Goal: Information Seeking & Learning: Learn about a topic

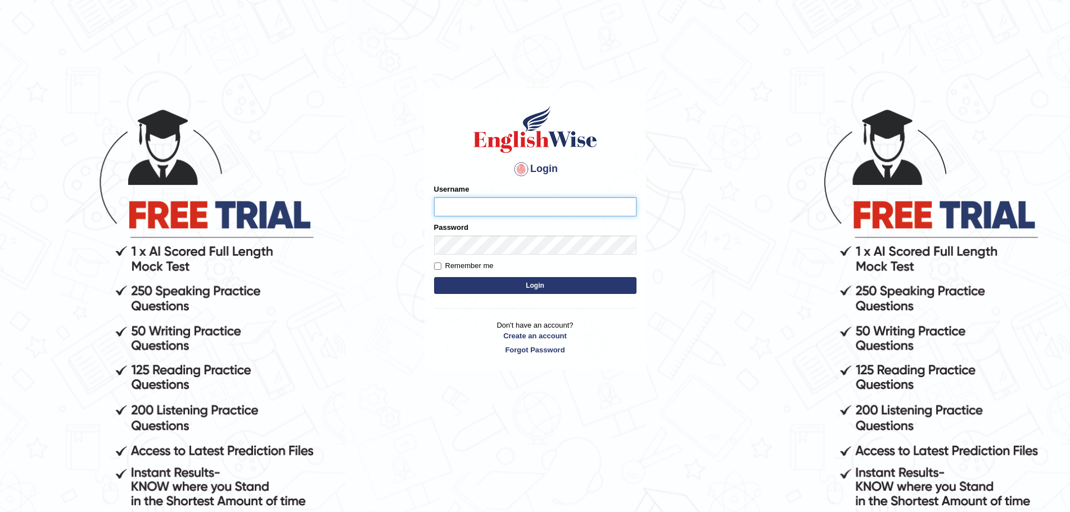
type input "Mugwunali"
click at [535, 281] on button "Login" at bounding box center [535, 285] width 202 height 17
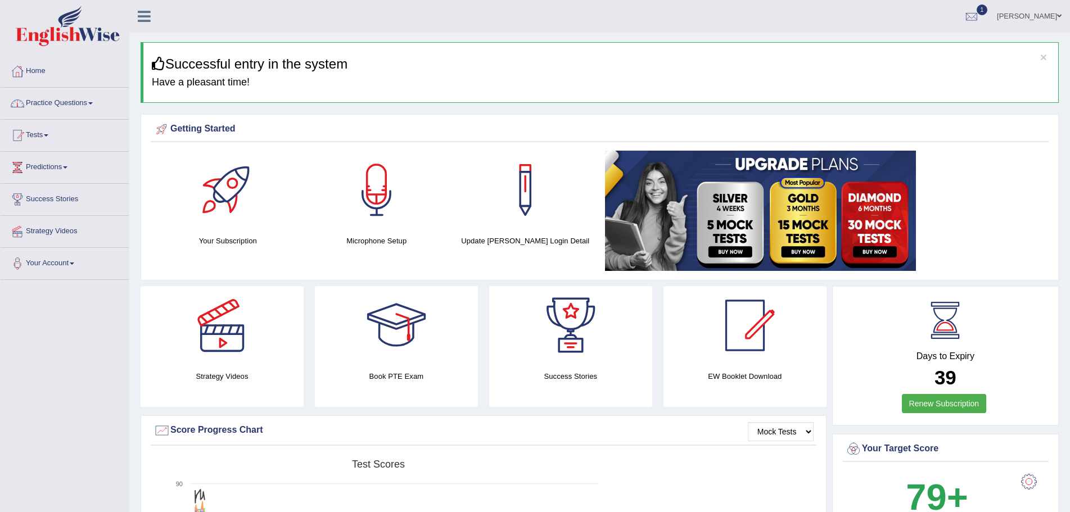
click at [93, 103] on span at bounding box center [90, 103] width 4 height 2
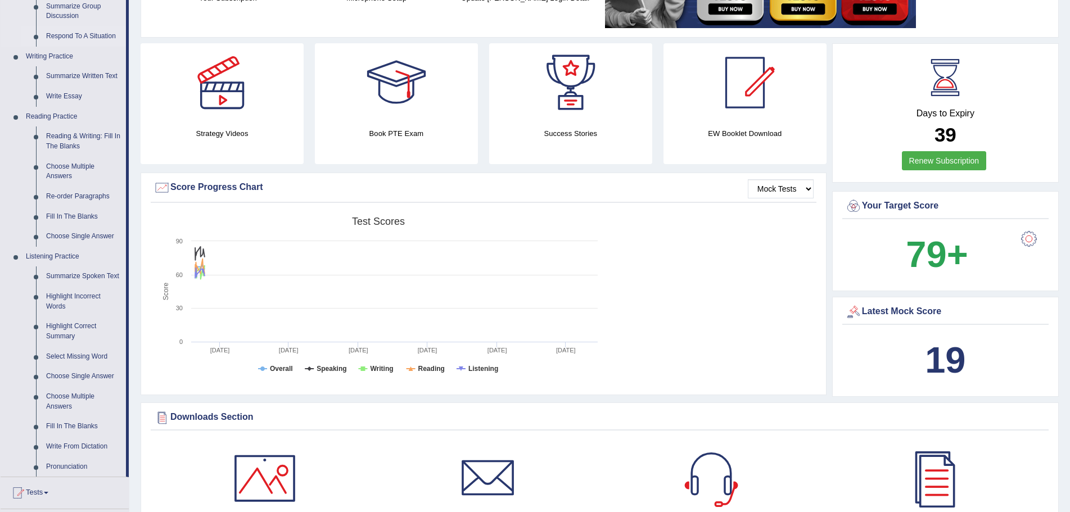
scroll to position [281, 0]
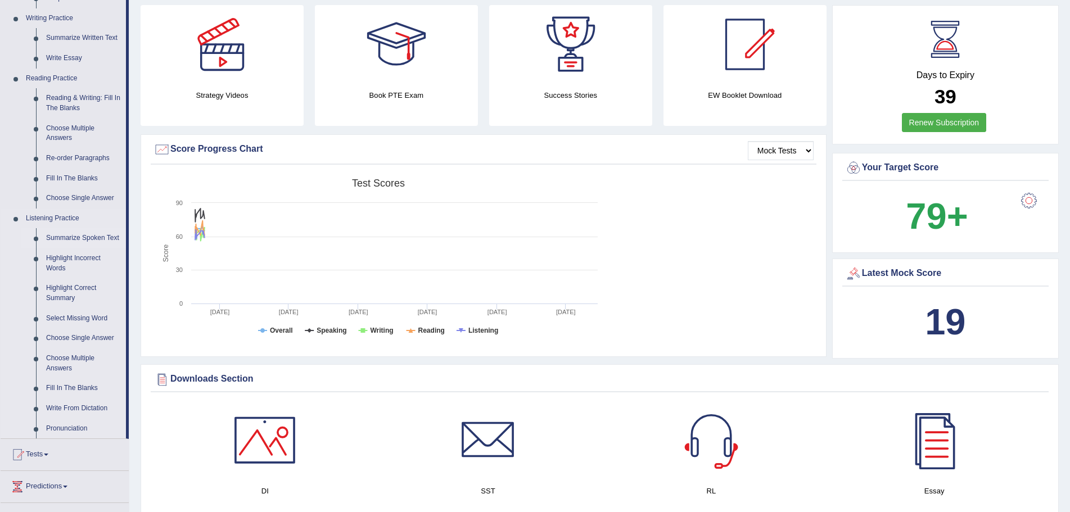
click at [96, 240] on link "Summarize Spoken Text" at bounding box center [83, 238] width 85 height 20
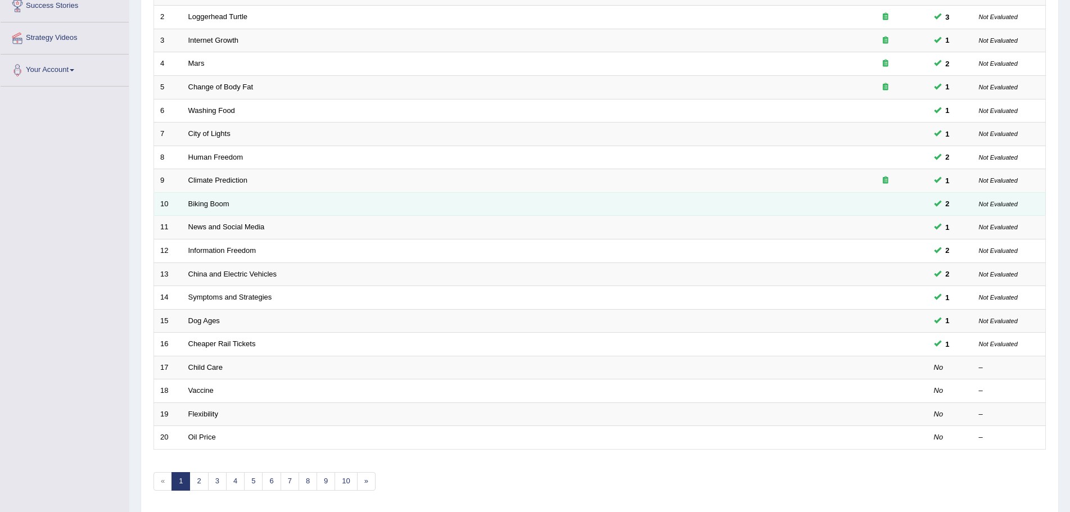
scroll to position [232, 0]
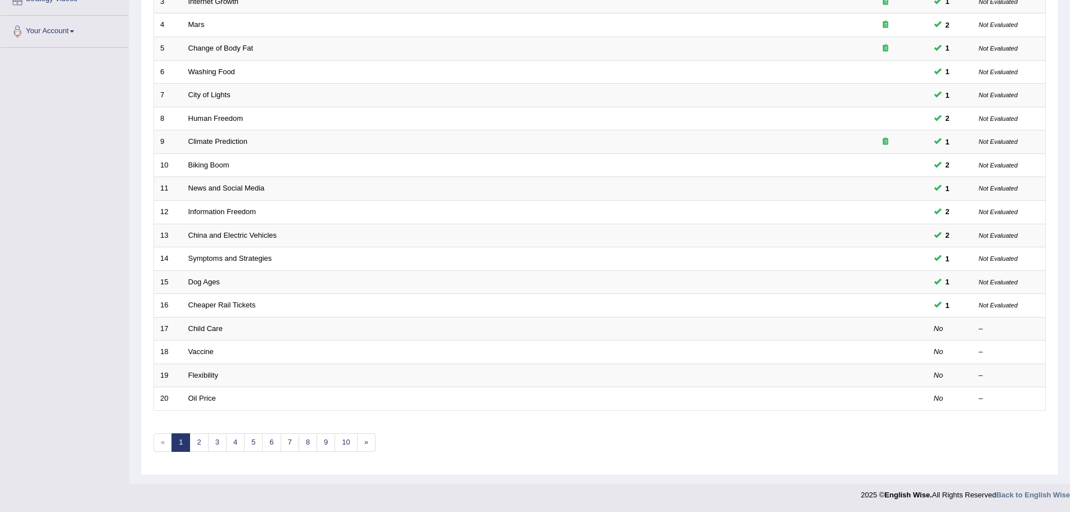
click at [107, 363] on div "Toggle navigation Home Practice Questions Speaking Practice Read Aloud Repeat S…" at bounding box center [535, 137] width 1070 height 739
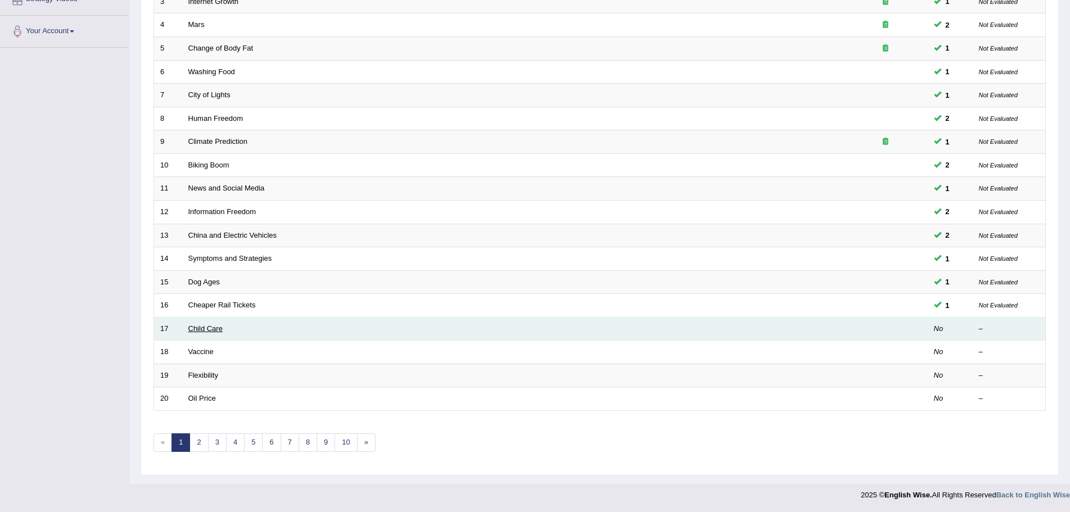
click at [208, 329] on link "Child Care" at bounding box center [205, 328] width 34 height 8
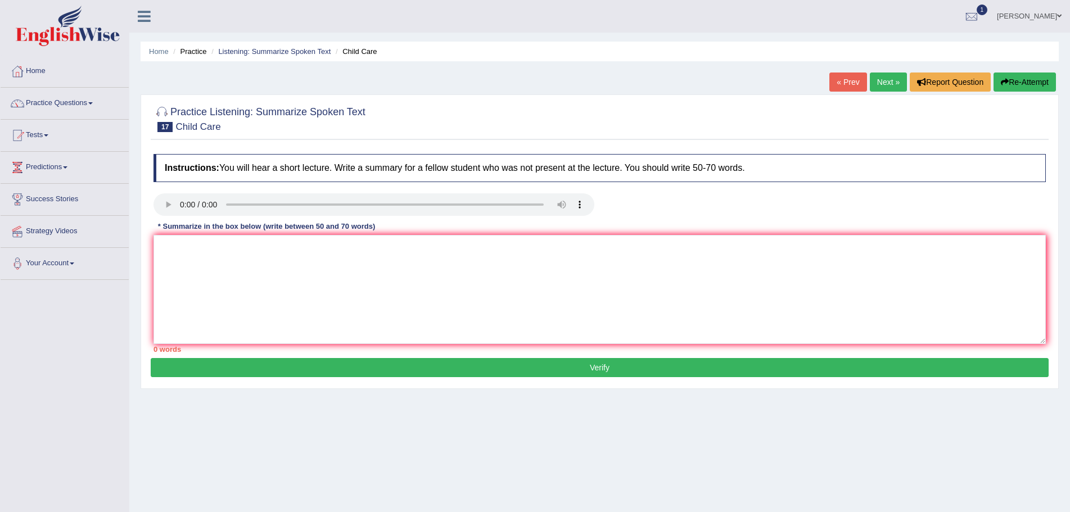
click at [744, 482] on div "Home Practice Listening: Summarize Spoken Text Child Care « Prev Next » Report …" at bounding box center [599, 281] width 941 height 562
drag, startPoint x: 366, startPoint y: 274, endPoint x: 414, endPoint y: 307, distance: 58.6
click at [371, 278] on textarea at bounding box center [599, 289] width 892 height 109
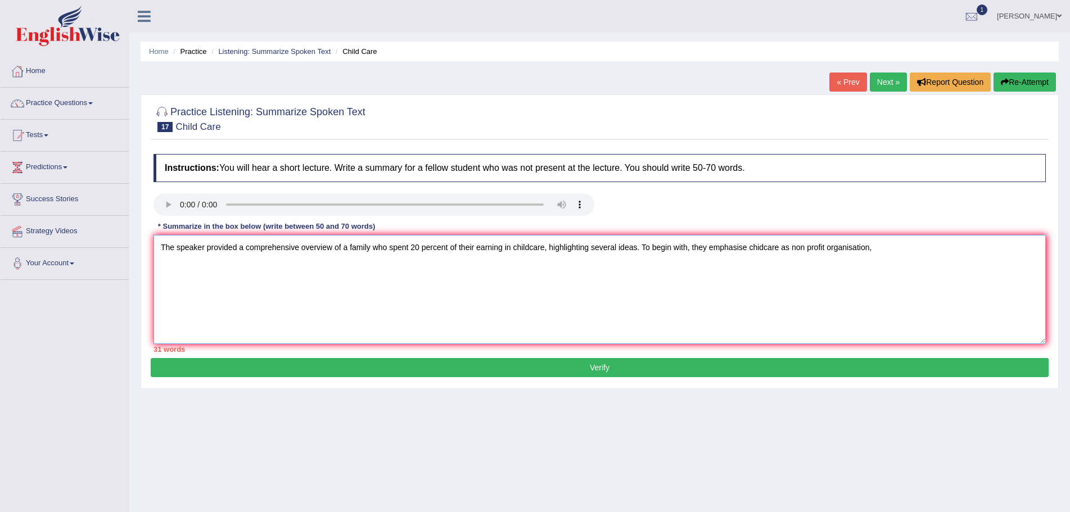
click at [814, 253] on textarea "The speaker provided a comprehensive overview of a family who spent 20 percent …" at bounding box center [599, 289] width 892 height 109
click at [804, 247] on textarea "The speaker provided a comprehensive overview of a family who spent 20 percent …" at bounding box center [599, 289] width 892 height 109
click at [766, 250] on textarea "The speaker provided a comprehensive overview of a family who spent 20 percent …" at bounding box center [599, 289] width 892 height 109
click at [758, 248] on textarea "The speaker provided a comprehensive overview of a family who spent 20 percent …" at bounding box center [599, 289] width 892 height 109
click at [811, 250] on textarea "The speaker provided a comprehensive overview of a family who spent 20 percent …" at bounding box center [599, 289] width 892 height 109
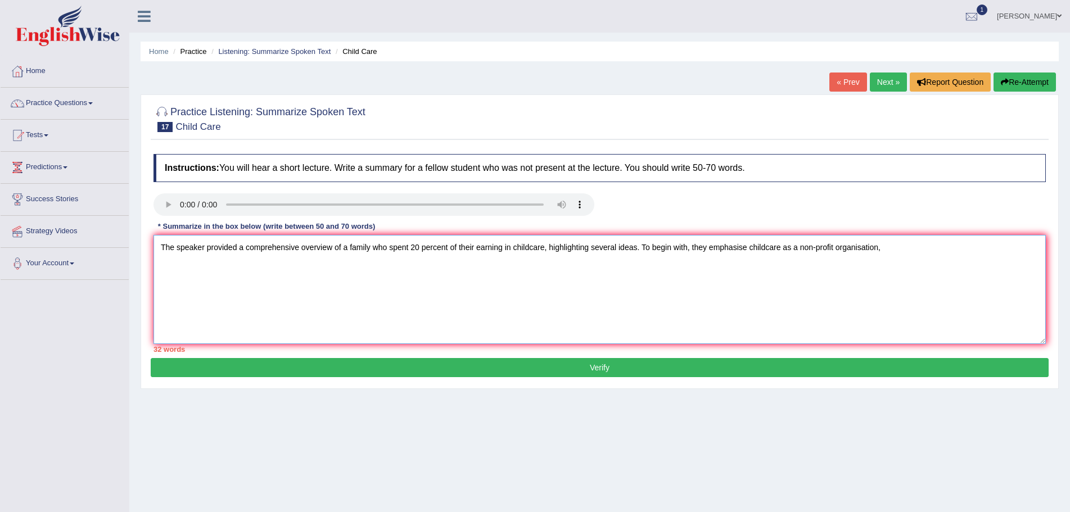
click at [884, 249] on textarea "The speaker provided a comprehensive overview of a family who spent 20 percent …" at bounding box center [599, 289] width 892 height 109
click at [292, 269] on textarea "The speaker provided a comprehensive overview of a family who spent 20 percent …" at bounding box center [599, 289] width 892 height 109
click at [174, 267] on textarea "The speaker provided a comprehensive overview of a family who spent 20 percent …" at bounding box center [599, 289] width 892 height 109
click at [273, 270] on textarea "The speaker provided a comprehensive overview of a family who spent 20 percent …" at bounding box center [599, 289] width 892 height 109
click at [273, 267] on textarea "The speaker provided a comprehensive overview of a family that spent 20 per cen…" at bounding box center [599, 289] width 892 height 109
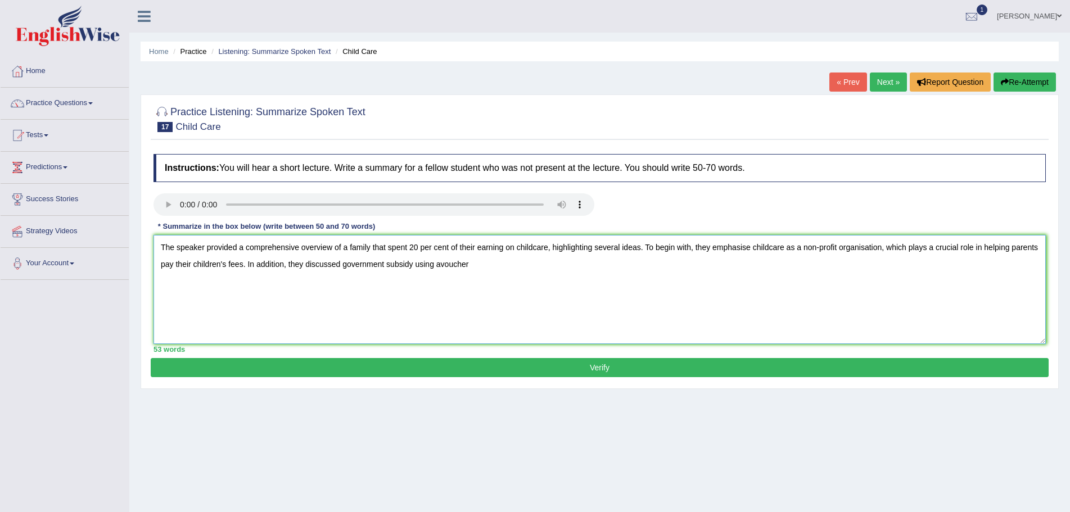
click at [473, 263] on textarea "The speaker provided a comprehensive overview of a family that spent 20 per cen…" at bounding box center [599, 289] width 892 height 109
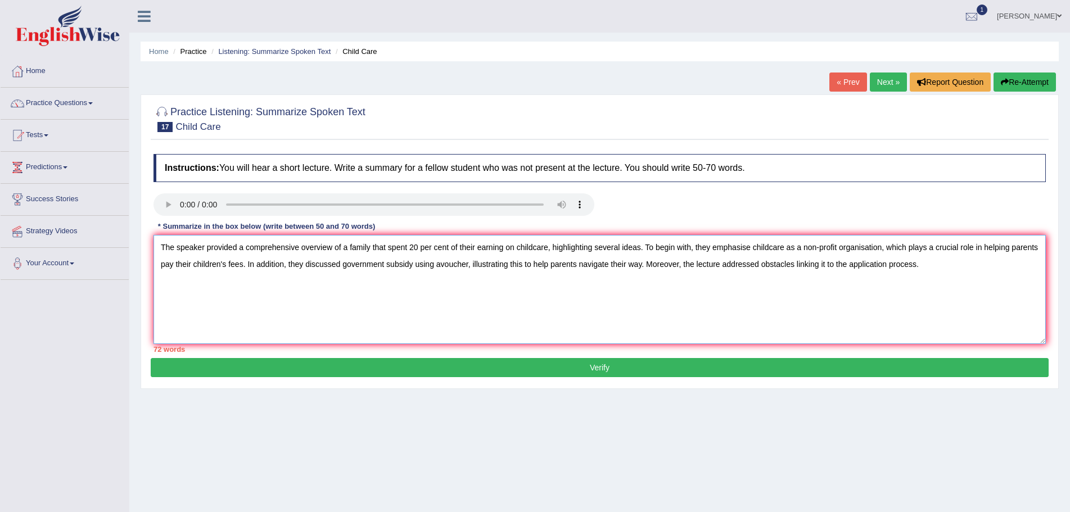
click at [441, 265] on textarea "The speaker provided a comprehensive overview of a family that spent 20 per cen…" at bounding box center [599, 289] width 892 height 109
type textarea "The speaker provided a comprehensive overview of a family that spent 20 per cen…"
drag, startPoint x: 161, startPoint y: 247, endPoint x: 932, endPoint y: 276, distance: 771.9
click at [932, 276] on textarea "The speaker provided a comprehensive overview of a family that spent 20 per cen…" at bounding box center [599, 289] width 892 height 109
click at [1027, 83] on button "Re-Attempt" at bounding box center [1024, 82] width 62 height 19
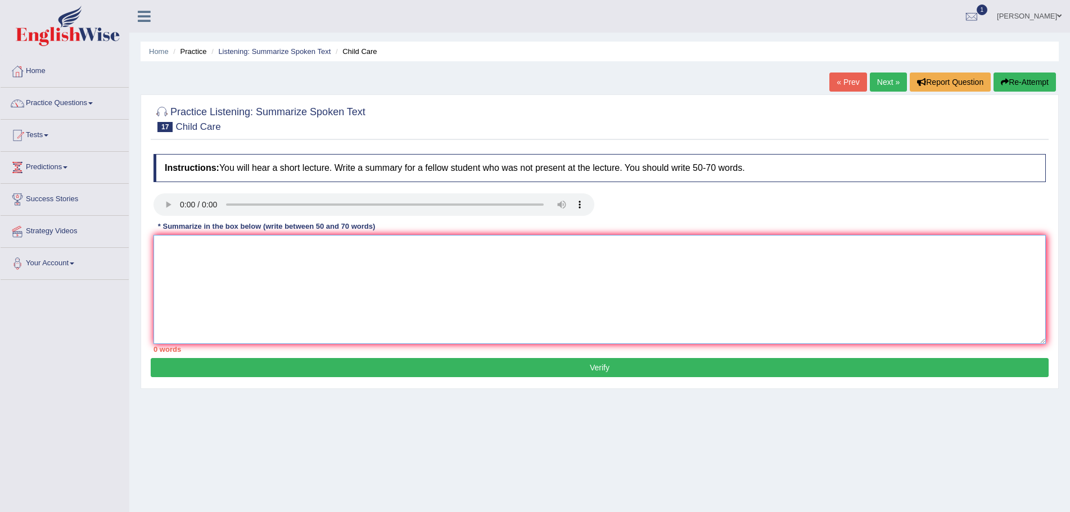
paste textarea "The speaker provided a comprehensive overview of a family that spent 20 per cen…"
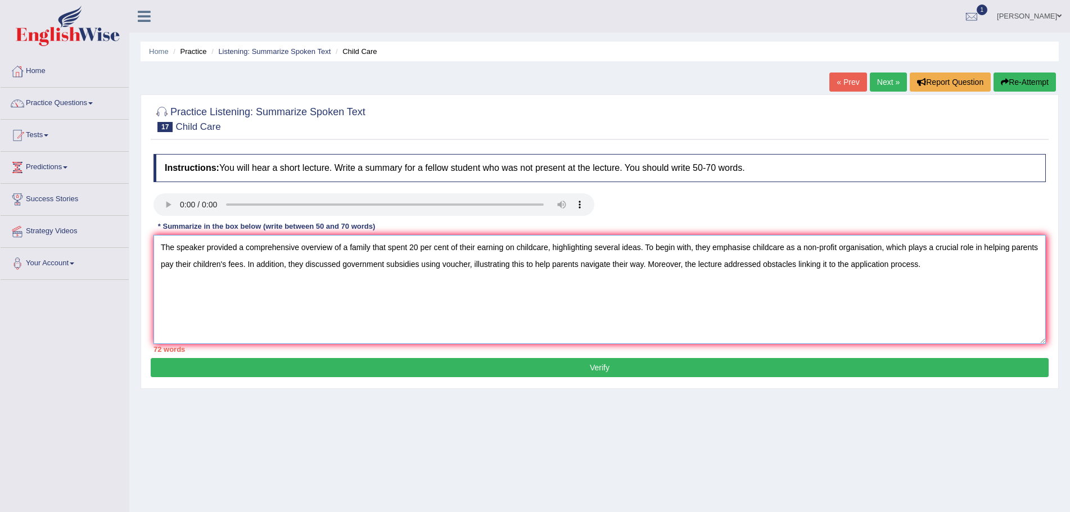
drag, startPoint x: 516, startPoint y: 248, endPoint x: 372, endPoint y: 247, distance: 143.9
click at [372, 247] on textarea "The speaker provided a comprehensive overview of a family that spent 20 per cen…" at bounding box center [599, 289] width 892 height 109
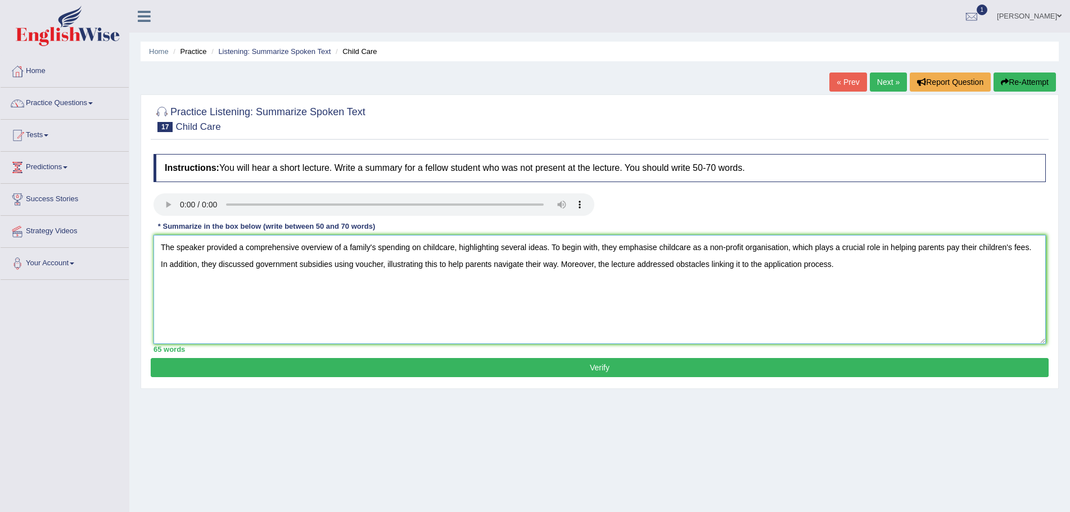
drag, startPoint x: 979, startPoint y: 246, endPoint x: 943, endPoint y: 252, distance: 36.4
click at [943, 252] on textarea "The speaker provided a comprehensive overview of a family's spending on childca…" at bounding box center [599, 289] width 892 height 109
click at [991, 249] on textarea "The speaker provided a comprehensive overview of a family's spending on childca…" at bounding box center [599, 289] width 892 height 109
click at [454, 264] on textarea "The speaker provided a comprehensive overview of a family's spending on childca…" at bounding box center [599, 289] width 892 height 109
click at [520, 264] on textarea "The speaker provided a comprehensive overview of a family's spending on childca…" at bounding box center [599, 289] width 892 height 109
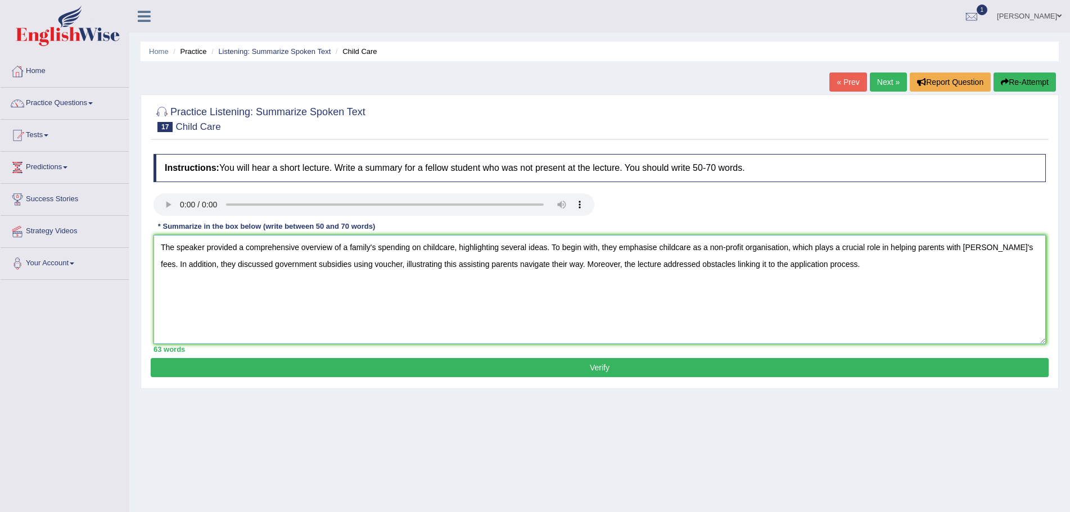
click at [522, 263] on textarea "The speaker provided a comprehensive overview of a family's spending on childca…" at bounding box center [599, 289] width 892 height 109
click at [436, 265] on textarea "The speaker provided a comprehensive overview of a family's spending on childca…" at bounding box center [599, 289] width 892 height 109
click at [708, 249] on textarea "The speaker provided a comprehensive overview of a family's spending on childca…" at bounding box center [599, 289] width 892 height 109
click at [703, 251] on textarea "The speaker provided a comprehensive overview of a family's spending on childca…" at bounding box center [599, 289] width 892 height 109
click at [677, 423] on div "Home Practice Listening: Summarize Spoken Text Child Care « Prev Next » Report …" at bounding box center [599, 281] width 941 height 562
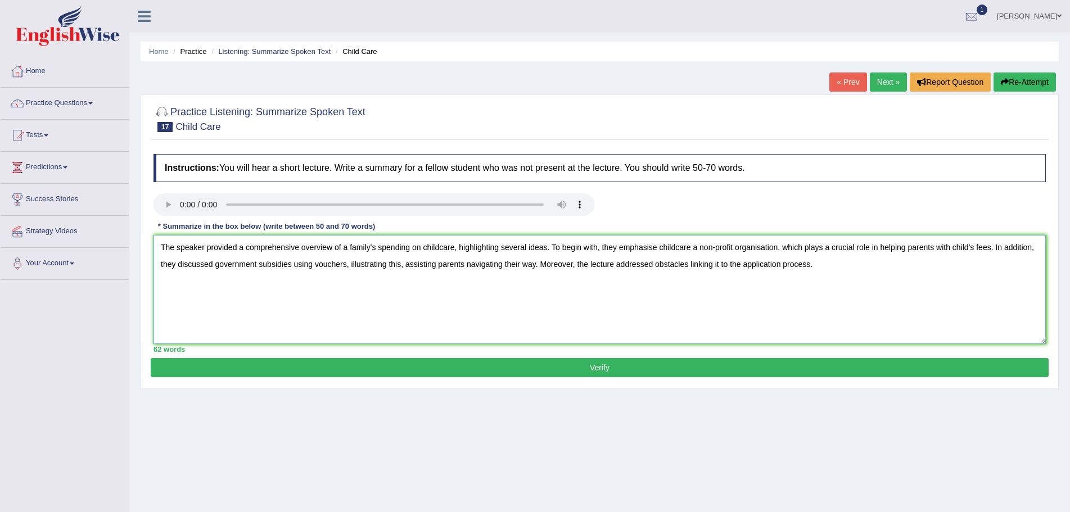
click at [829, 263] on textarea "The speaker provided a comprehensive overview of a family's spending on childca…" at bounding box center [599, 289] width 892 height 109
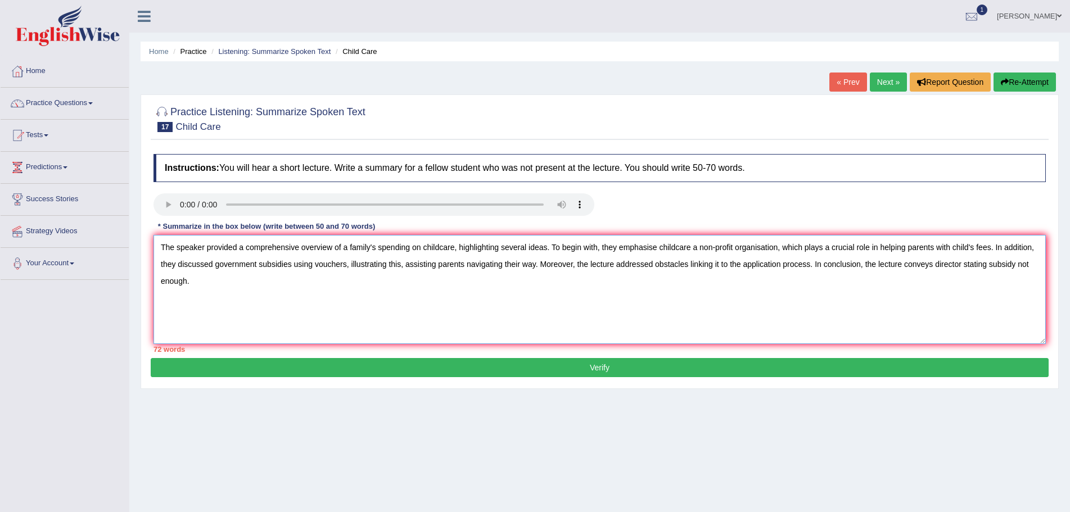
click at [950, 247] on textarea "The speaker provided a comprehensive overview of a family's spending on childca…" at bounding box center [599, 289] width 892 height 109
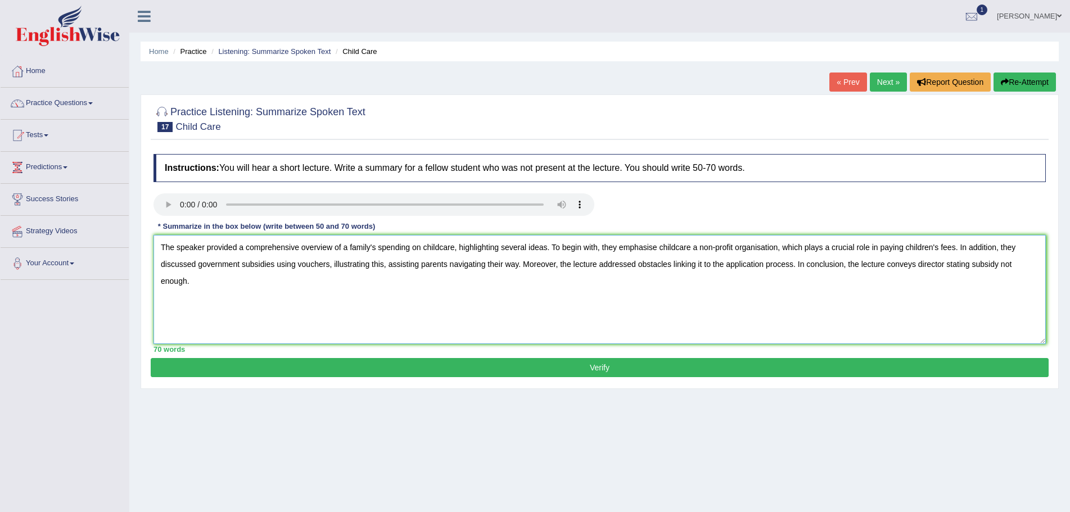
click at [386, 268] on textarea "The speaker provided a comprehensive overview of a family's spending on childca…" at bounding box center [599, 289] width 892 height 109
type textarea "The speaker provided a comprehensive overview of a family's spending on childca…"
click at [435, 366] on button "Verify" at bounding box center [600, 367] width 898 height 19
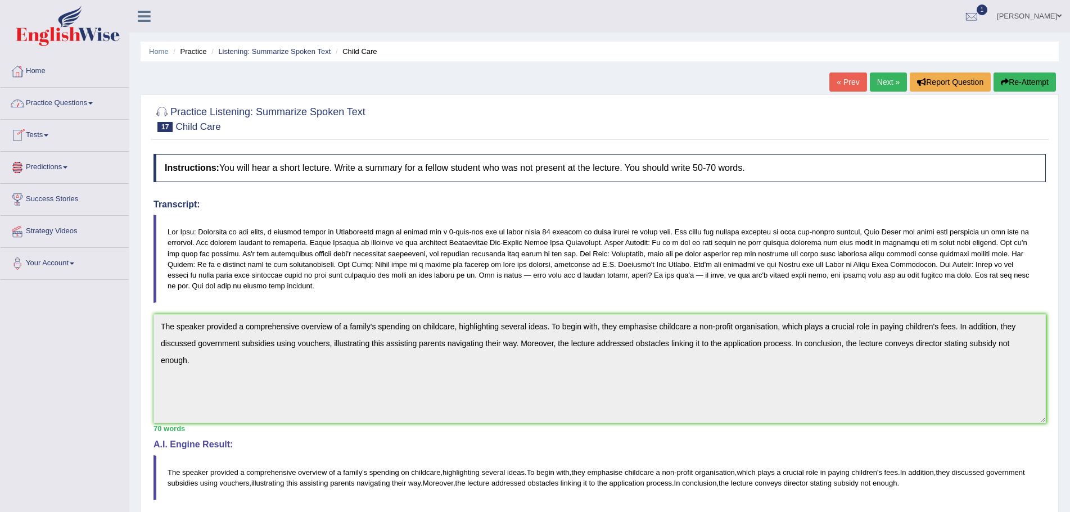
click at [92, 102] on link "Practice Questions" at bounding box center [65, 102] width 128 height 28
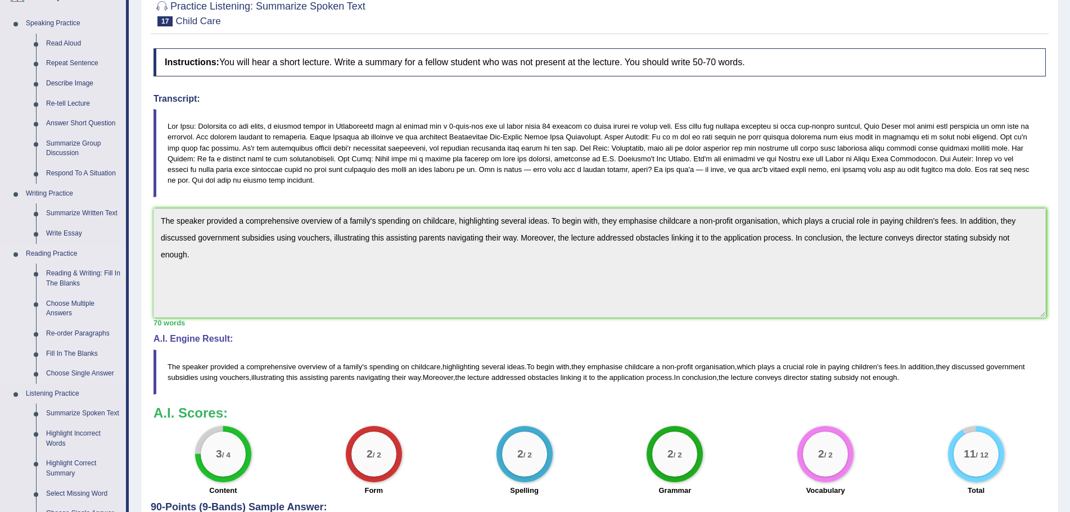
scroll to position [225, 0]
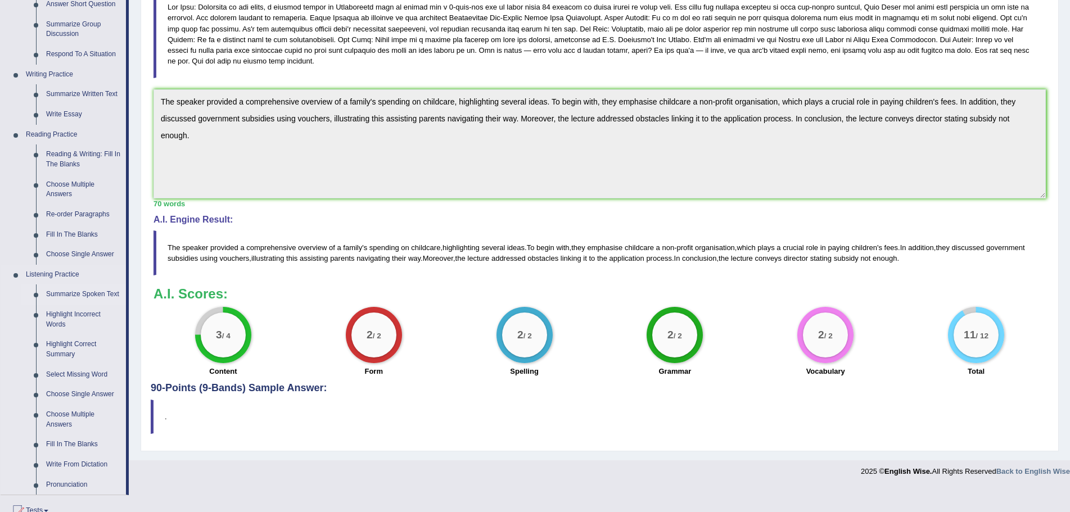
click at [98, 293] on link "Summarize Spoken Text" at bounding box center [83, 294] width 85 height 20
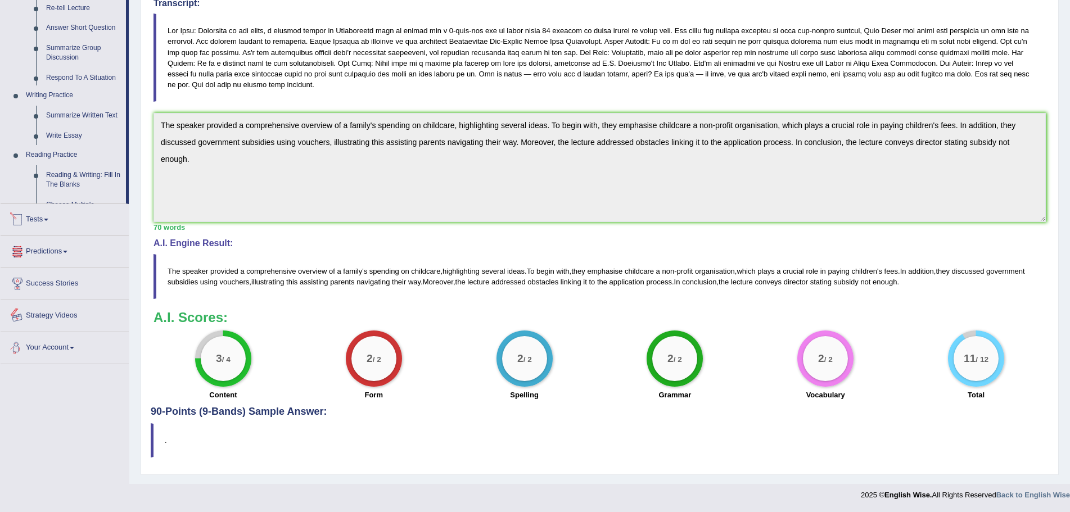
scroll to position [367, 0]
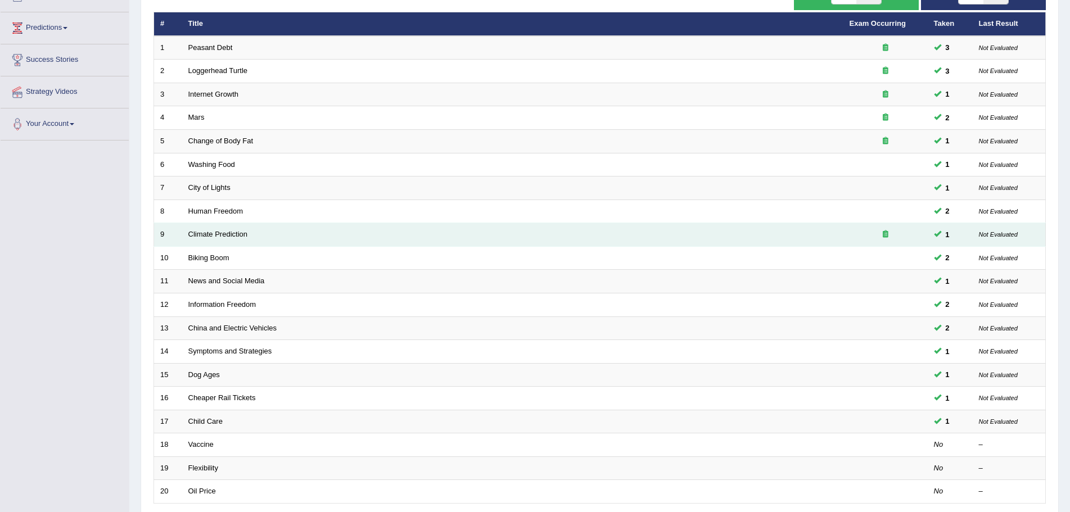
scroll to position [120, 0]
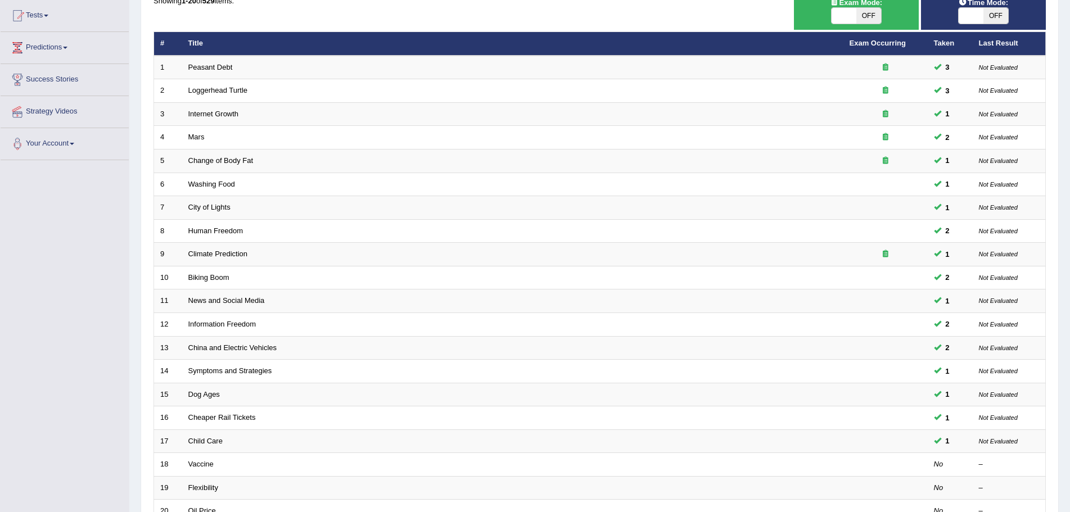
click at [992, 16] on span "OFF" at bounding box center [995, 16] width 25 height 16
checkbox input "true"
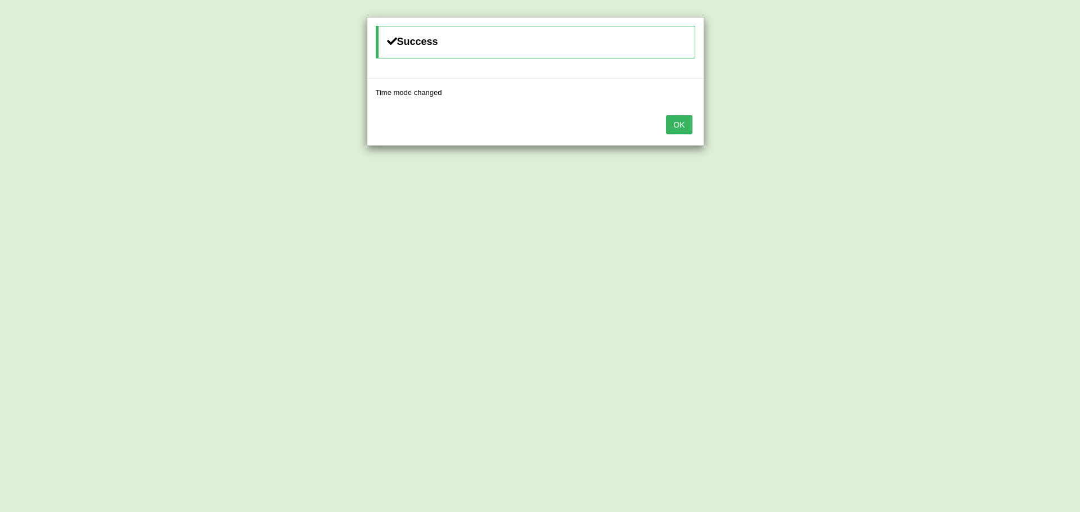
click at [684, 123] on button "OK" at bounding box center [679, 124] width 26 height 19
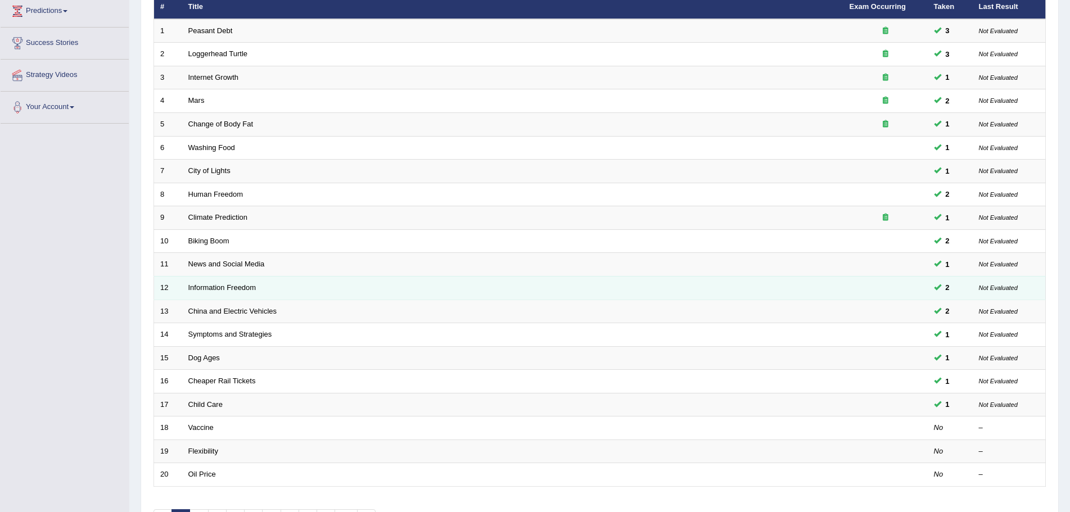
scroll to position [232, 0]
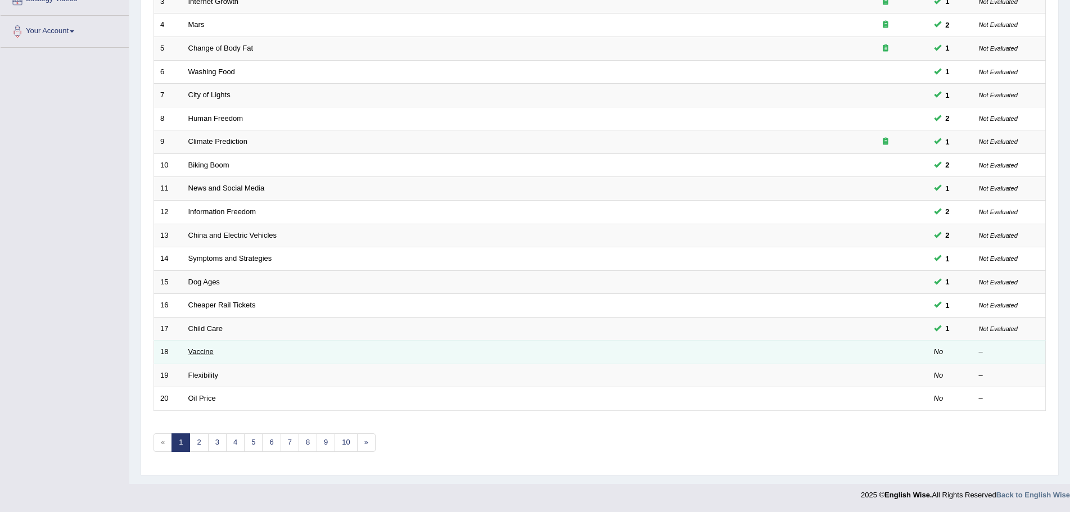
click at [204, 353] on link "Vaccine" at bounding box center [200, 351] width 25 height 8
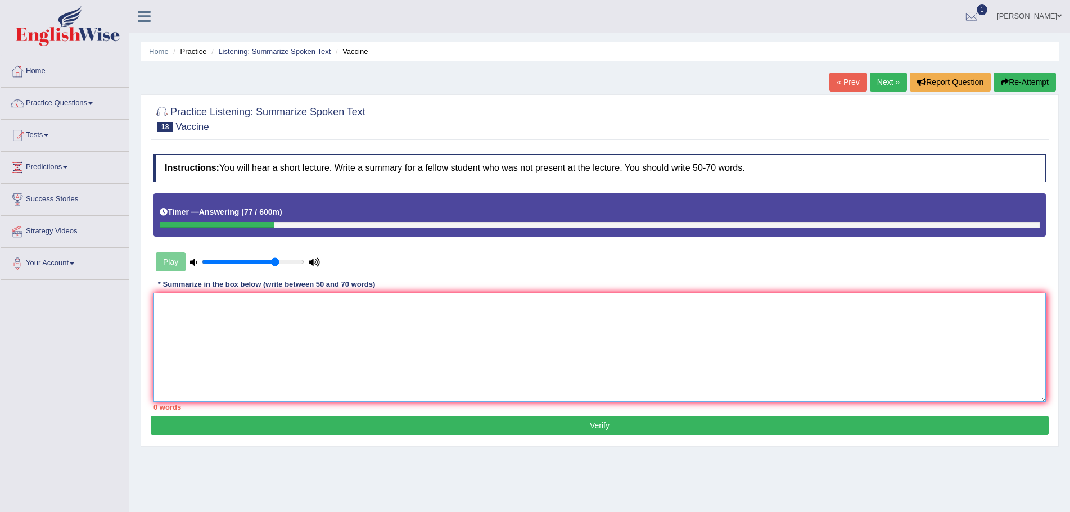
click at [268, 345] on textarea at bounding box center [599, 347] width 892 height 109
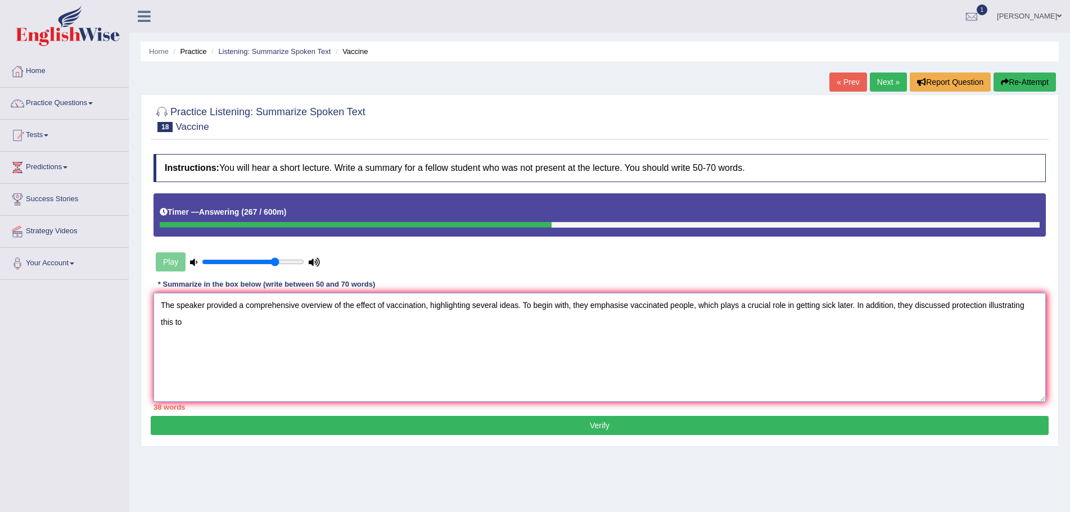
click at [951, 304] on textarea "The speaker provided a comprehensive overview of the effect of vaccination, hig…" at bounding box center [599, 347] width 892 height 109
click at [240, 322] on textarea "The speaker provided a comprehensive overview of the effect of vaccination, hig…" at bounding box center [599, 347] width 892 height 109
click at [184, 327] on textarea "The speaker provided a comprehensive overview of the effect of vaccination, hig…" at bounding box center [599, 347] width 892 height 109
click at [231, 327] on textarea "The speaker provided a comprehensive overview of the effect of vaccination, hig…" at bounding box center [599, 347] width 892 height 109
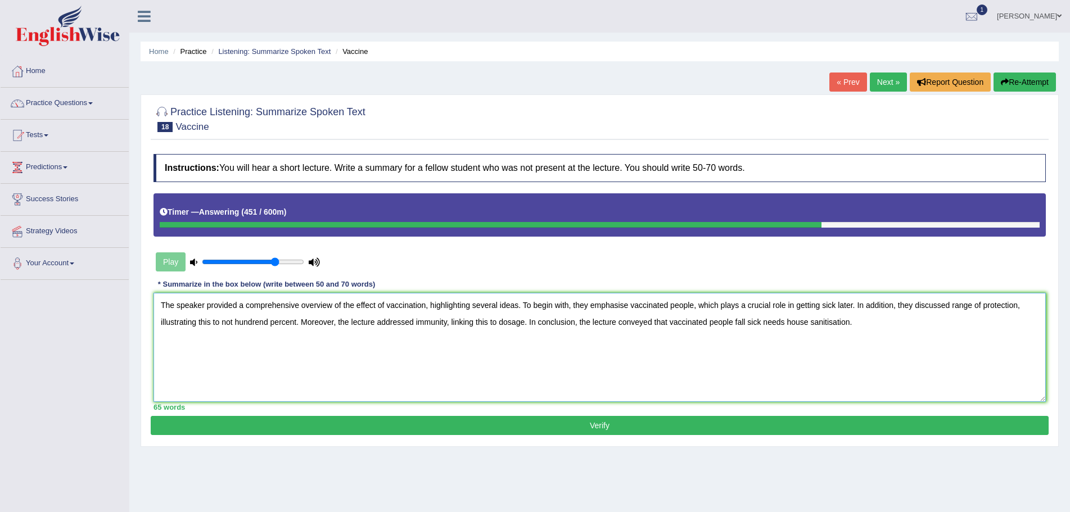
click at [740, 325] on textarea "The speaker provided a comprehensive overview of the effect of vaccination, hig…" at bounding box center [599, 347] width 892 height 109
click at [751, 356] on textarea "The speaker provided a comprehensive overview of the effect of vaccination, hig…" at bounding box center [599, 347] width 892 height 109
click at [821, 322] on textarea "The speaker provided a comprehensive overview of the effect of vaccination, hig…" at bounding box center [599, 347] width 892 height 109
click at [798, 324] on textarea "The speaker provided a comprehensive overview of the effect of vaccination, hig…" at bounding box center [599, 347] width 892 height 109
click at [780, 324] on textarea "The speaker provided a comprehensive overview of the effect of vaccination, hig…" at bounding box center [599, 347] width 892 height 109
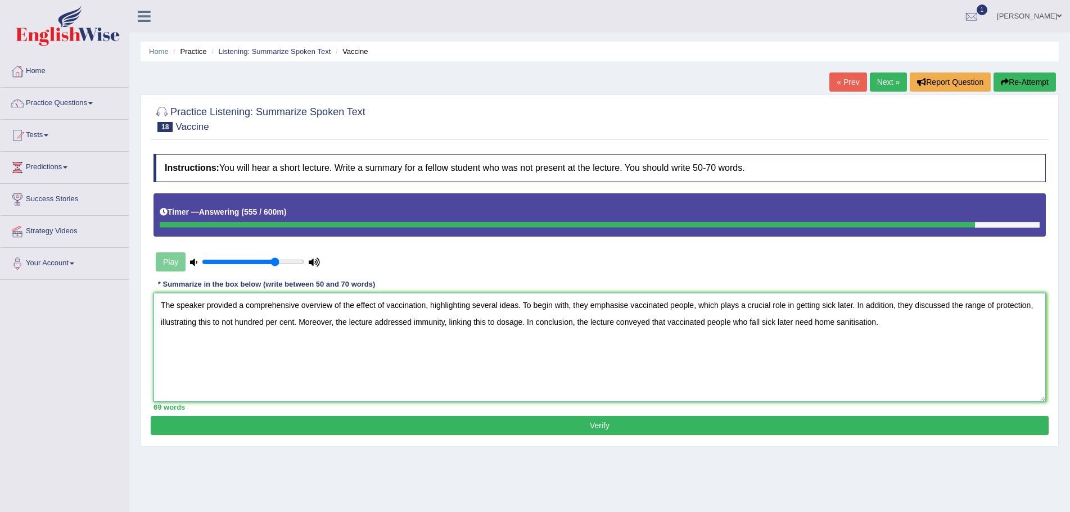
click at [631, 305] on textarea "The speaker provided a comprehensive overview of the effect of vaccination, hig…" at bounding box center [599, 347] width 892 height 109
click at [295, 323] on textarea "The speaker provided a comprehensive overview of the effect of vaccination, hig…" at bounding box center [599, 347] width 892 height 109
type textarea "The speaker provided a comprehensive overview of the effect of vaccination, hig…"
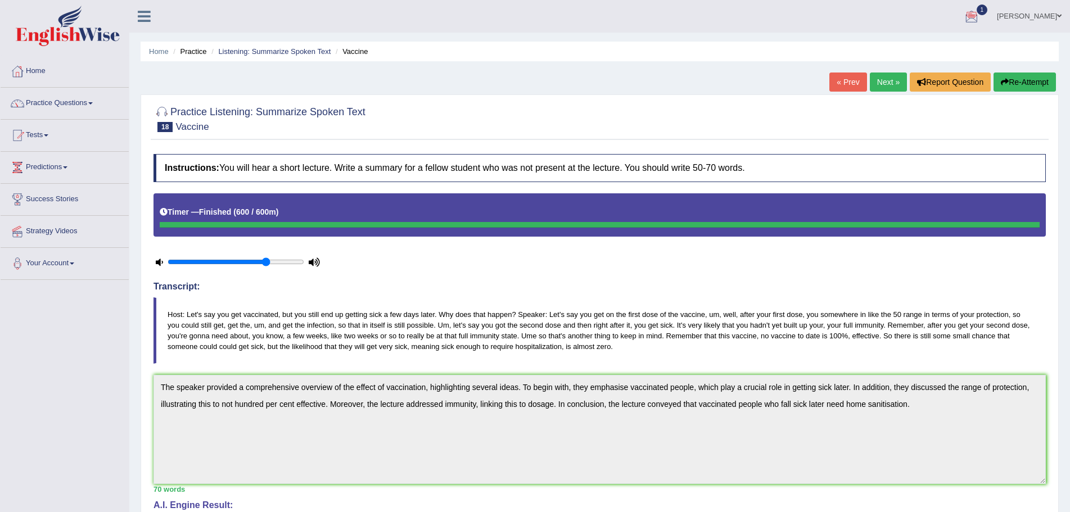
click at [1002, 82] on icon "button" at bounding box center [1005, 82] width 8 height 8
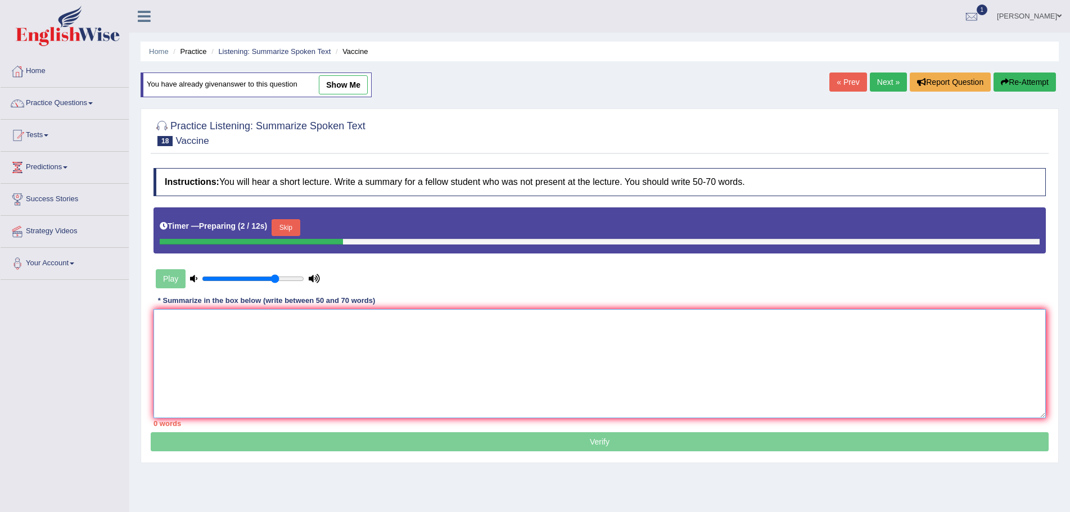
paste textarea "The speaker provided a comprehensive overview of the effect of vaccination, hig…"
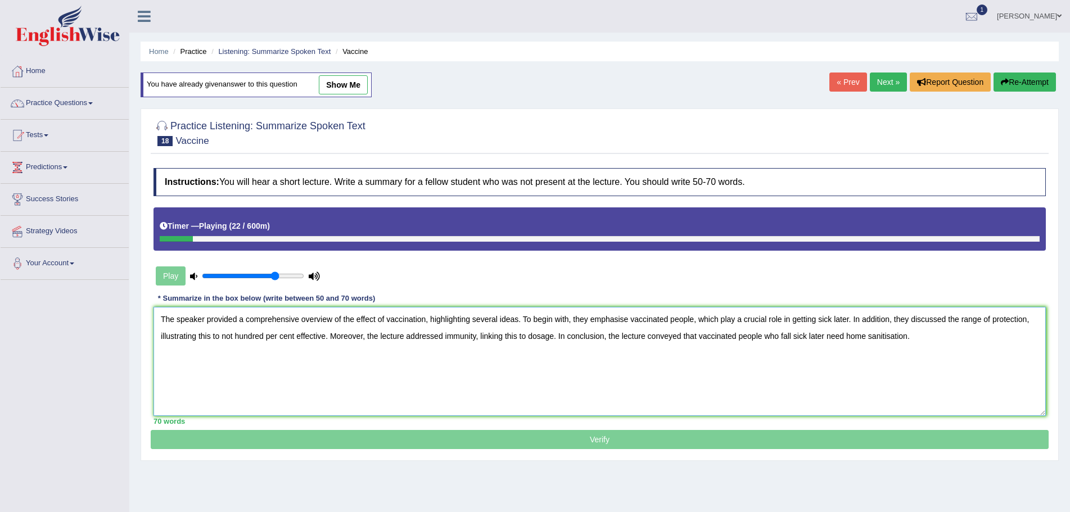
click at [264, 336] on textarea "The speaker provided a comprehensive overview of the effect of vaccination, hig…" at bounding box center [599, 361] width 892 height 109
click at [229, 337] on textarea "The speaker provided a comprehensive overview of the effect of vaccination, hig…" at bounding box center [599, 361] width 892 height 109
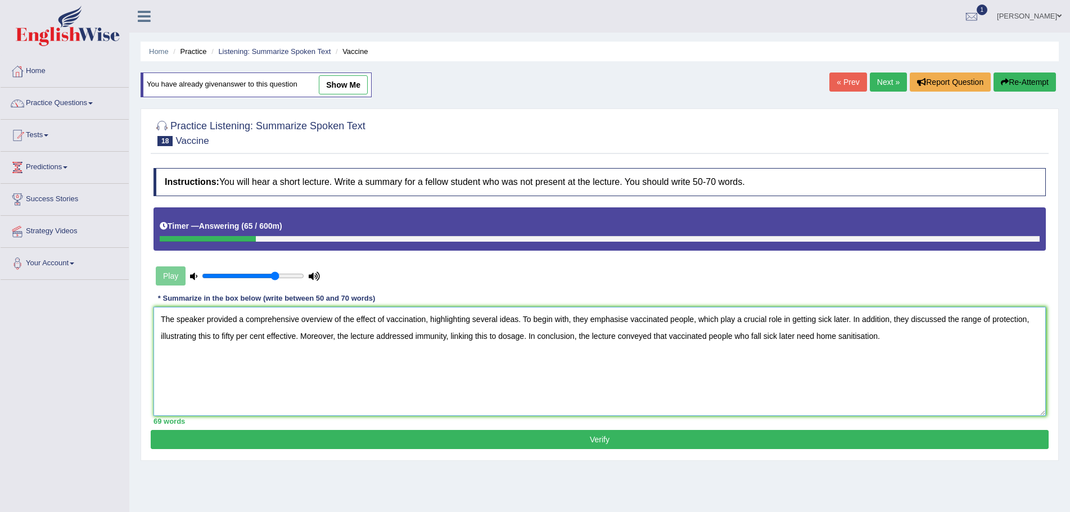
click at [415, 335] on textarea "The speaker provided a comprehensive overview of the effect of vaccination, hig…" at bounding box center [599, 361] width 892 height 109
click at [529, 338] on textarea "The speaker provided a comprehensive overview of the effect of vaccination, hig…" at bounding box center [599, 361] width 892 height 109
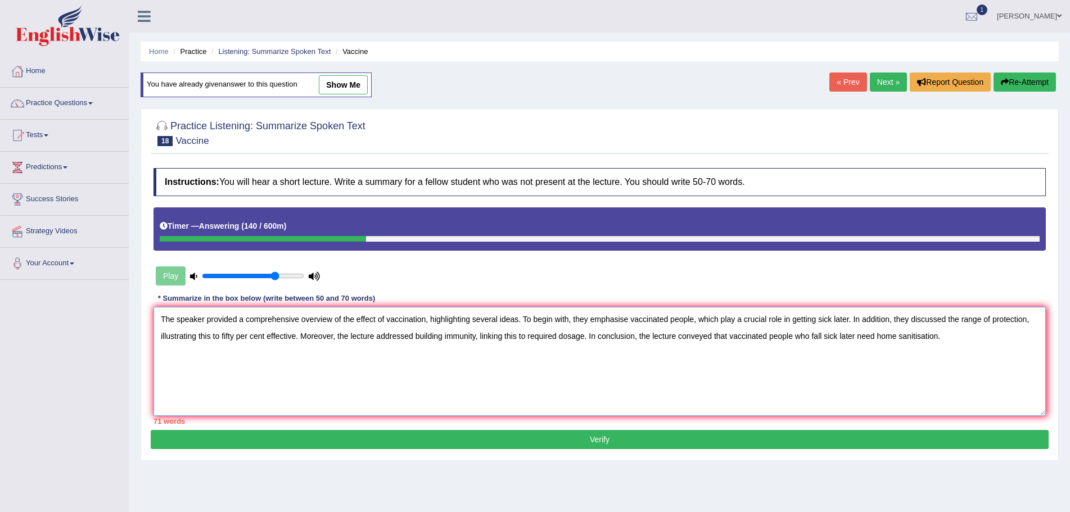
click at [295, 337] on textarea "The speaker provided a comprehensive overview of the effect of vaccination, hig…" at bounding box center [599, 361] width 892 height 109
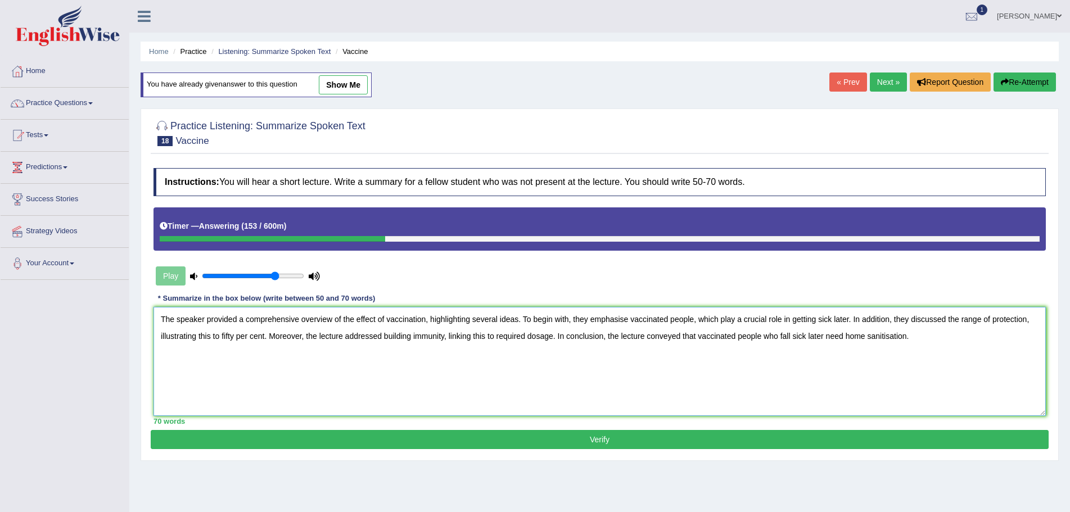
click at [420, 371] on textarea "The speaker provided a comprehensive overview of the effect of vaccination, hig…" at bounding box center [599, 361] width 892 height 109
click at [807, 338] on textarea "The speaker provided a comprehensive overview of the effect of vaccination, hig…" at bounding box center [599, 361] width 892 height 109
type textarea "The speaker provided a comprehensive overview of the effect of vaccination, hig…"
click at [617, 440] on button "Verify" at bounding box center [600, 439] width 898 height 19
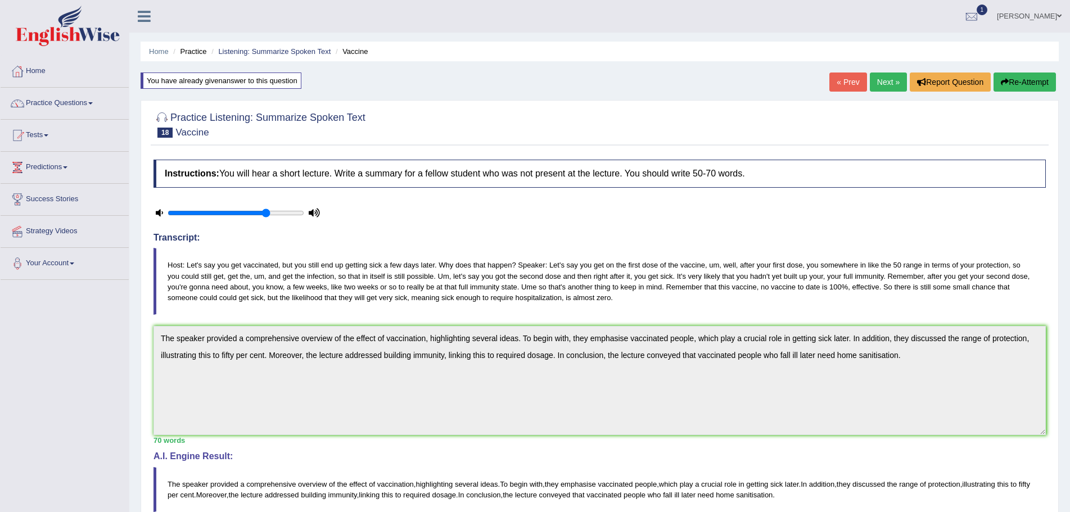
click at [883, 83] on link "Next »" at bounding box center [888, 82] width 37 height 19
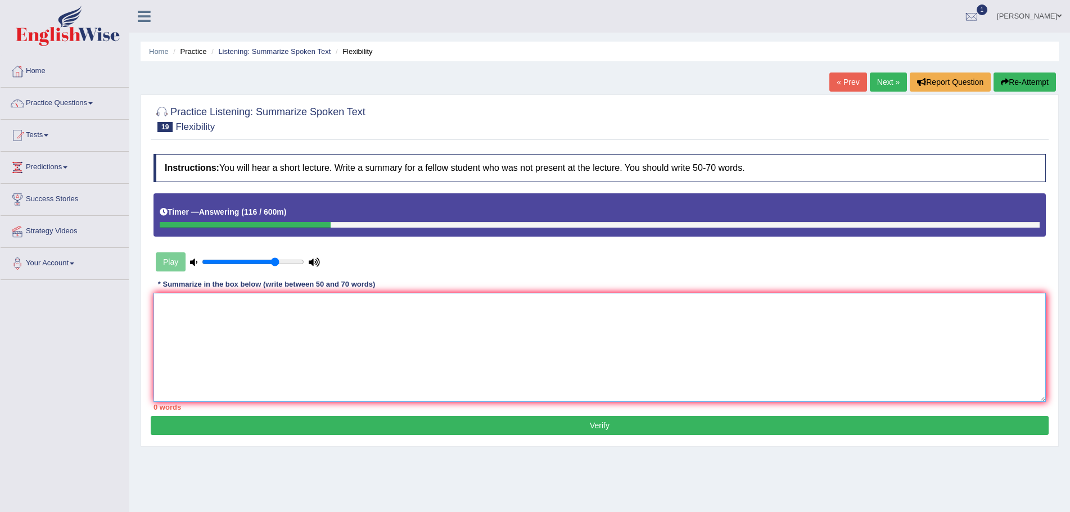
click at [386, 345] on textarea at bounding box center [599, 347] width 892 height 109
click at [343, 308] on textarea "The speaker provided a comprehensive overview of flexibility" at bounding box center [599, 347] width 892 height 109
click at [584, 309] on textarea "The speaker provided a comprehensive overview of the ability to be flexible, hi…" at bounding box center [599, 347] width 892 height 109
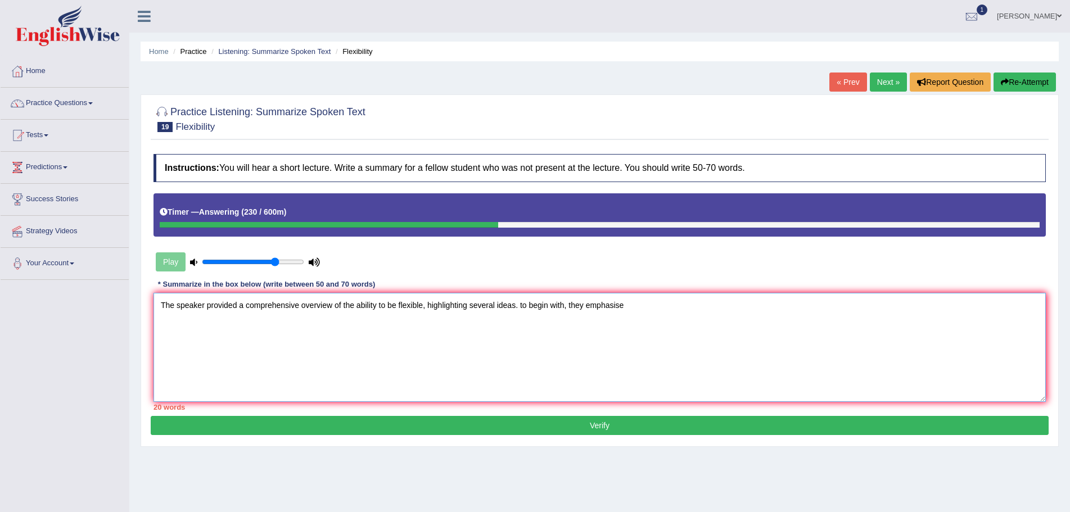
click at [527, 308] on textarea "The speaker provided a comprehensive overview of the ability to be flexible, hi…" at bounding box center [599, 347] width 892 height 109
click at [648, 308] on textarea "The speaker provided a comprehensive overview of the ability to be flexible, hi…" at bounding box center [599, 347] width 892 height 109
click at [837, 305] on textarea "The speaker provided a comprehensive overview of the ability to be flexible, hi…" at bounding box center [599, 347] width 892 height 109
click at [863, 303] on textarea "The speaker provided a comprehensive overview of the ability to be flexible, hi…" at bounding box center [599, 347] width 892 height 109
click at [832, 308] on textarea "The speaker provided a comprehensive overview of the ability to be flexible, hi…" at bounding box center [599, 347] width 892 height 109
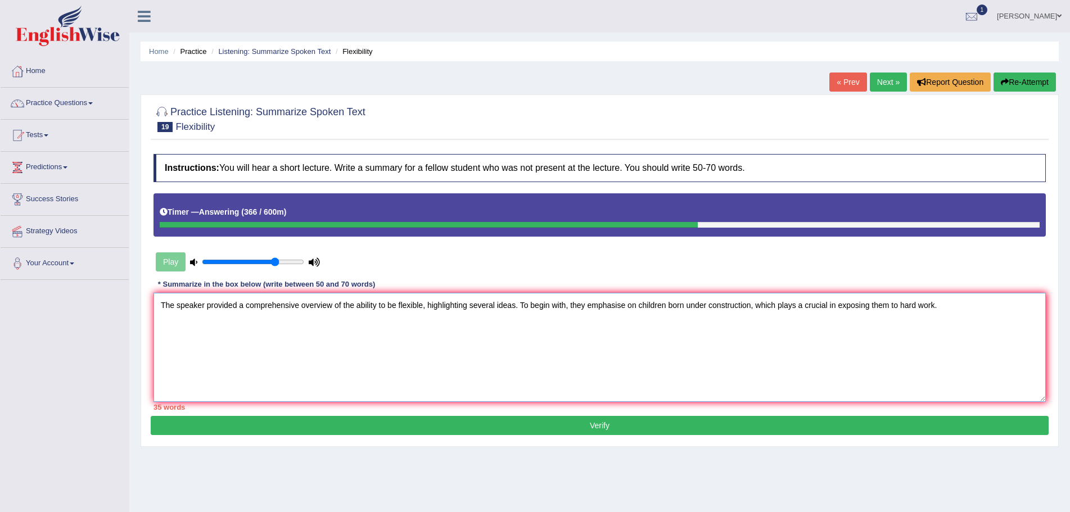
click at [942, 302] on textarea "The speaker provided a comprehensive overview of the ability to be flexible, hi…" at bounding box center [599, 347] width 892 height 109
click at [172, 320] on textarea "The speaker provided a comprehensive overview of the ability to be flexible, hi…" at bounding box center [599, 347] width 892 height 109
click at [218, 322] on textarea "The speaker provided a comprehensive overview of the ability to be flexible, hi…" at bounding box center [599, 347] width 892 height 109
click at [233, 322] on textarea "The speaker provided a comprehensive overview of the ability to be flexible, hi…" at bounding box center [599, 347] width 892 height 109
click at [229, 320] on textarea "The speaker provided a comprehensive overview of the ability to be flexible, hi…" at bounding box center [599, 347] width 892 height 109
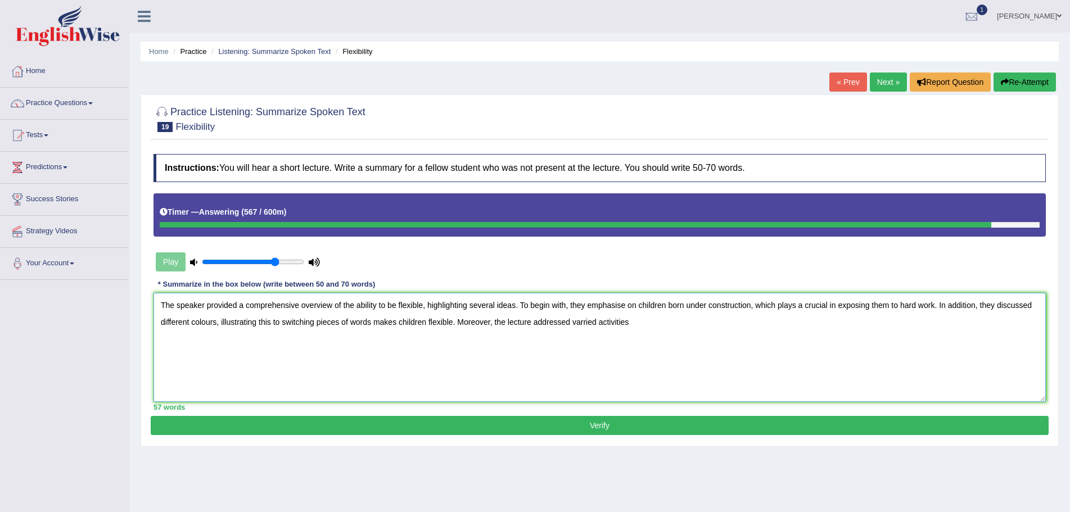
drag, startPoint x: 582, startPoint y: 323, endPoint x: 591, endPoint y: 340, distance: 18.6
click at [591, 340] on textarea "The speaker provided a comprehensive overview of the ability to be flexible, hi…" at bounding box center [599, 347] width 892 height 109
click at [642, 319] on textarea "The speaker provided a comprehensive overview of the ability to be flexible, hi…" at bounding box center [599, 347] width 892 height 109
click at [644, 325] on textarea "The speaker provided a comprehensive overview of the ability to be flexible, hi…" at bounding box center [599, 347] width 892 height 109
type textarea "The speaker provided a comprehensive overview of the ability to be flexible, hi…"
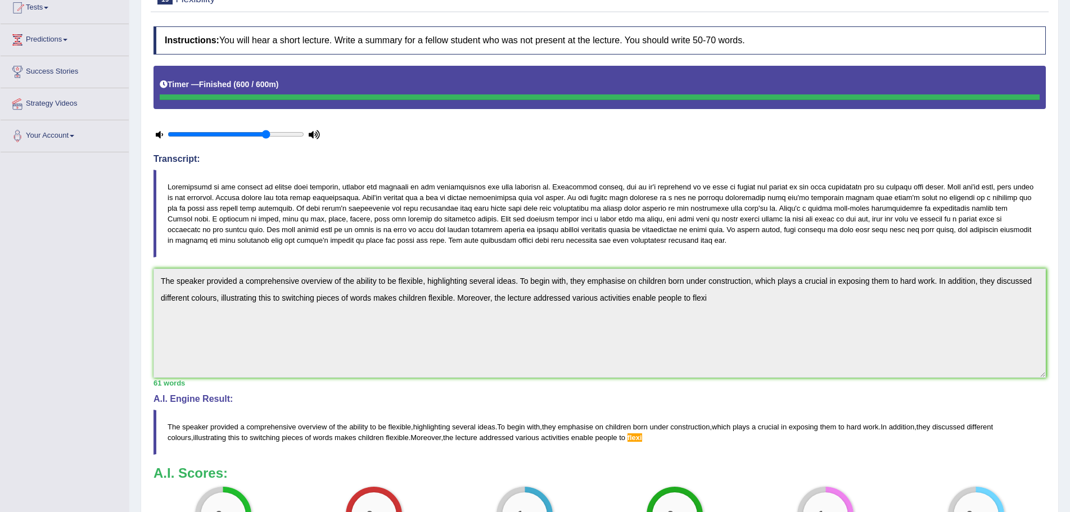
scroll to position [58, 0]
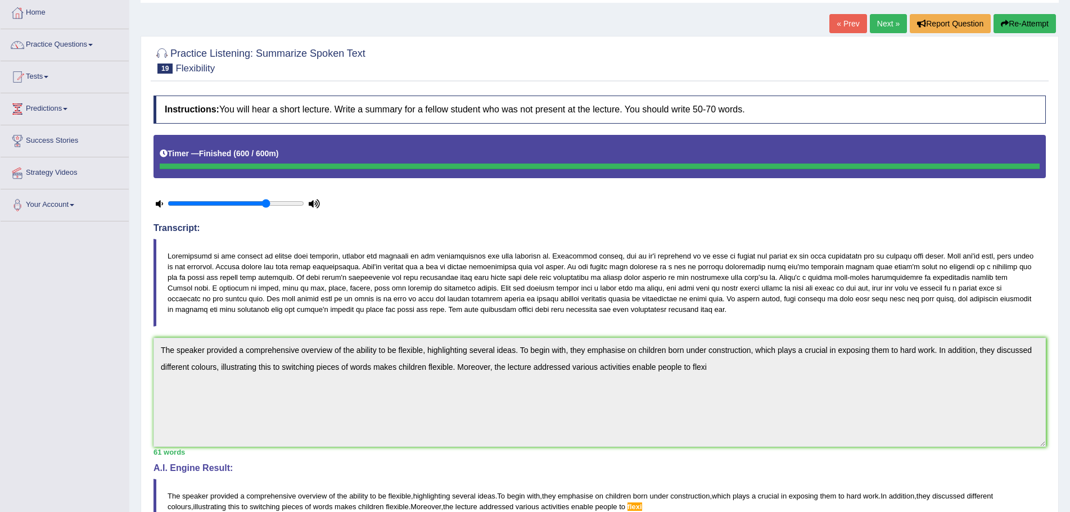
click at [1011, 22] on button "Re-Attempt" at bounding box center [1024, 23] width 62 height 19
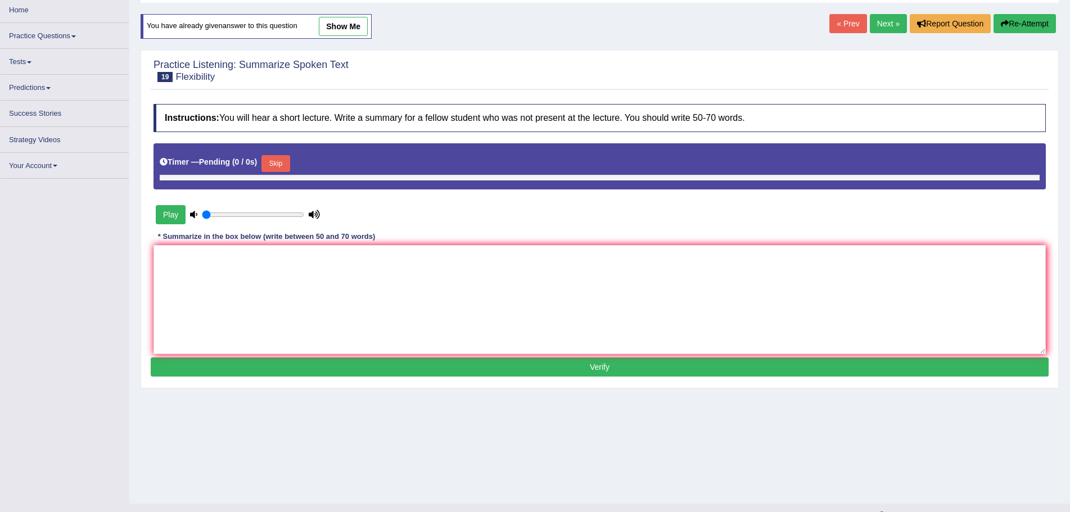
type input "0.75"
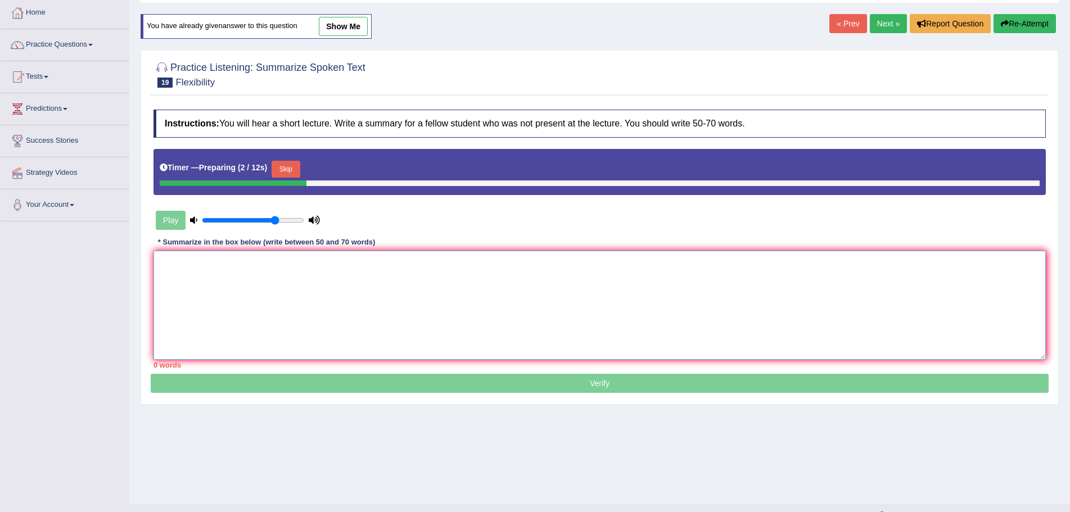
paste textarea "The speaker provided a comprehensive overview of the ability to be flexible, hi…"
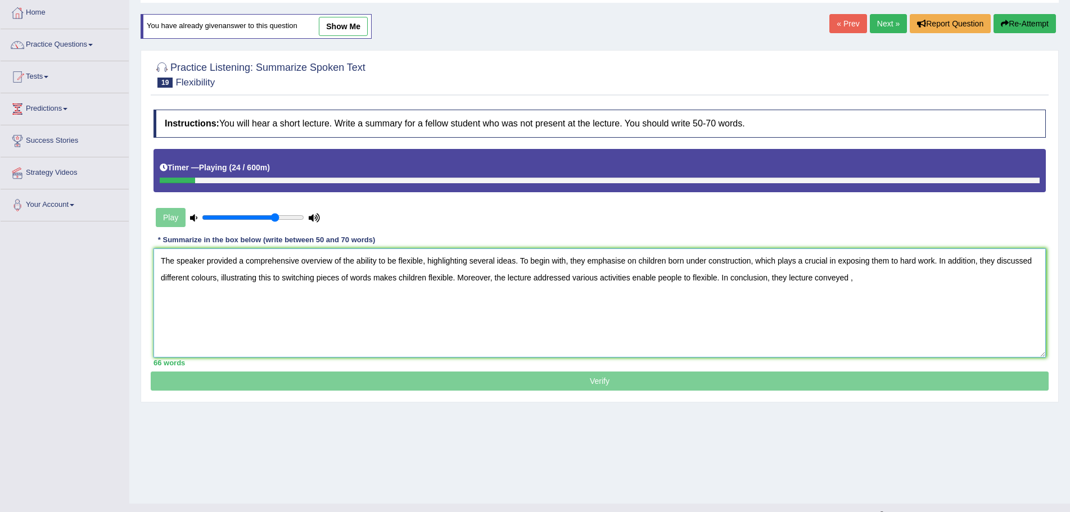
click at [785, 279] on textarea "The speaker provided a comprehensive overview of the ability to be flexible, hi…" at bounding box center [599, 303] width 892 height 109
click at [846, 279] on textarea "The speaker provided a comprehensive overview of the ability to be flexible, hi…" at bounding box center [599, 303] width 892 height 109
click at [854, 280] on textarea "The speaker provided a comprehensive overview of the ability to be flexible, hi…" at bounding box center [599, 303] width 892 height 109
click at [1036, 260] on textarea "The speaker provided a comprehensive overview of the ability to be flexible, hi…" at bounding box center [599, 303] width 892 height 109
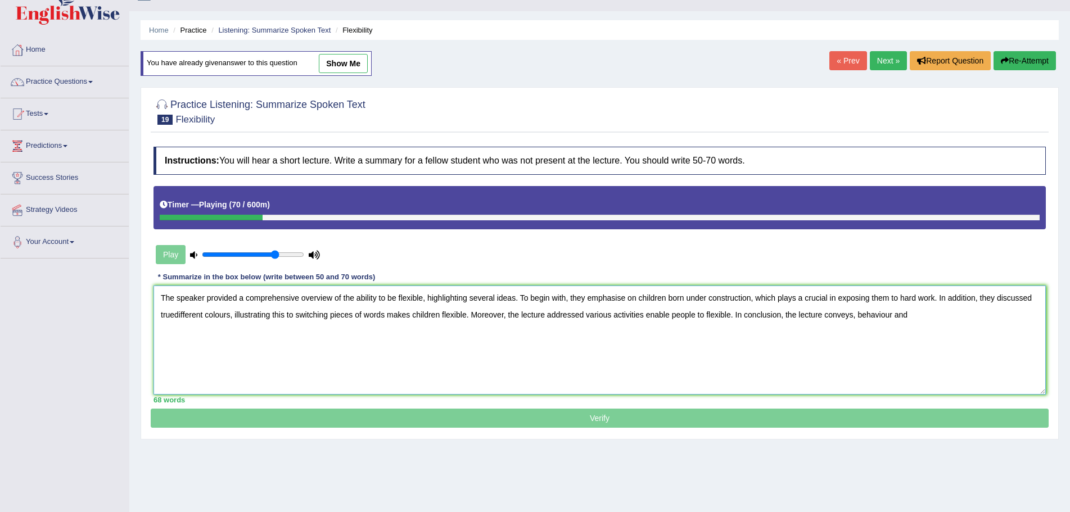
scroll to position [2, 0]
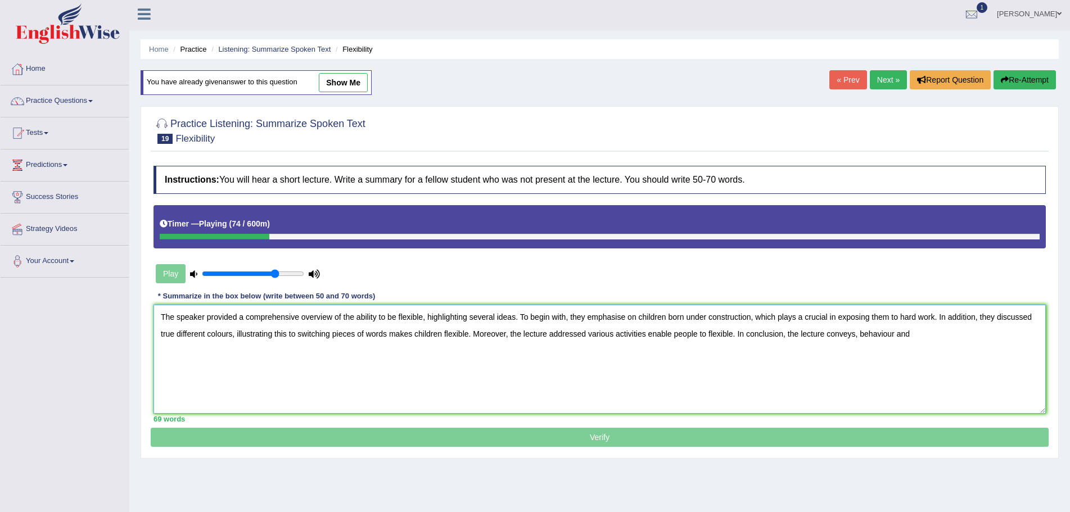
click at [205, 333] on textarea "The speaker provided a comprehensive overview of the ability to be flexible, hi…" at bounding box center [599, 359] width 892 height 109
click at [356, 335] on textarea "The speaker provided a comprehensive overview of the ability to be flexible, hi…" at bounding box center [599, 359] width 892 height 109
click at [456, 336] on textarea "The speaker provided a comprehensive overview of the ability to be flexible, hi…" at bounding box center [599, 359] width 892 height 109
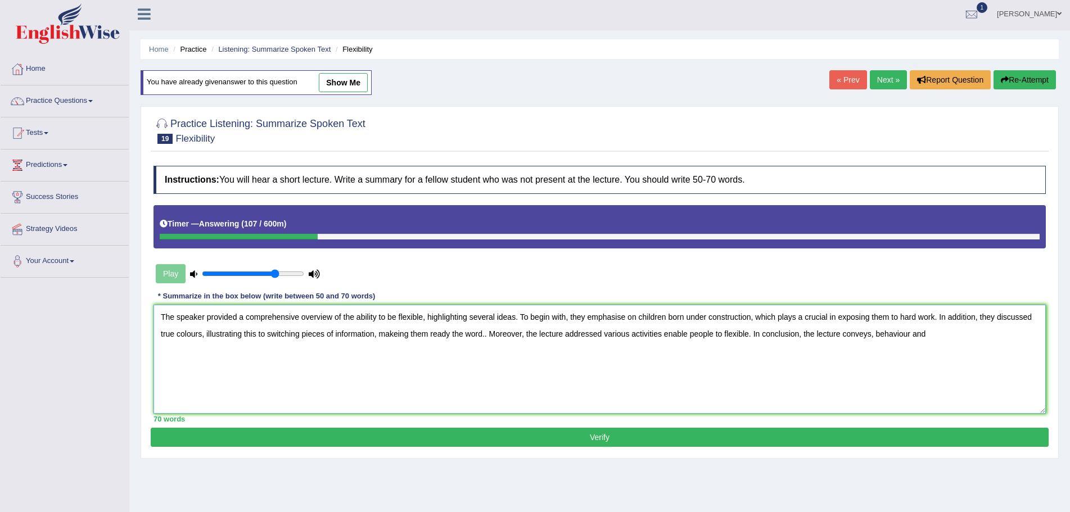
click at [394, 336] on textarea "The speaker provided a comprehensive overview of the ability to be flexible, hi…" at bounding box center [599, 359] width 892 height 109
click at [638, 318] on textarea "The speaker provided a comprehensive overview of the ability to be flexible, hi…" at bounding box center [599, 359] width 892 height 109
click at [910, 335] on textarea "The speaker provided a comprehensive overview of the ability to be flexible, hi…" at bounding box center [599, 359] width 892 height 109
click at [702, 335] on textarea "The speaker provided a comprehensive overview of the ability to be flexible, hi…" at bounding box center [599, 359] width 892 height 109
click at [642, 378] on textarea "The speaker provided a comprehensive overview of the ability to be flexible, hi…" at bounding box center [599, 359] width 892 height 109
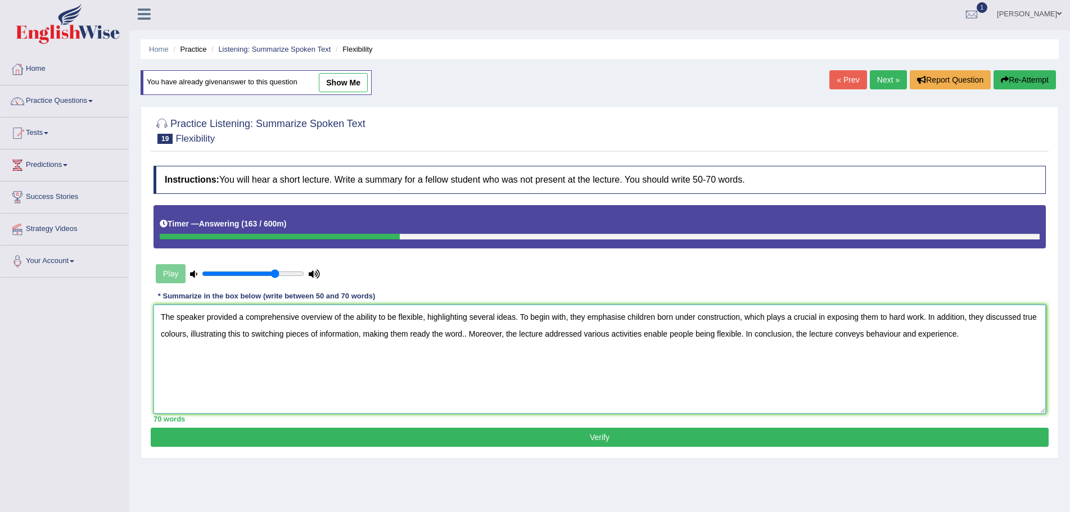
click at [714, 335] on textarea "The speaker provided a comprehensive overview of the ability to be flexible, hi…" at bounding box center [599, 359] width 892 height 109
click at [658, 389] on textarea "The speaker provided a comprehensive overview of the ability to be flexible, hi…" at bounding box center [599, 359] width 892 height 109
click at [712, 335] on textarea "The speaker provided a comprehensive overview of the ability to be flexible, hi…" at bounding box center [599, 359] width 892 height 109
click at [424, 319] on textarea "The speaker provided a comprehensive overview of the ability to be flexible, hi…" at bounding box center [599, 359] width 892 height 109
click at [468, 336] on textarea "The speaker provided a comprehensive overview of the flexibility, highlighting …" at bounding box center [599, 359] width 892 height 109
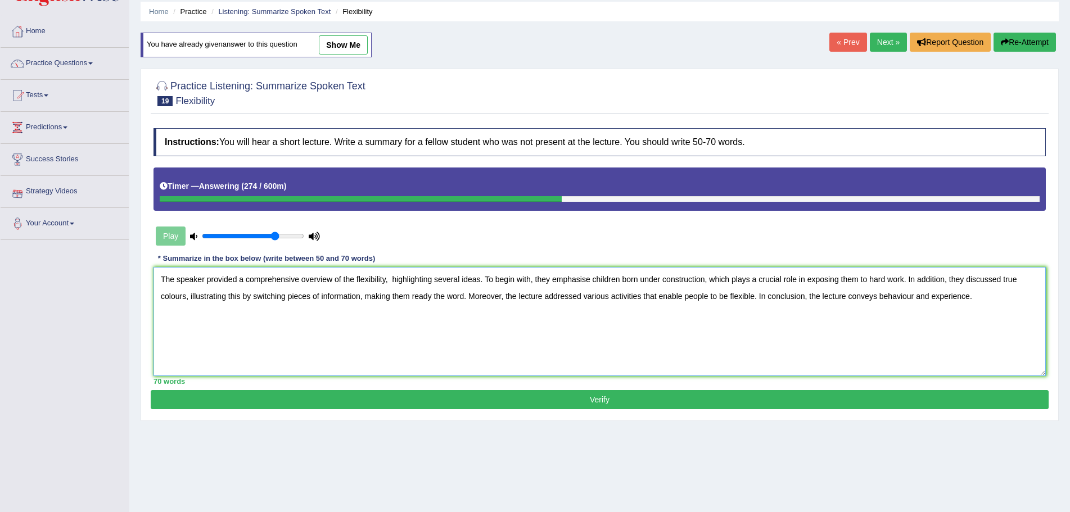
scroll to position [78, 0]
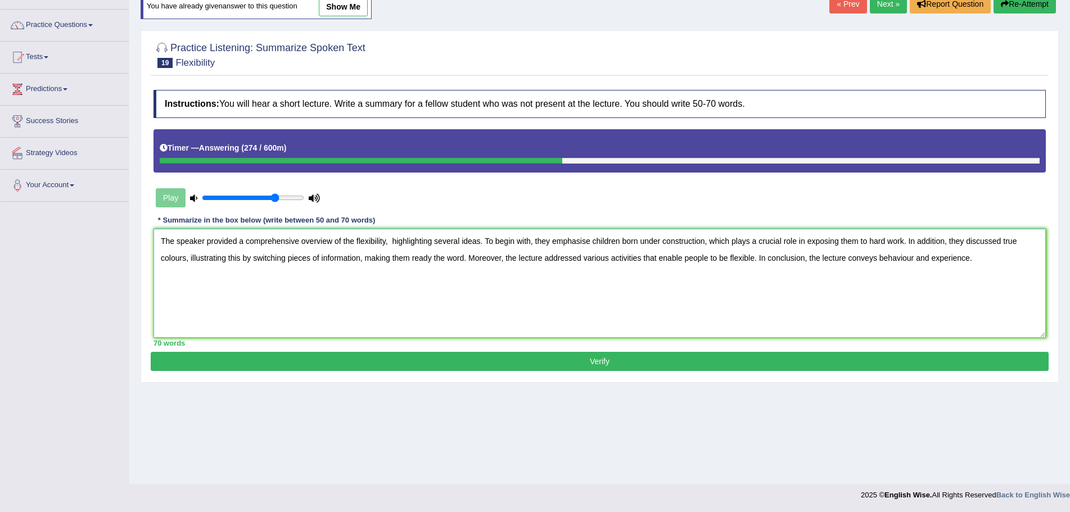
type textarea "The speaker provided a comprehensive overview of the flexibility, highlighting …"
drag, startPoint x: 578, startPoint y: 362, endPoint x: 584, endPoint y: 360, distance: 6.6
click at [578, 362] on button "Verify" at bounding box center [600, 361] width 898 height 19
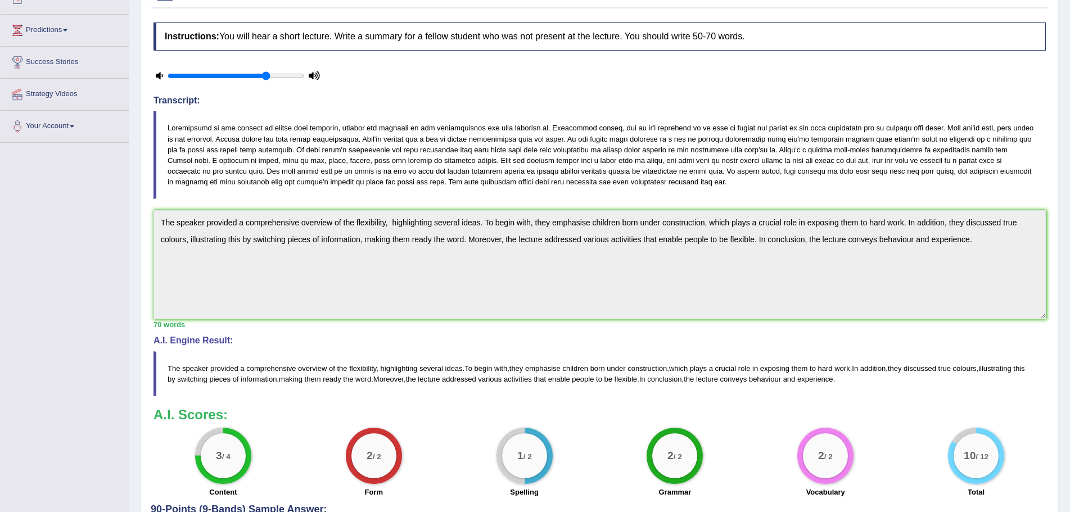
scroll to position [234, 0]
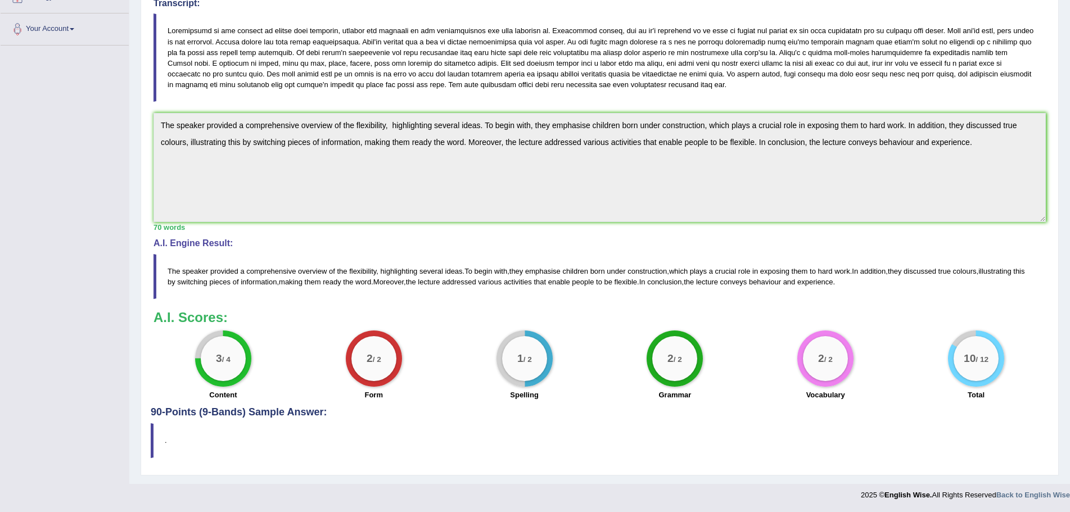
drag, startPoint x: 169, startPoint y: 26, endPoint x: 534, endPoint y: 84, distance: 368.9
click at [533, 84] on blockquote at bounding box center [599, 57] width 892 height 88
click at [905, 337] on div "10 / 12 Total" at bounding box center [976, 367] width 151 height 73
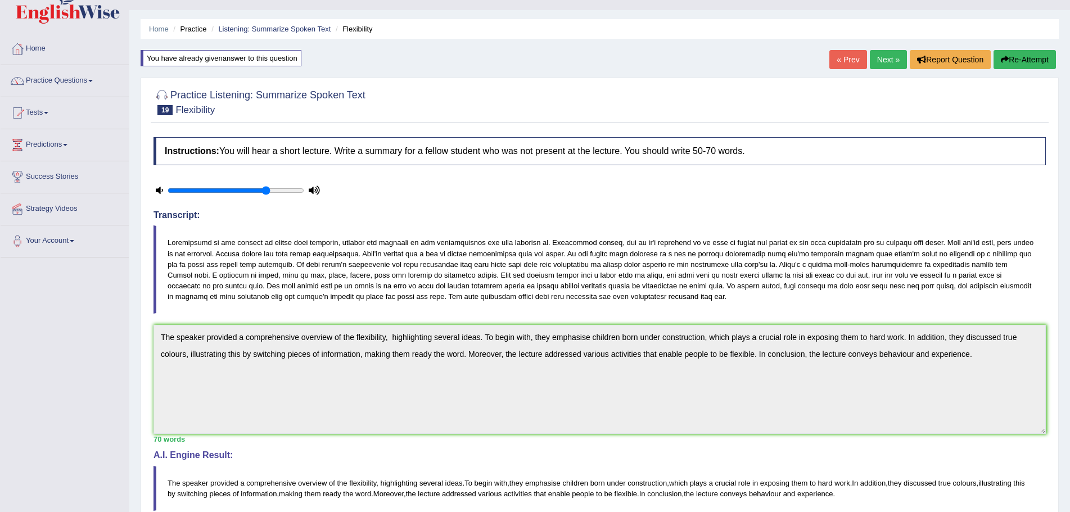
scroll to position [0, 0]
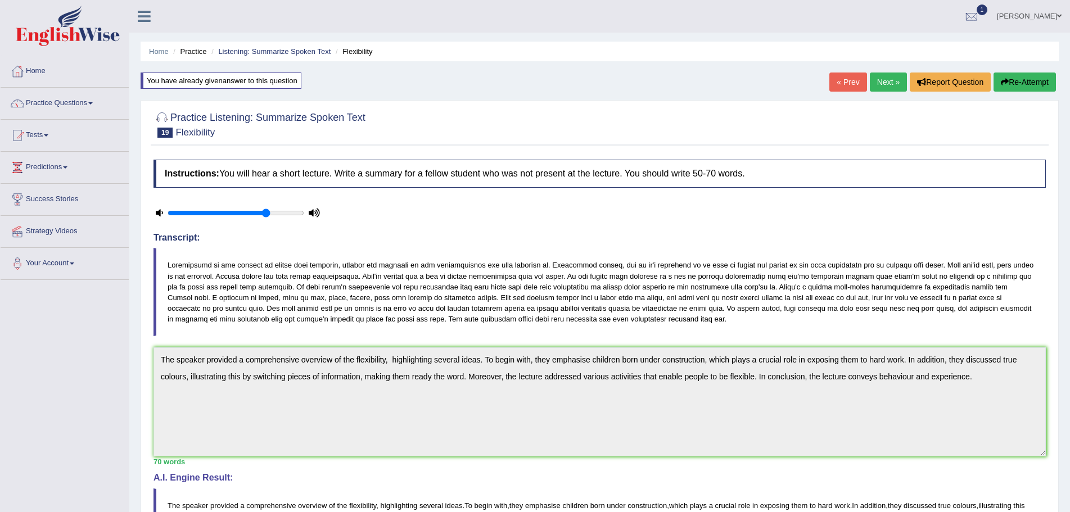
click at [879, 83] on link "Next »" at bounding box center [888, 82] width 37 height 19
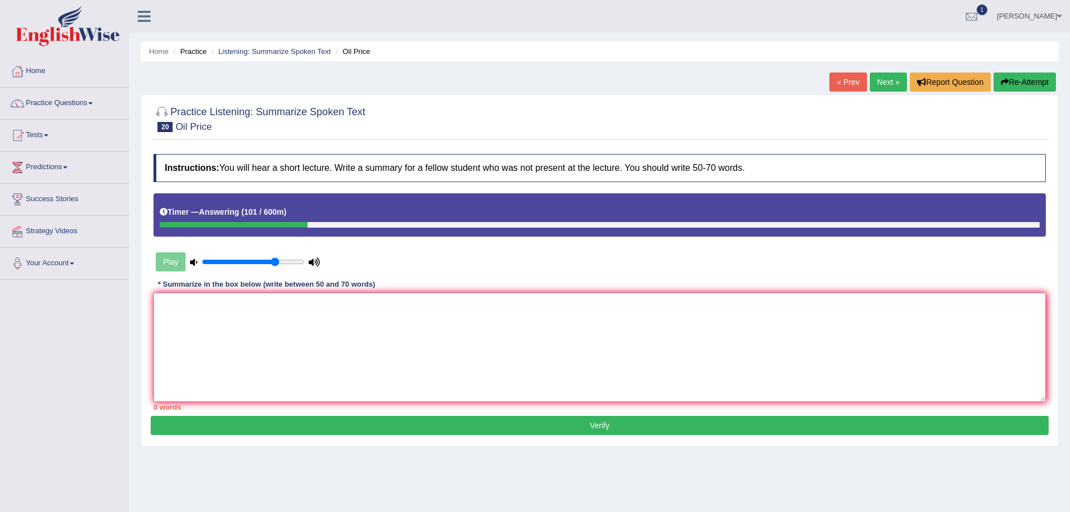
click at [289, 327] on textarea at bounding box center [599, 347] width 892 height 109
type textarea "t"
click at [471, 300] on textarea "The speaker provided a comprehensive overview of the biggest refinery and compa…" at bounding box center [599, 347] width 892 height 109
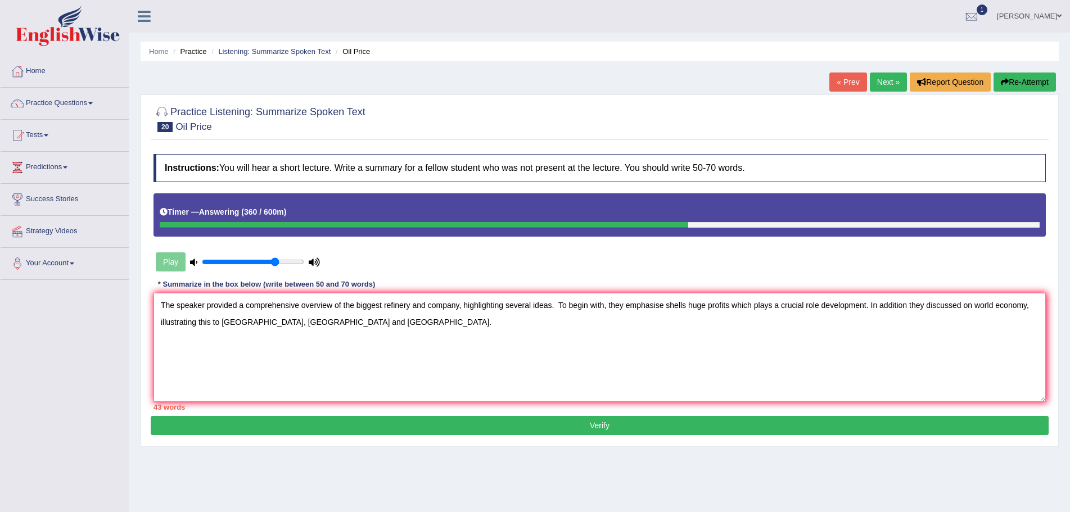
click at [348, 324] on textarea "The speaker provided a comprehensive overview of the biggest refinery and compa…" at bounding box center [599, 347] width 892 height 109
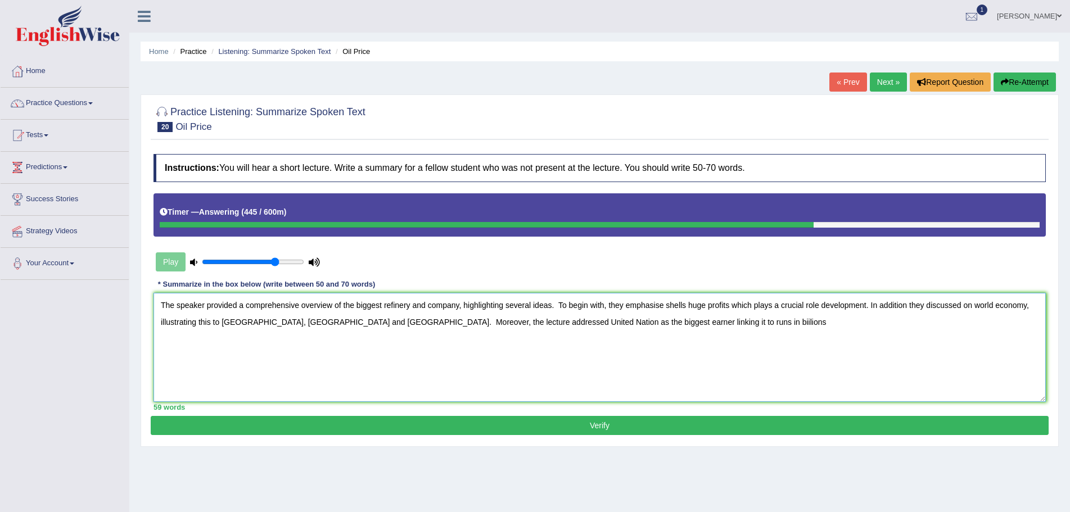
click at [502, 324] on textarea "The speaker provided a comprehensive overview of the biggest refinery and compa…" at bounding box center [599, 347] width 892 height 109
click at [682, 325] on textarea "The speaker provided a comprehensive overview of the biggest refinery and compa…" at bounding box center [599, 347] width 892 height 109
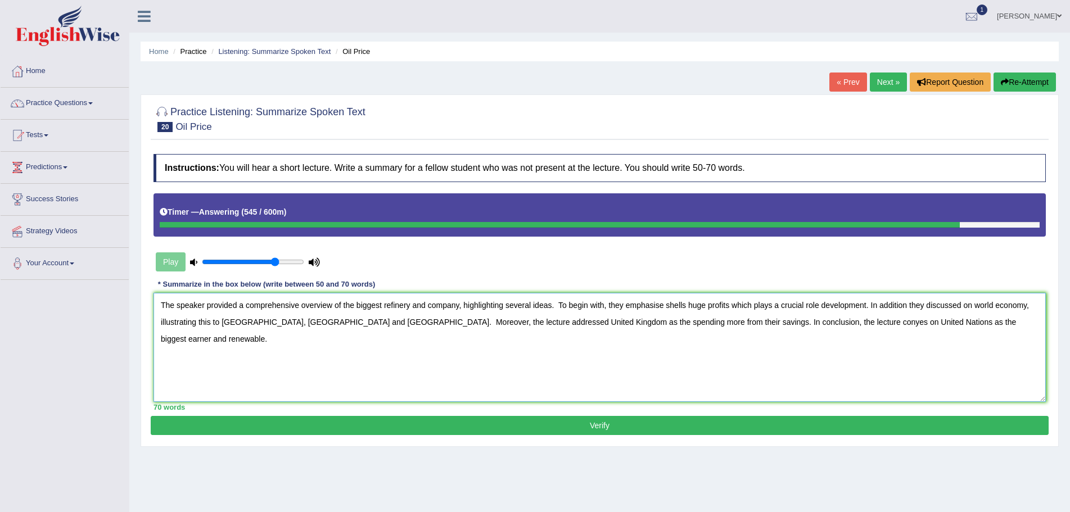
click at [761, 321] on textarea "The speaker provided a comprehensive overview of the biggest refinery and compa…" at bounding box center [599, 347] width 892 height 109
type textarea "The speaker provided a comprehensive overview of the biggest refinery and compa…"
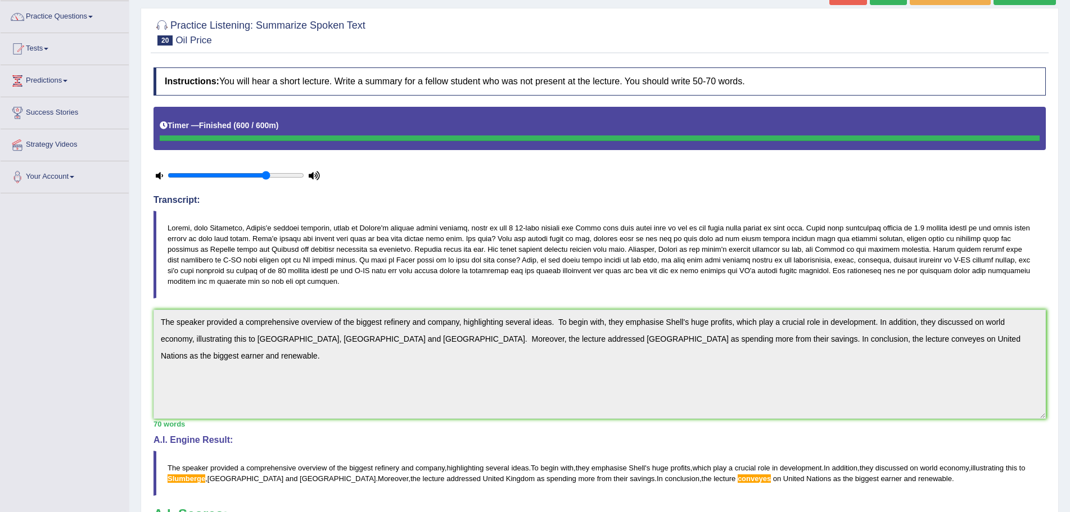
scroll to position [58, 0]
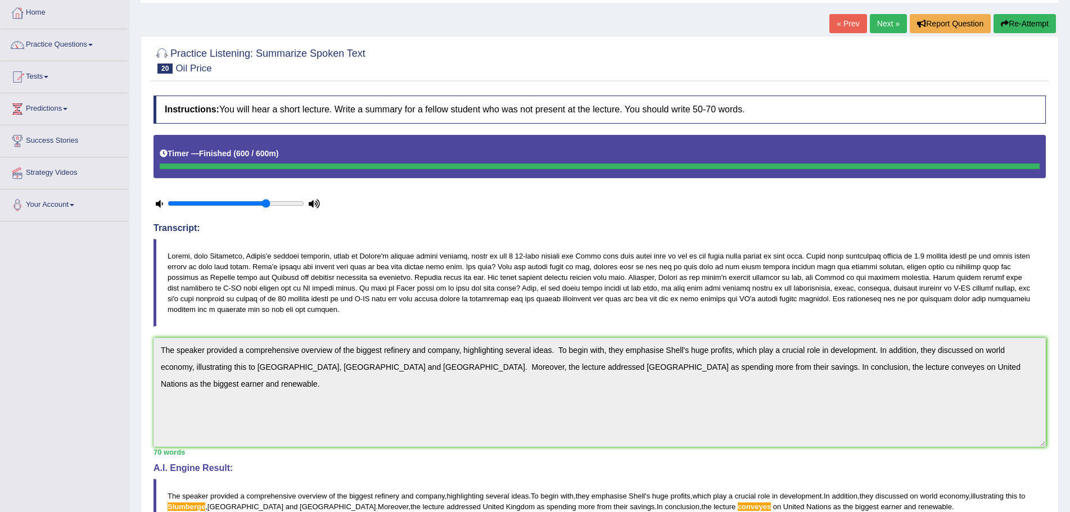
click at [811, 448] on div "70 words" at bounding box center [599, 452] width 892 height 11
click at [62, 223] on div "Toggle navigation Home Practice Questions Speaking Practice Read Aloud Repeat S…" at bounding box center [535, 337] width 1070 height 790
click at [1006, 23] on icon "button" at bounding box center [1005, 24] width 8 height 8
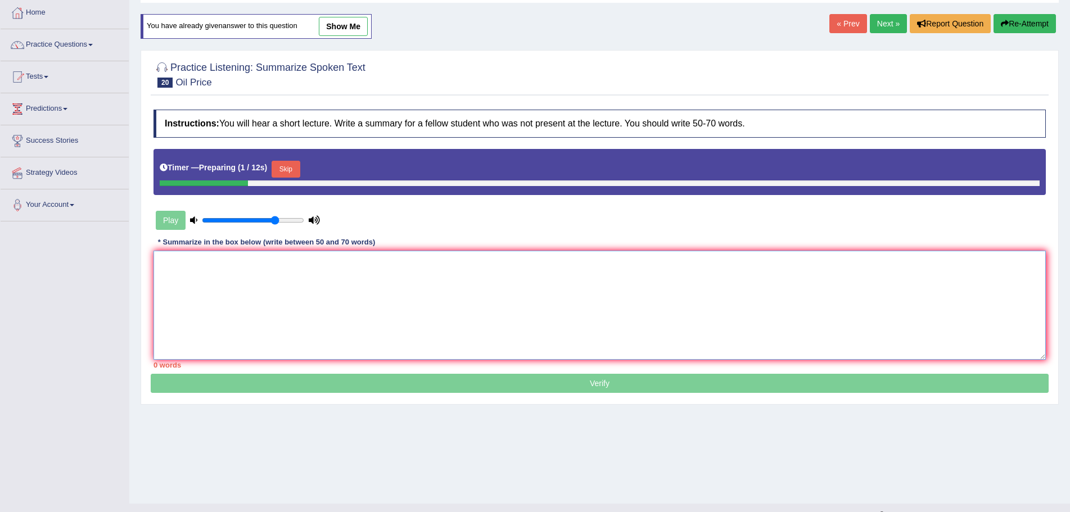
click at [373, 307] on textarea at bounding box center [599, 305] width 892 height 109
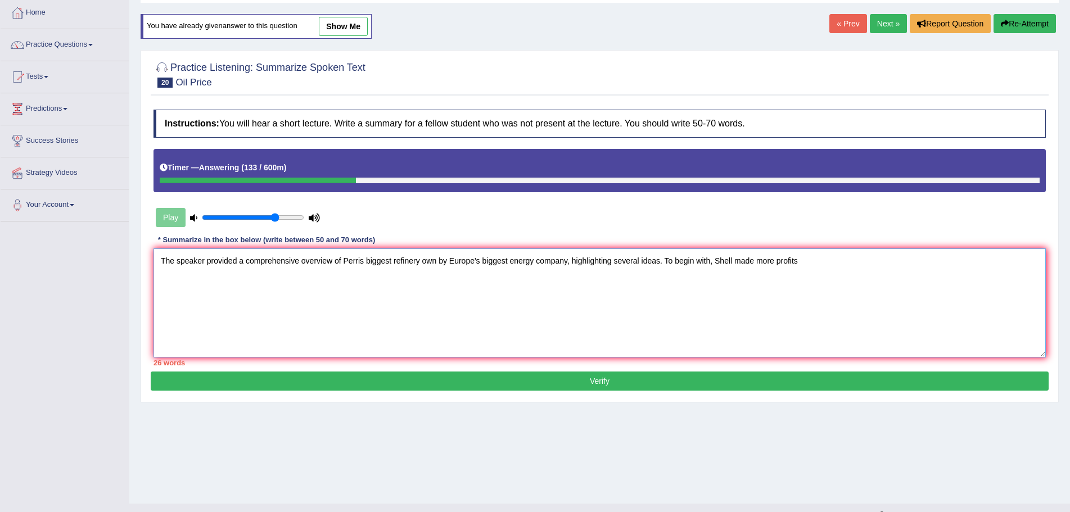
click at [807, 263] on textarea "The speaker provided a comprehensive overview of Perris biggest refinery own by…" at bounding box center [599, 303] width 892 height 109
click at [891, 261] on textarea "The speaker provided a comprehensive overview of Perris biggest refinery own by…" at bounding box center [599, 303] width 892 height 109
click at [978, 258] on textarea "The speaker provided a comprehensive overview of Perris biggest refinery own by…" at bounding box center [599, 303] width 892 height 109
click at [1019, 263] on textarea "The speaker provided a comprehensive overview of Perris biggest refinery own by…" at bounding box center [599, 303] width 892 height 109
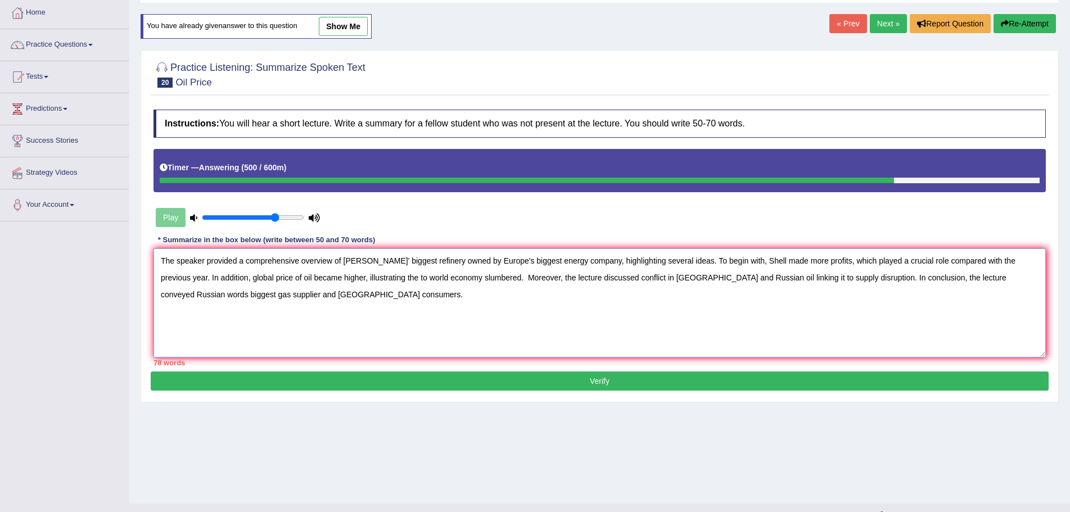
click at [422, 325] on textarea "The speaker provided a comprehensive overview of [PERSON_NAME]' biggest refiner…" at bounding box center [599, 303] width 892 height 109
click at [520, 261] on textarea "The speaker provided a comprehensive overview of [PERSON_NAME]' biggest refiner…" at bounding box center [599, 303] width 892 height 109
click at [942, 280] on textarea "The speaker provided a comprehensive overview of [PERSON_NAME]' biggest refiner…" at bounding box center [599, 303] width 892 height 109
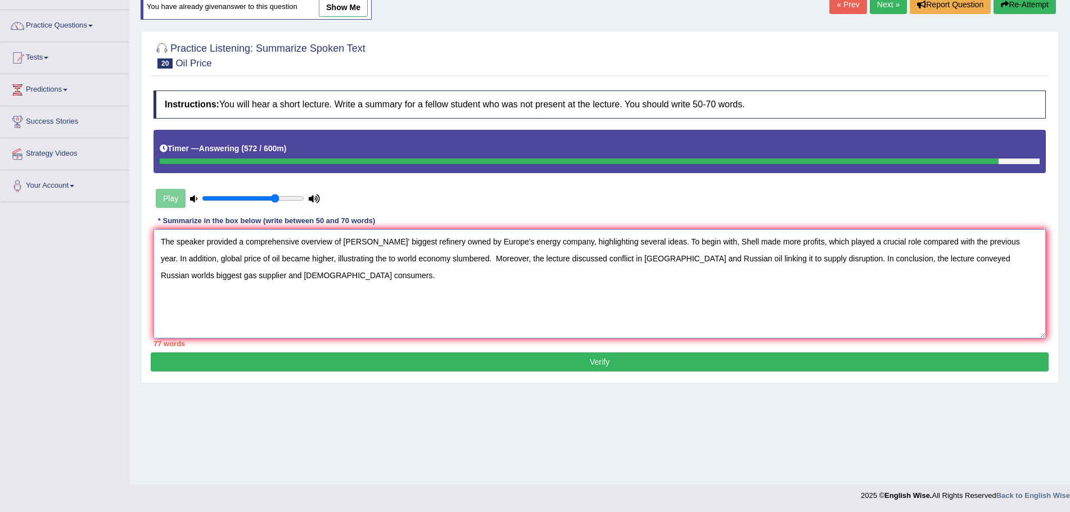
scroll to position [78, 0]
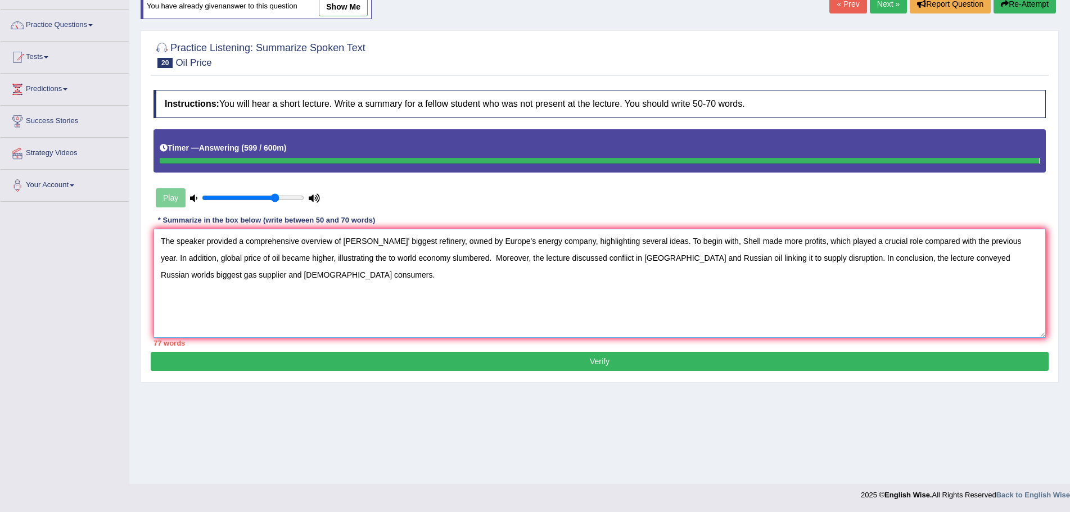
type textarea "The speaker provided a comprehensive overview of [PERSON_NAME]' biggest refiner…"
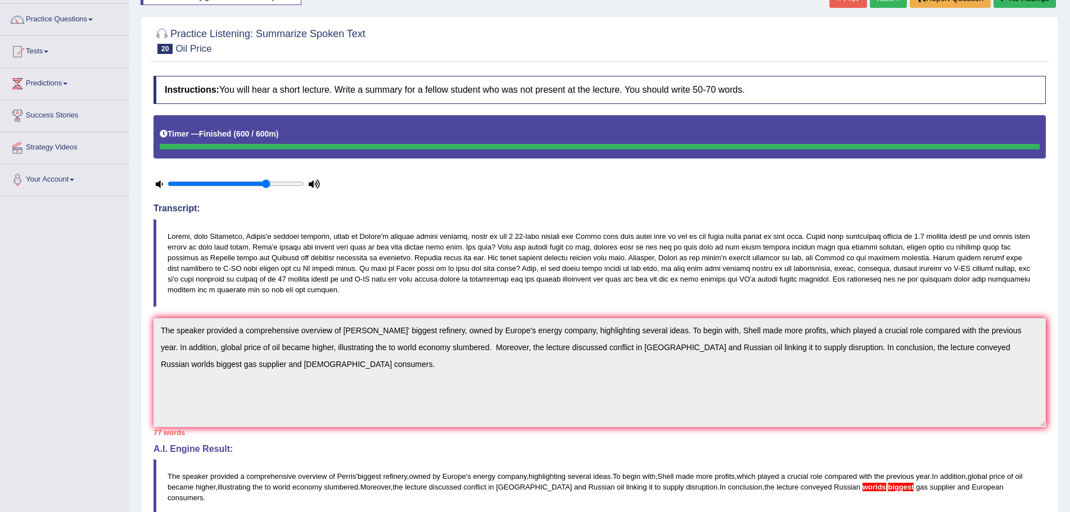
scroll to position [0, 0]
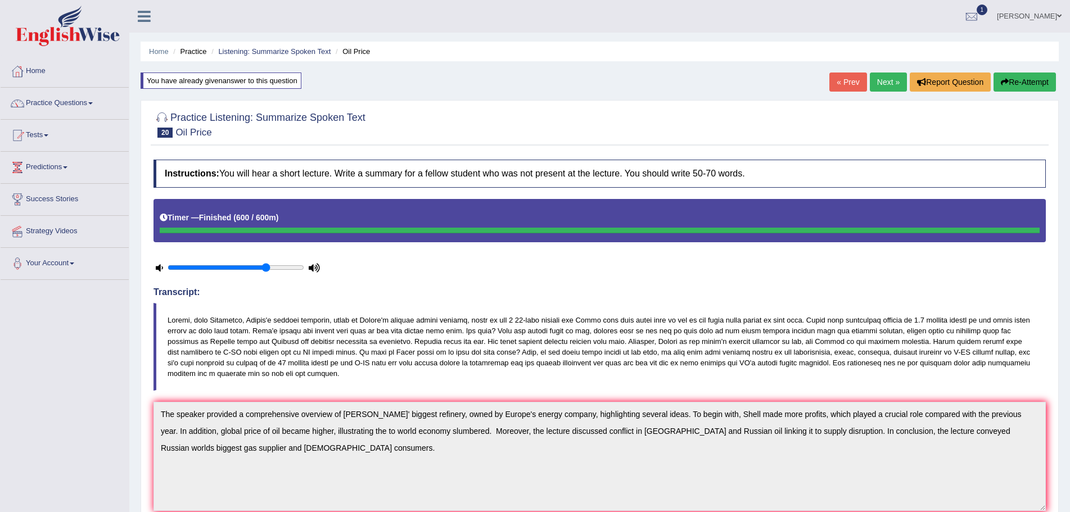
click at [1037, 78] on button "Re-Attempt" at bounding box center [1024, 82] width 62 height 19
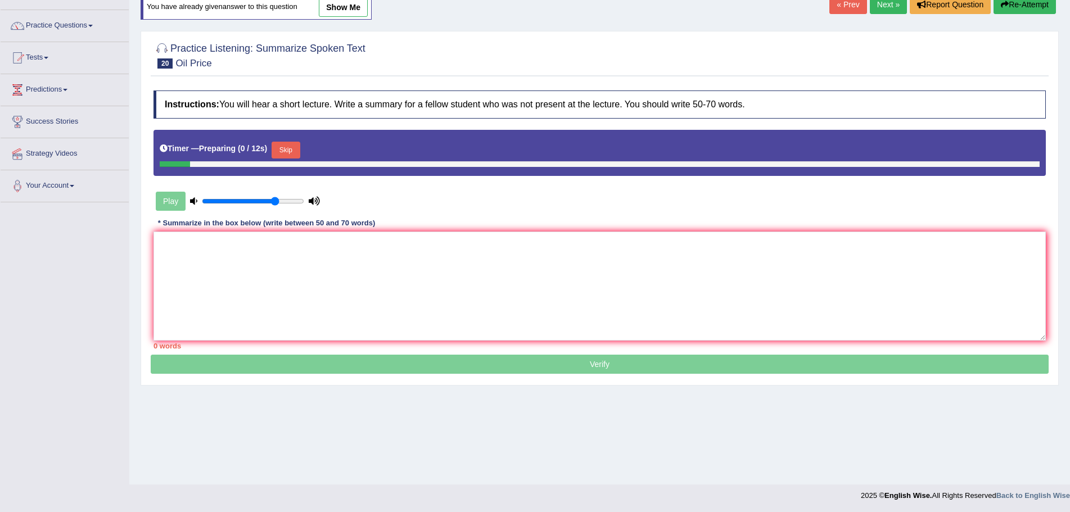
scroll to position [78, 0]
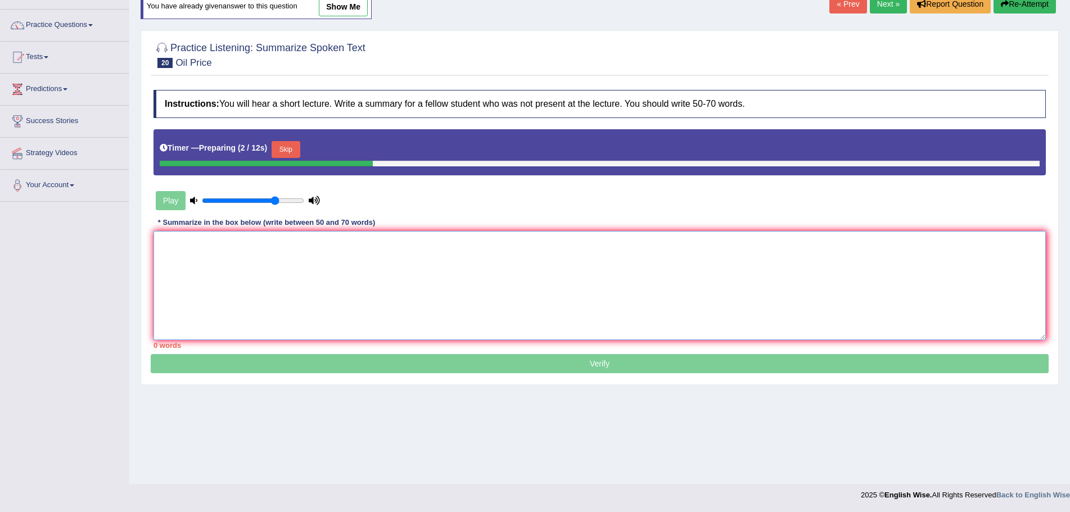
paste textarea "The speaker provided a comprehensive overview of [PERSON_NAME]' biggest refiner…"
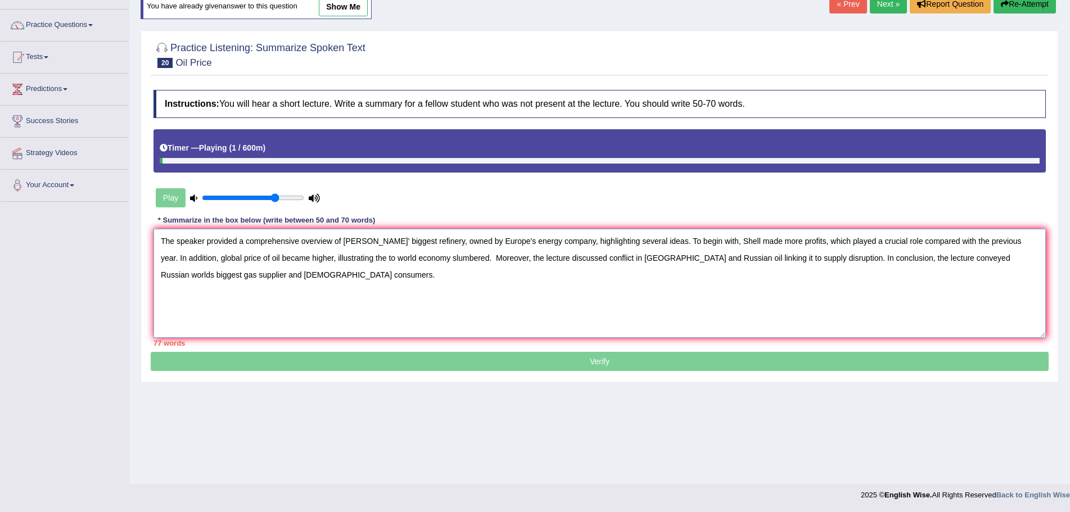
click at [941, 259] on textarea "The speaker provided a comprehensive overview of [PERSON_NAME]' biggest refiner…" at bounding box center [599, 283] width 892 height 109
click at [276, 260] on textarea "The speaker provided a comprehensive overview of [PERSON_NAME]' biggest refiner…" at bounding box center [599, 283] width 892 height 109
click at [335, 258] on textarea "The speaker provided a comprehensive overview of [PERSON_NAME]' biggest refiner…" at bounding box center [599, 283] width 892 height 109
click at [424, 260] on textarea "The speaker provided a comprehensive overview of [PERSON_NAME]' biggest refiner…" at bounding box center [599, 283] width 892 height 109
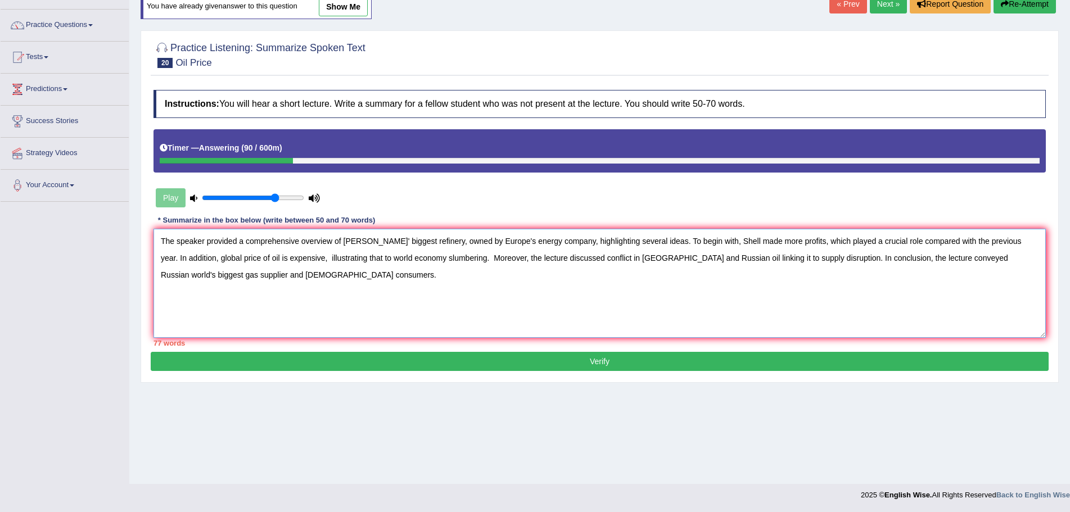
click at [492, 241] on textarea "The speaker provided a comprehensive overview of [PERSON_NAME]' biggest refiner…" at bounding box center [599, 283] width 892 height 109
click at [884, 259] on textarea "The speaker provided a comprehensive overview of [PERSON_NAME]' biggest refiner…" at bounding box center [599, 283] width 892 height 109
click at [798, 314] on textarea "The speaker provided a comprehensive overview of [PERSON_NAME]' biggest refiner…" at bounding box center [599, 283] width 892 height 109
click at [885, 259] on textarea "The speaker provided a comprehensive overview of [PERSON_NAME]' biggest refiner…" at bounding box center [599, 283] width 892 height 109
click at [394, 243] on textarea "The speaker provided a comprehensive overview of [PERSON_NAME]' biggest refiner…" at bounding box center [599, 283] width 892 height 109
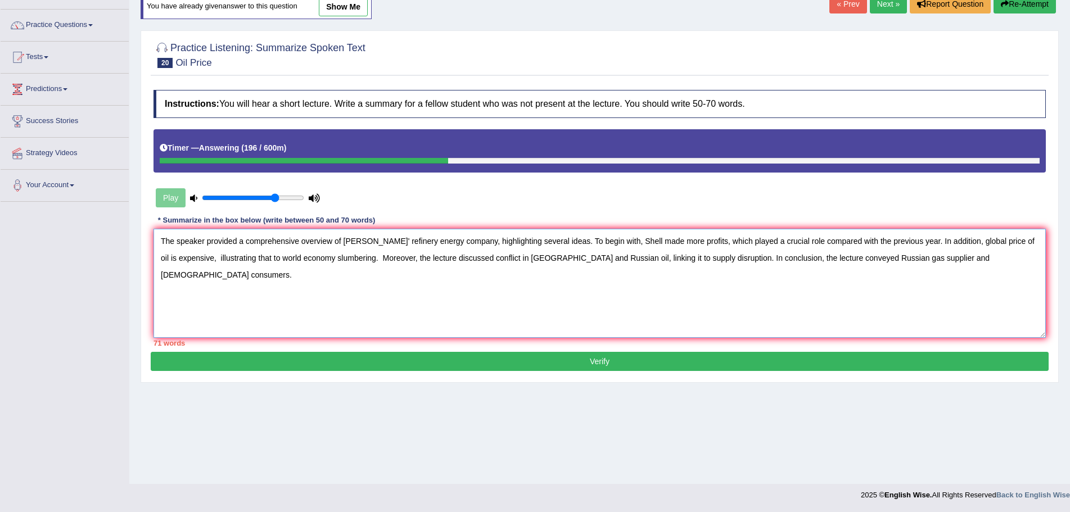
click at [619, 242] on textarea "The speaker provided a comprehensive overview of [PERSON_NAME]' refinery energy…" at bounding box center [599, 283] width 892 height 109
click at [666, 242] on textarea "The speaker provided a comprehensive overview of [PERSON_NAME]' refinery energy…" at bounding box center [599, 283] width 892 height 109
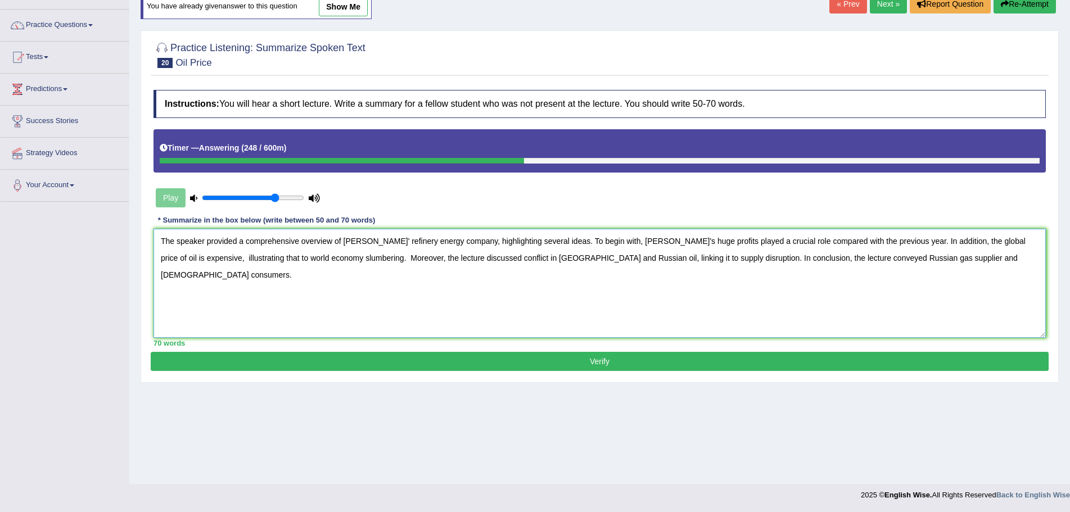
click at [937, 242] on textarea "The speaker provided a comprehensive overview of [PERSON_NAME]' refinery energy…" at bounding box center [599, 283] width 892 height 109
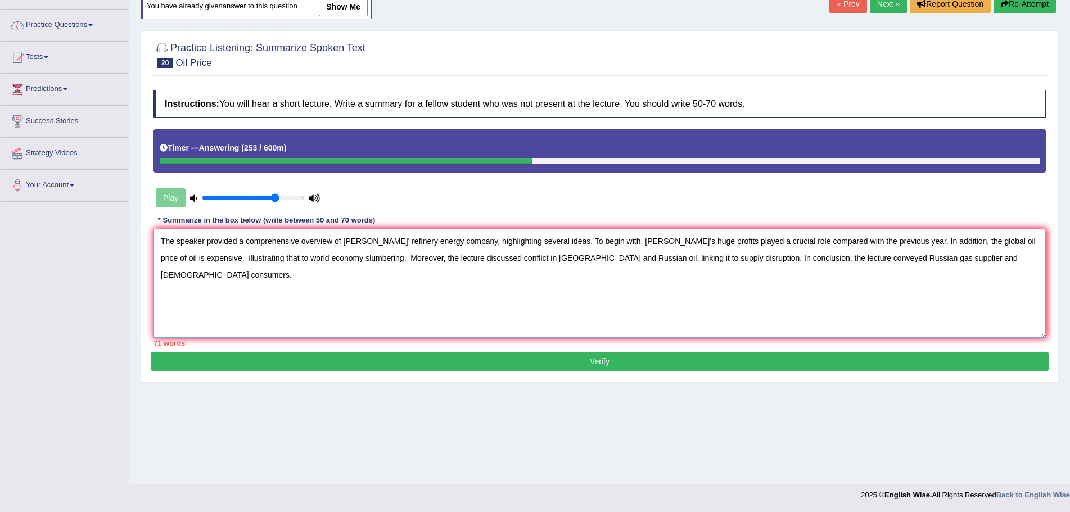
click at [983, 241] on textarea "The speaker provided a comprehensive overview of [PERSON_NAME]' refinery energy…" at bounding box center [599, 283] width 892 height 109
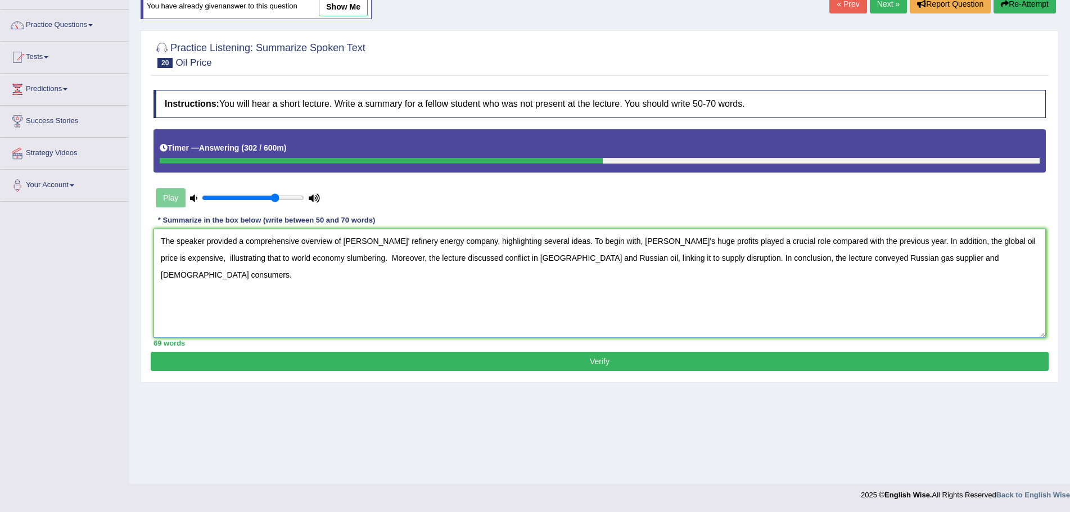
type textarea "The speaker provided a comprehensive overview of [PERSON_NAME]' refinery energy…"
click at [657, 362] on button "Verify" at bounding box center [600, 361] width 898 height 19
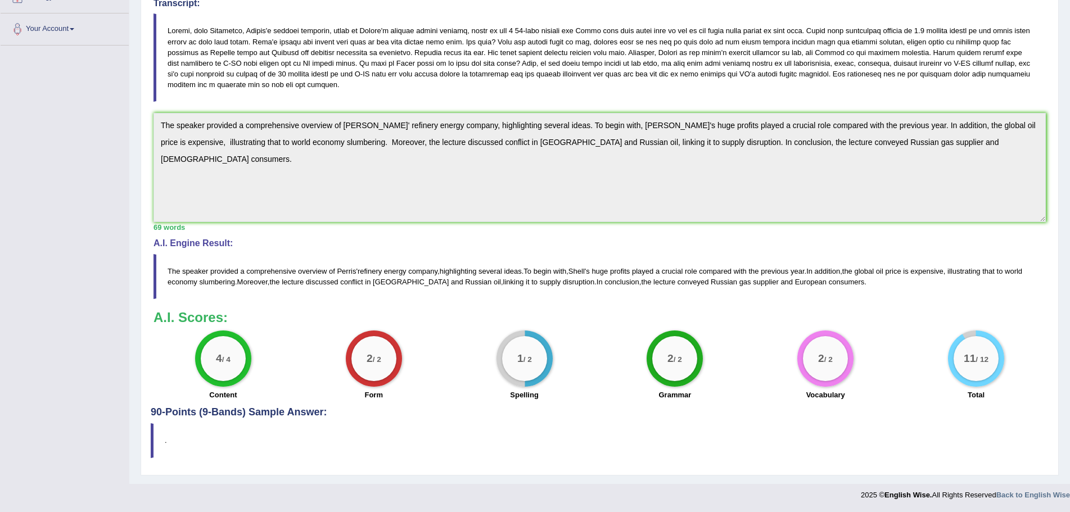
scroll to position [10, 0]
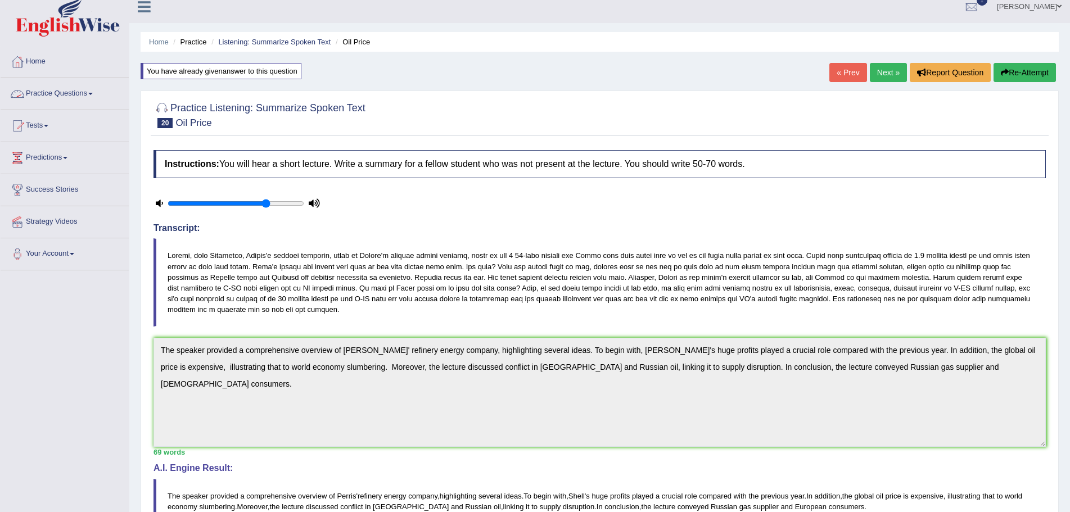
click at [95, 92] on link "Practice Questions" at bounding box center [65, 92] width 128 height 28
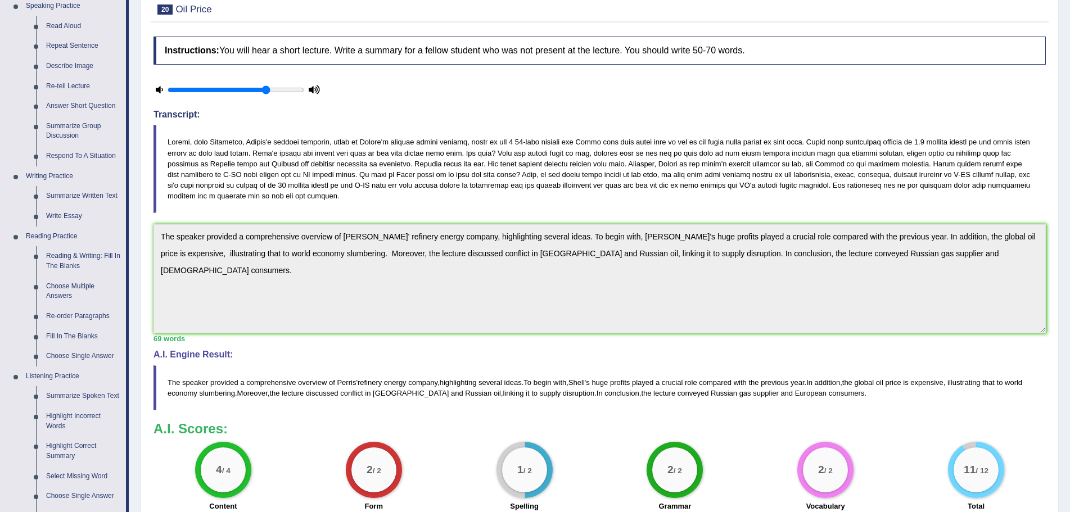
scroll to position [347, 0]
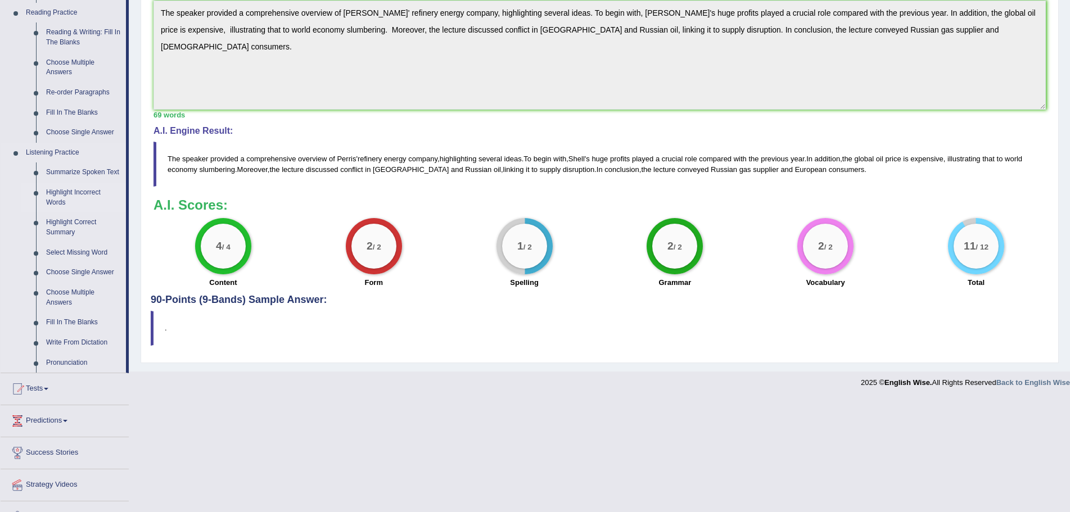
click at [66, 193] on link "Highlight Incorrect Words" at bounding box center [83, 198] width 85 height 30
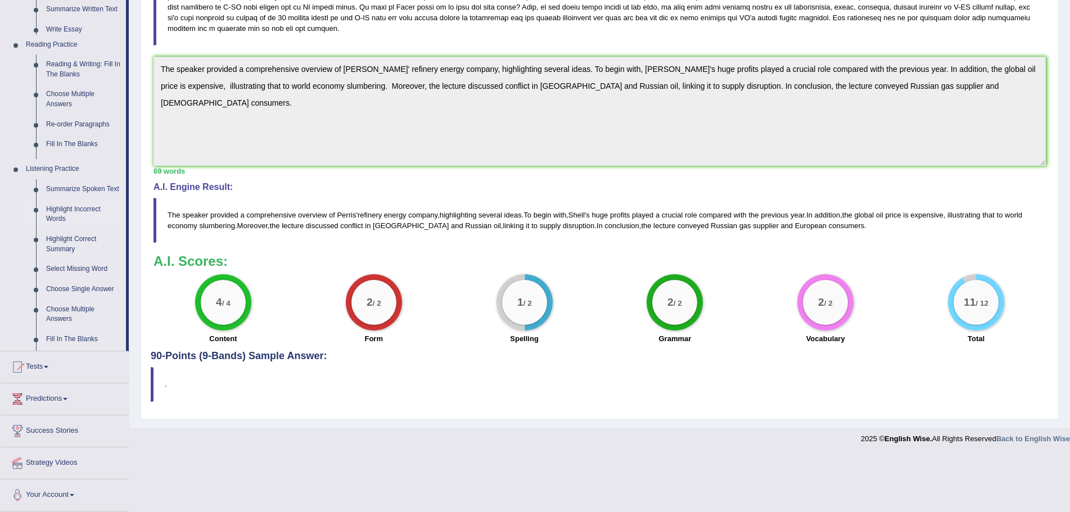
scroll to position [234, 0]
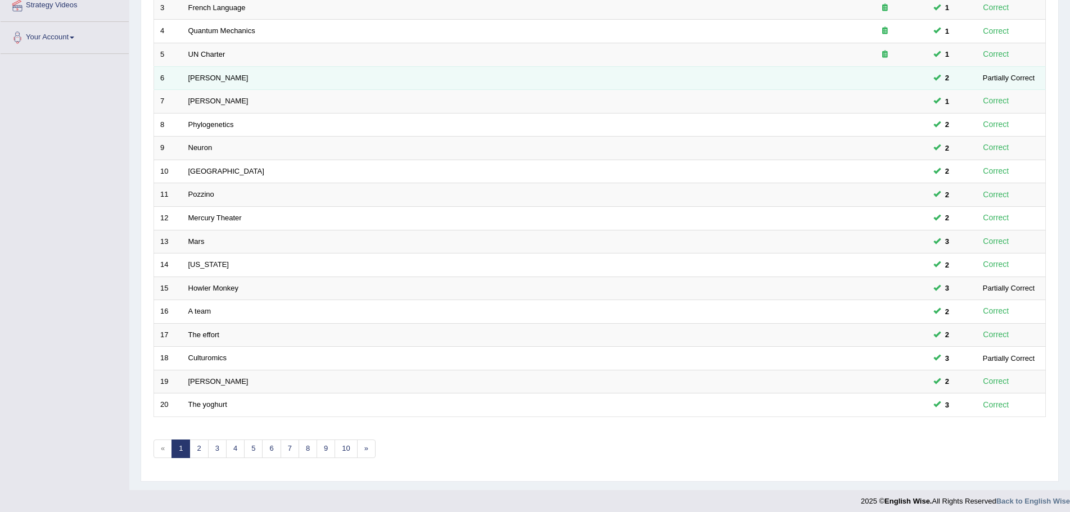
scroll to position [232, 0]
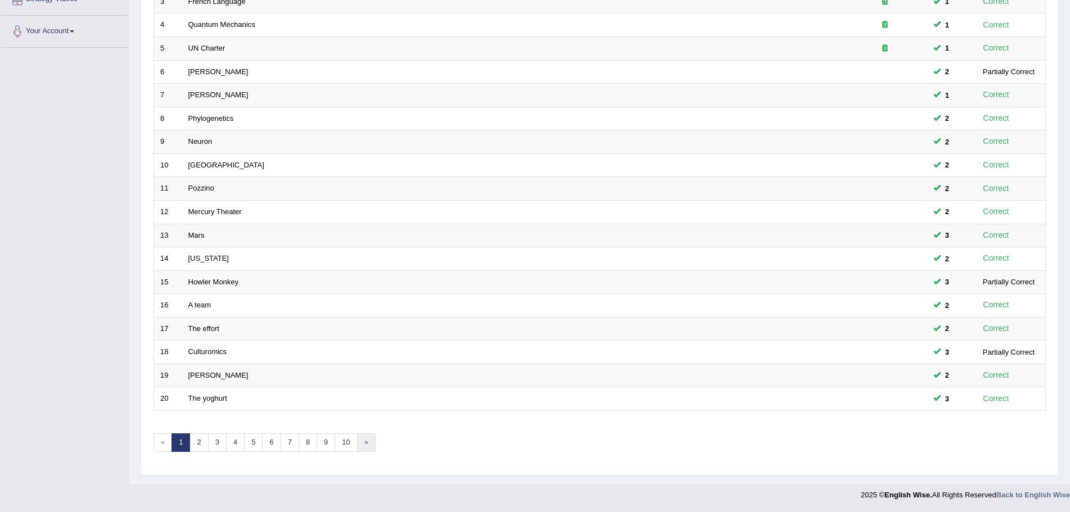
click at [369, 442] on link "»" at bounding box center [366, 442] width 19 height 19
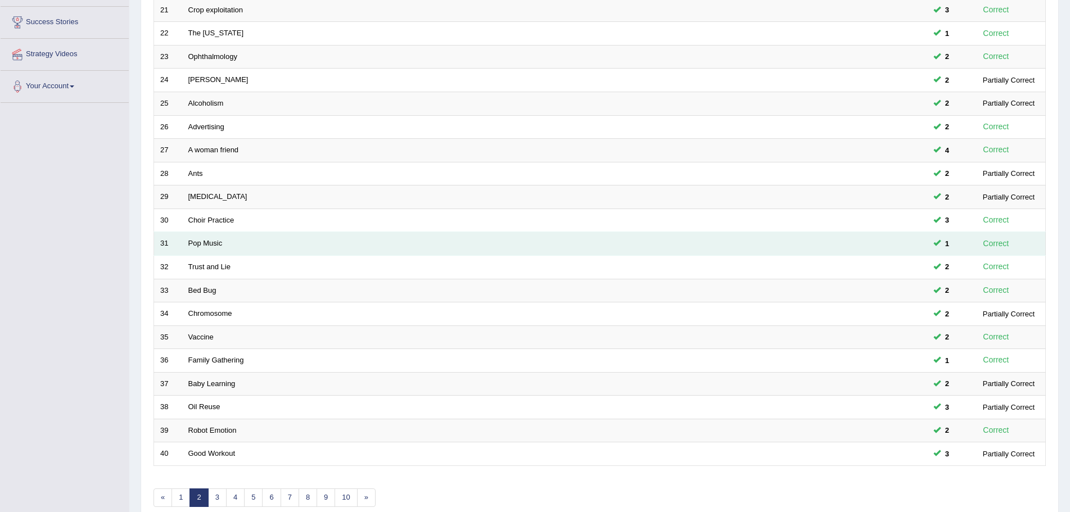
scroll to position [232, 0]
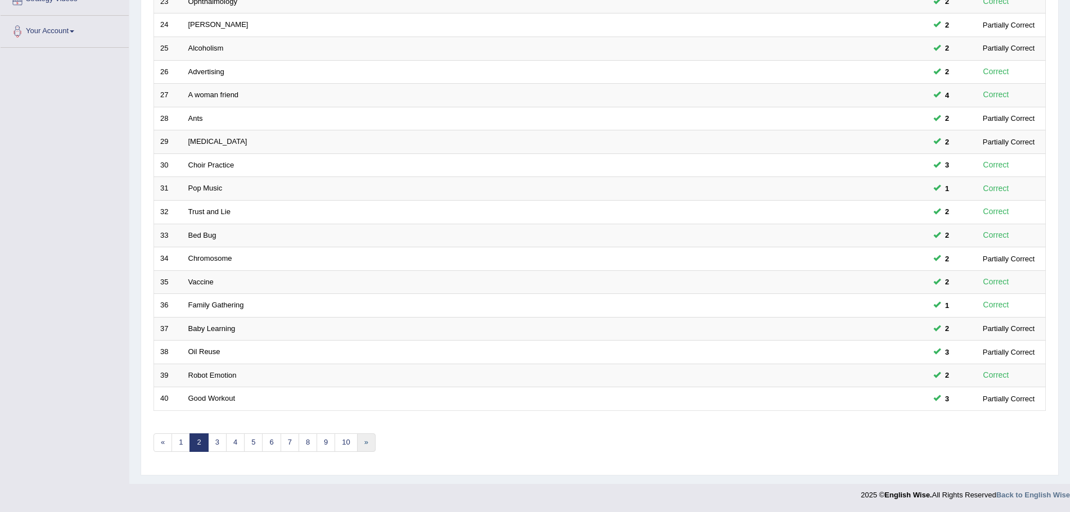
click at [368, 441] on link "»" at bounding box center [366, 442] width 19 height 19
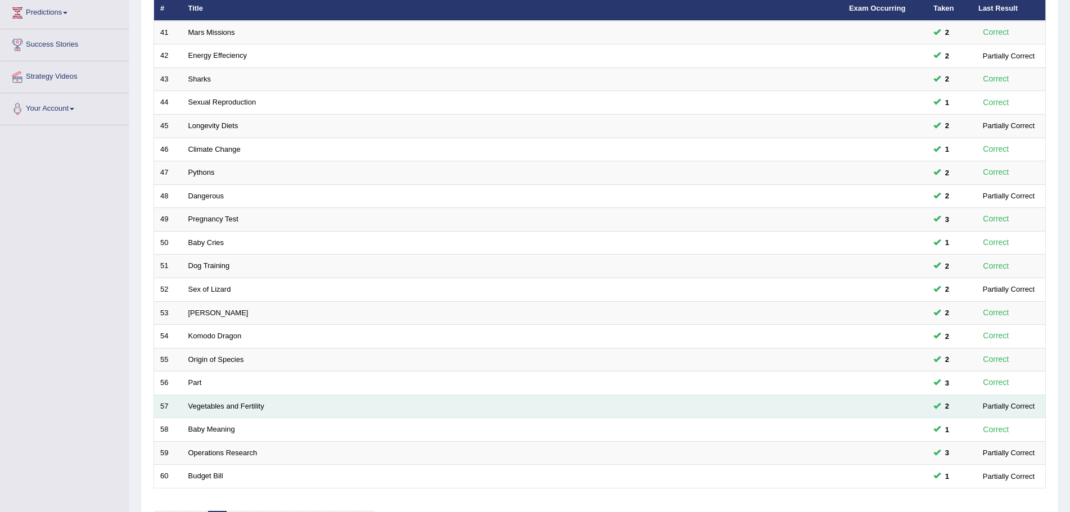
scroll to position [232, 0]
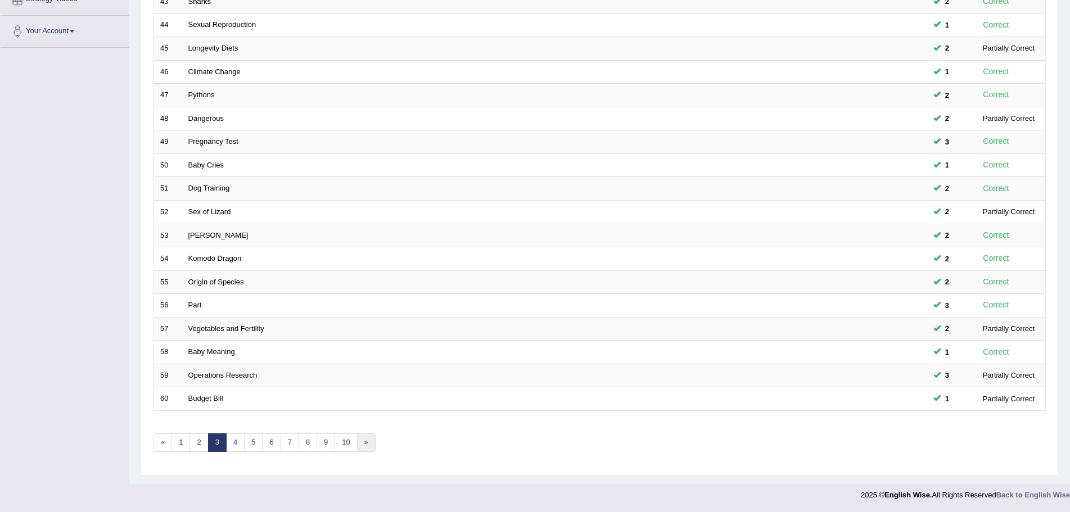
click at [368, 440] on link "»" at bounding box center [366, 442] width 19 height 19
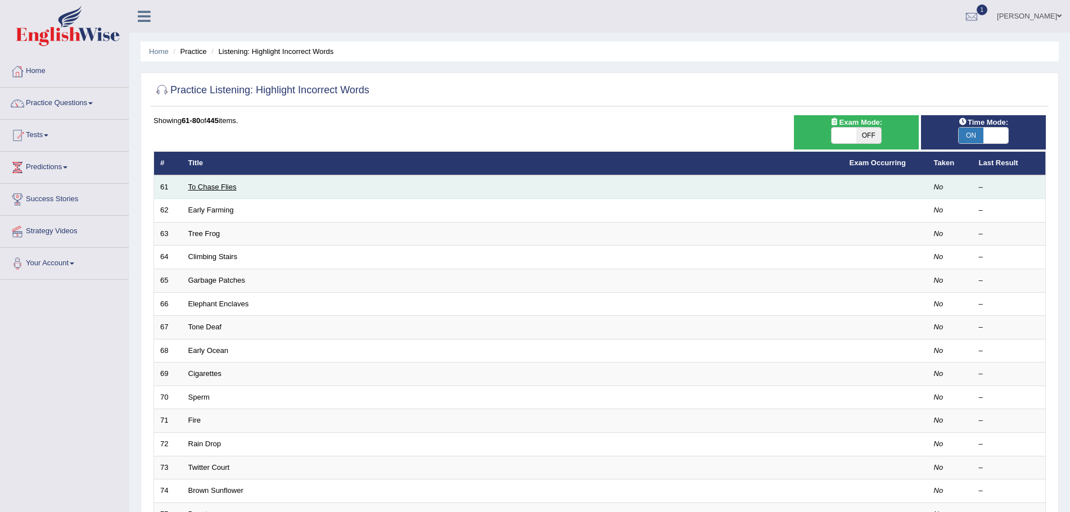
click at [215, 189] on link "To Chase Flies" at bounding box center [212, 187] width 48 height 8
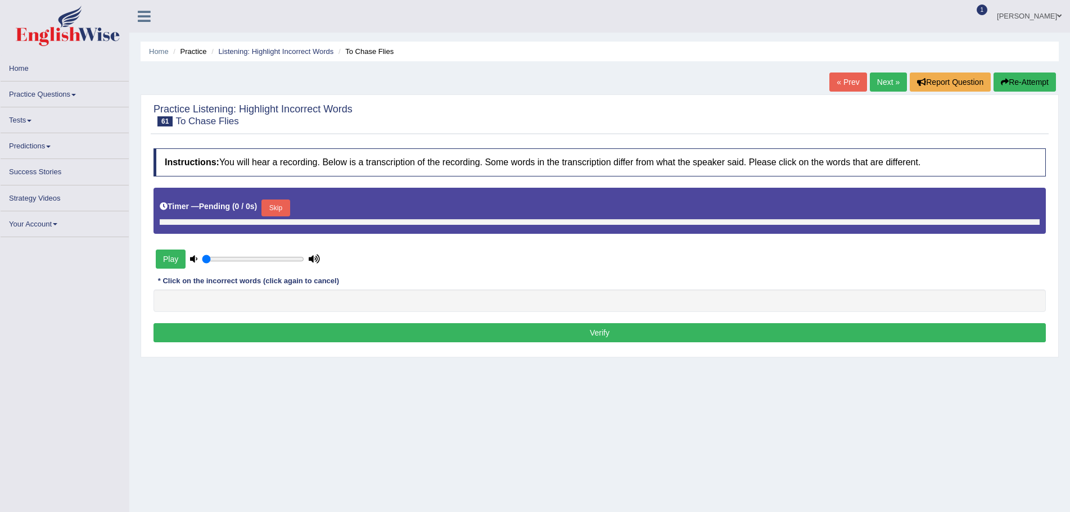
type input "0.75"
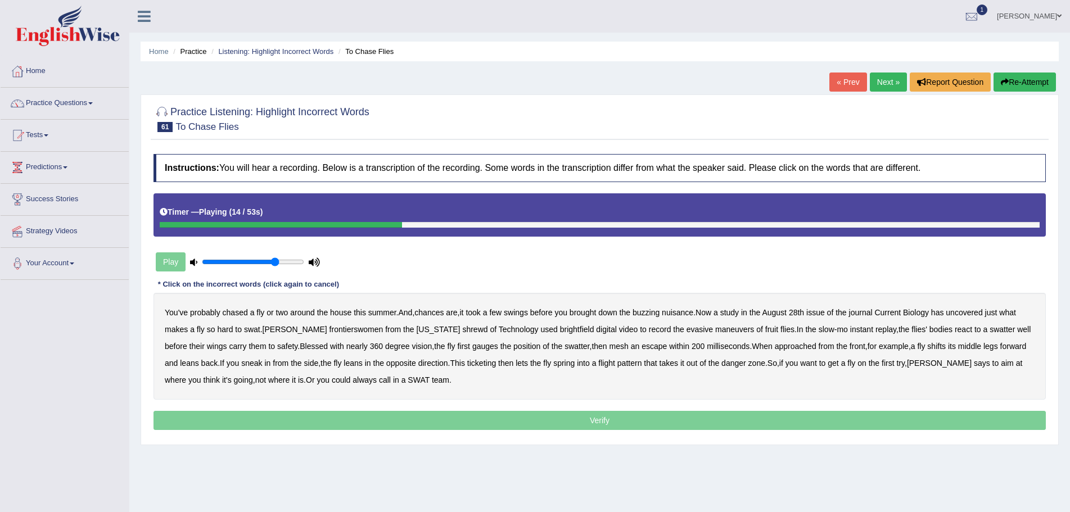
click at [329, 332] on b "frontierswomen" at bounding box center [356, 329] width 54 height 9
click at [531, 333] on div "You've probably chased a fly or two around the house this summer . And , chance…" at bounding box center [599, 346] width 892 height 107
click at [560, 328] on b "brightfield" at bounding box center [577, 329] width 34 height 9
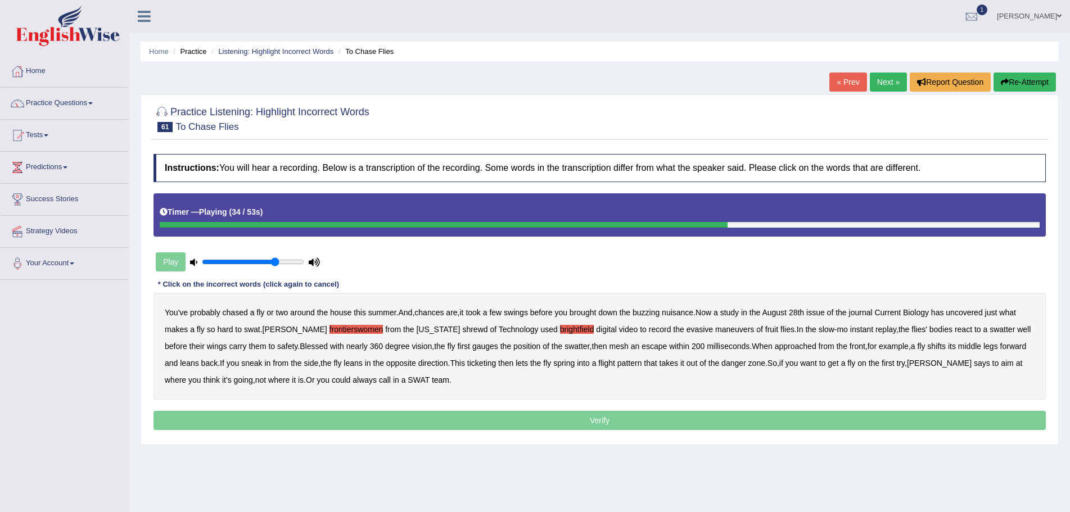
click at [609, 344] on b "mesh" at bounding box center [618, 346] width 19 height 9
click at [467, 364] on b "ticketing" at bounding box center [481, 363] width 29 height 9
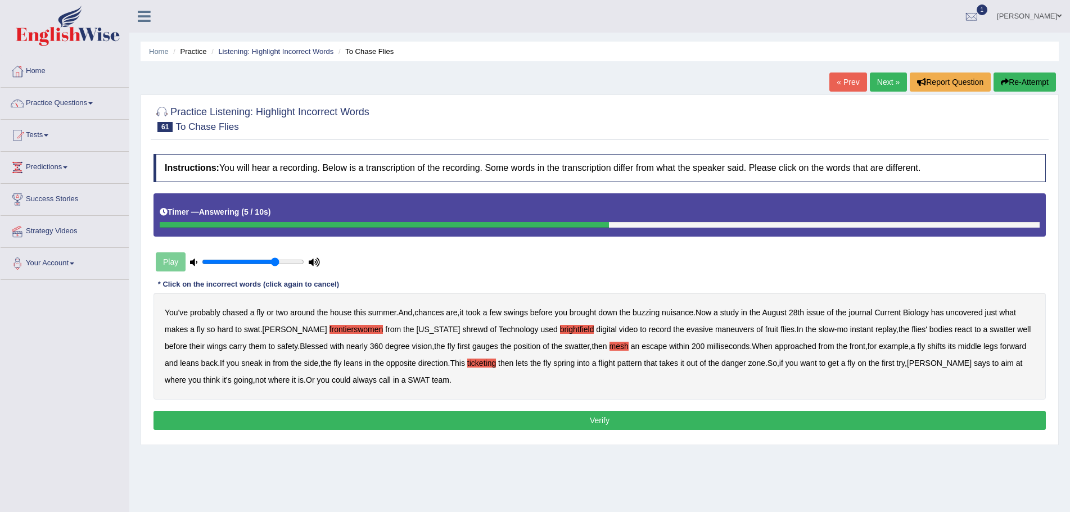
click at [609, 419] on button "Verify" at bounding box center [599, 420] width 892 height 19
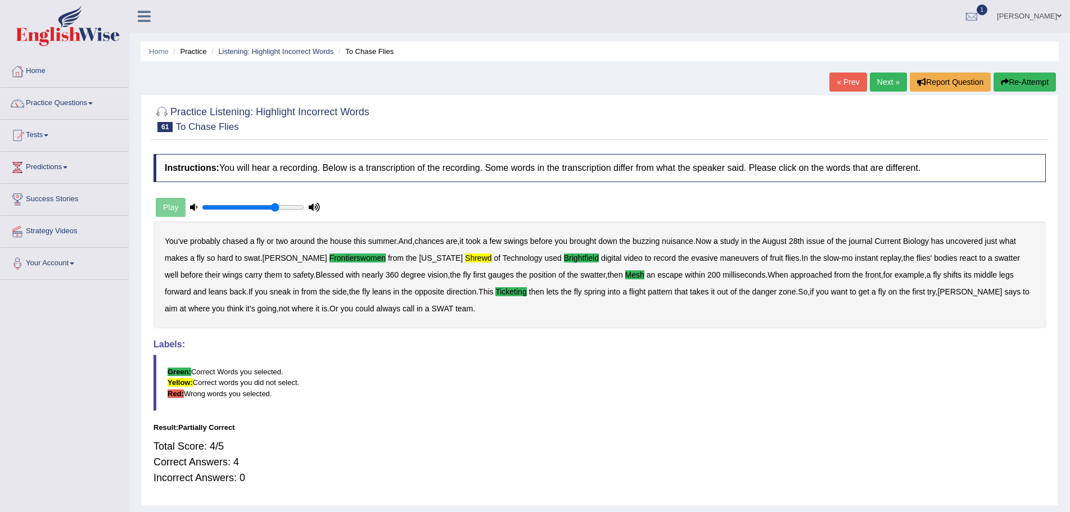
click at [880, 81] on link "Next »" at bounding box center [888, 82] width 37 height 19
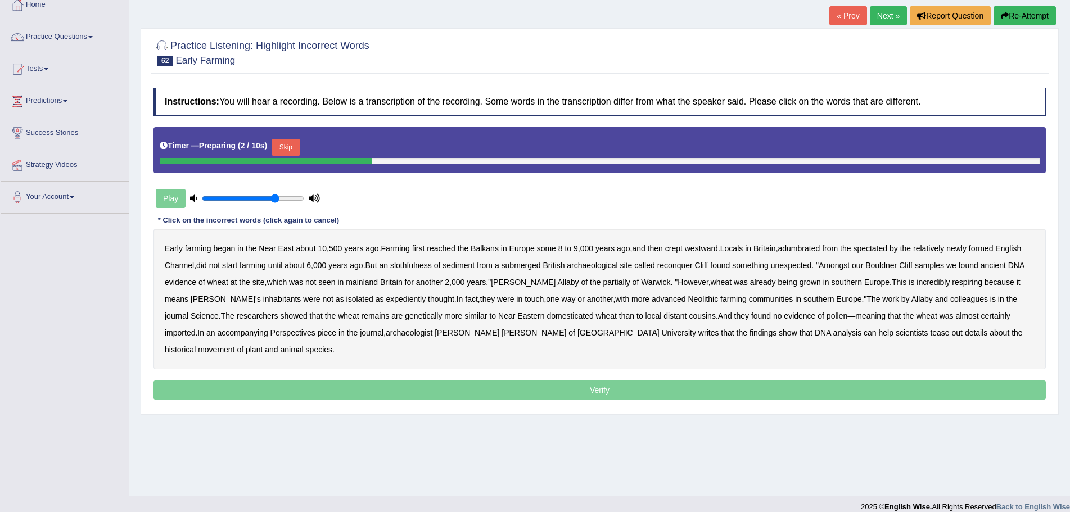
scroll to position [78, 0]
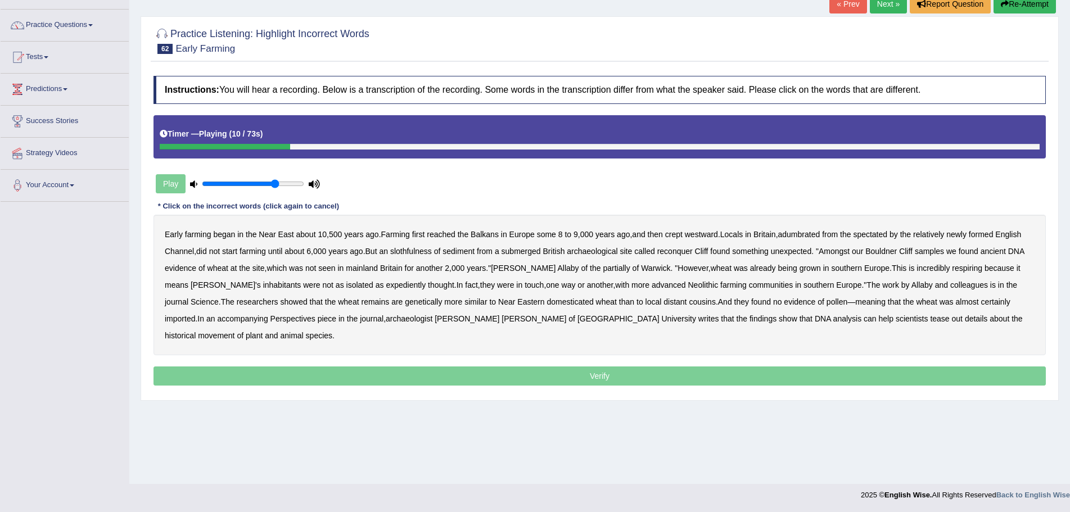
click at [802, 237] on b "adumbrated" at bounding box center [799, 234] width 42 height 9
click at [884, 237] on b "spectated" at bounding box center [870, 234] width 34 height 9
click at [419, 252] on b "slothfulness" at bounding box center [411, 251] width 42 height 9
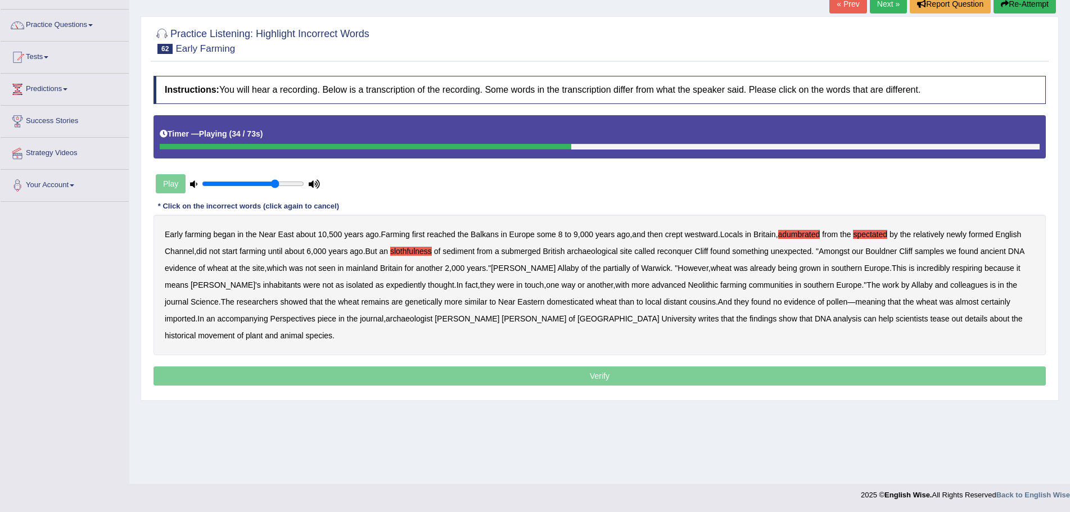
click at [603, 268] on b "partially" at bounding box center [616, 268] width 27 height 9
click at [952, 269] on b "respiring" at bounding box center [967, 268] width 30 height 9
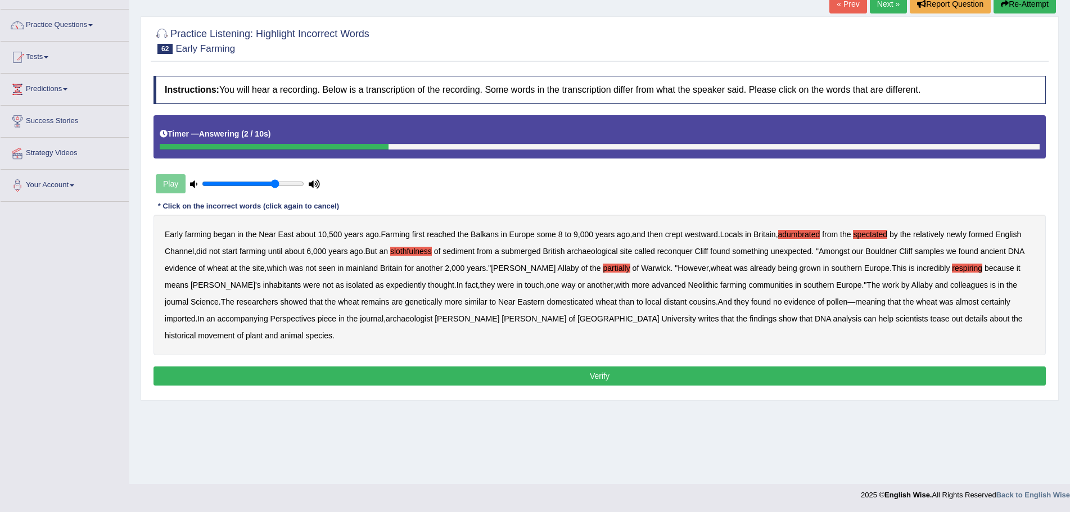
click at [637, 367] on button "Verify" at bounding box center [599, 376] width 892 height 19
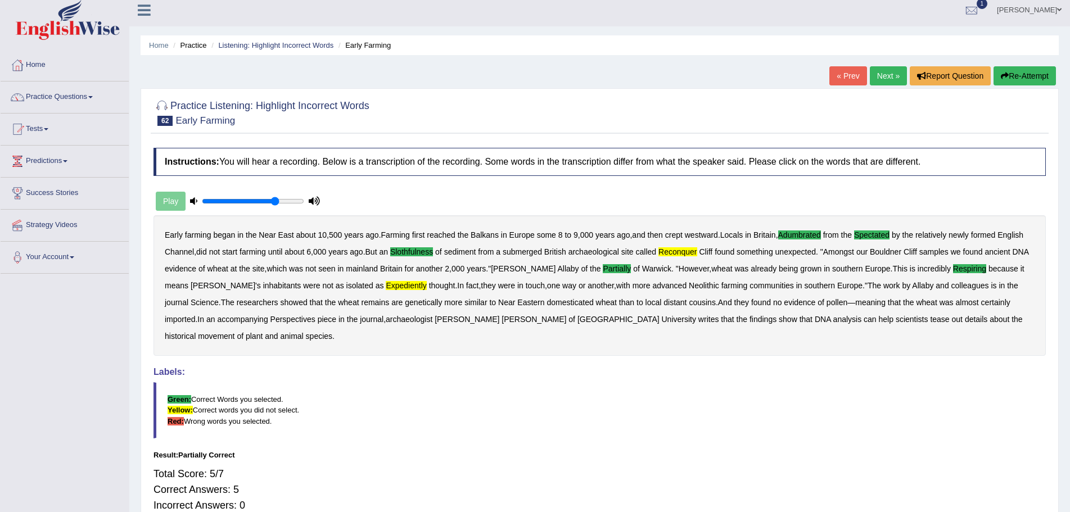
scroll to position [0, 0]
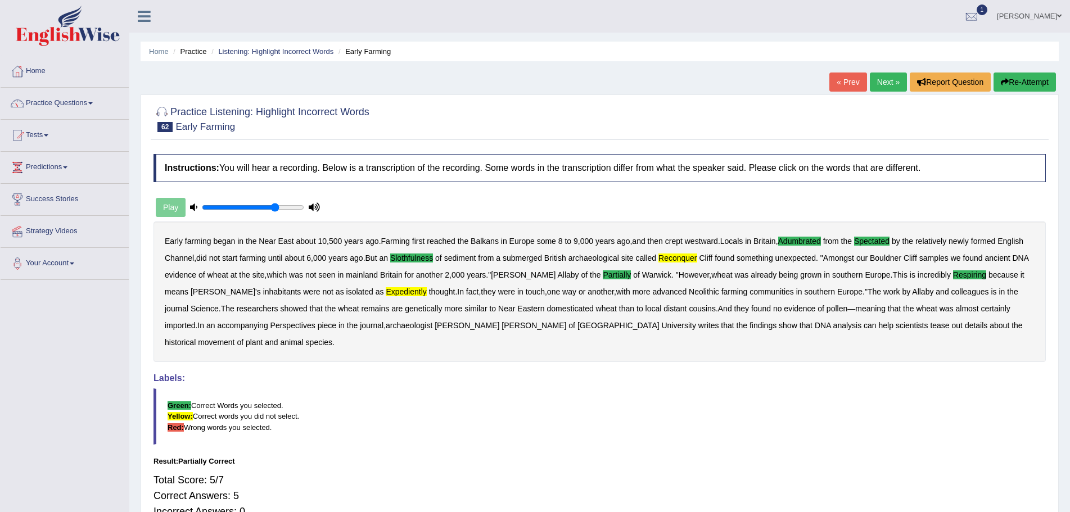
click at [1015, 78] on button "Re-Attempt" at bounding box center [1024, 82] width 62 height 19
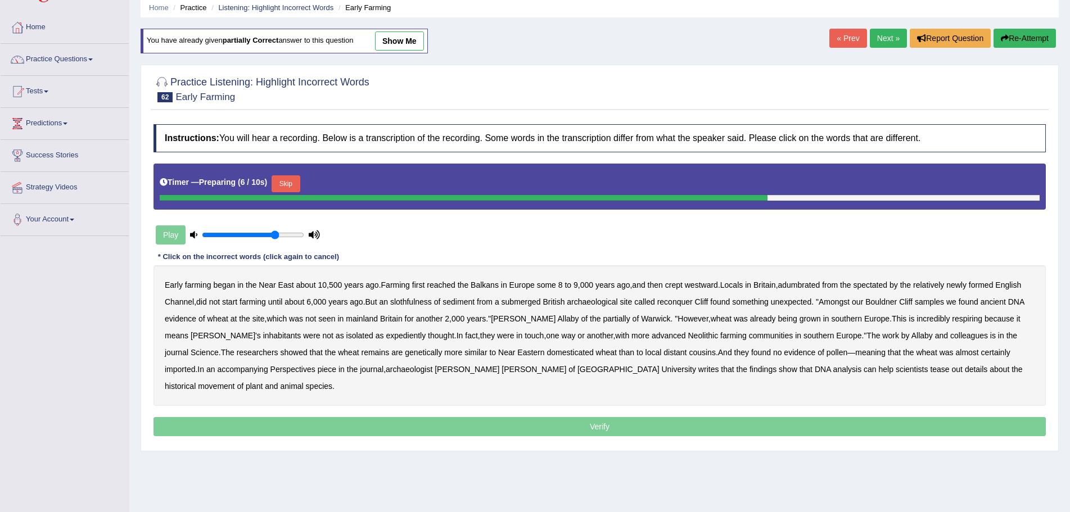
scroll to position [56, 0]
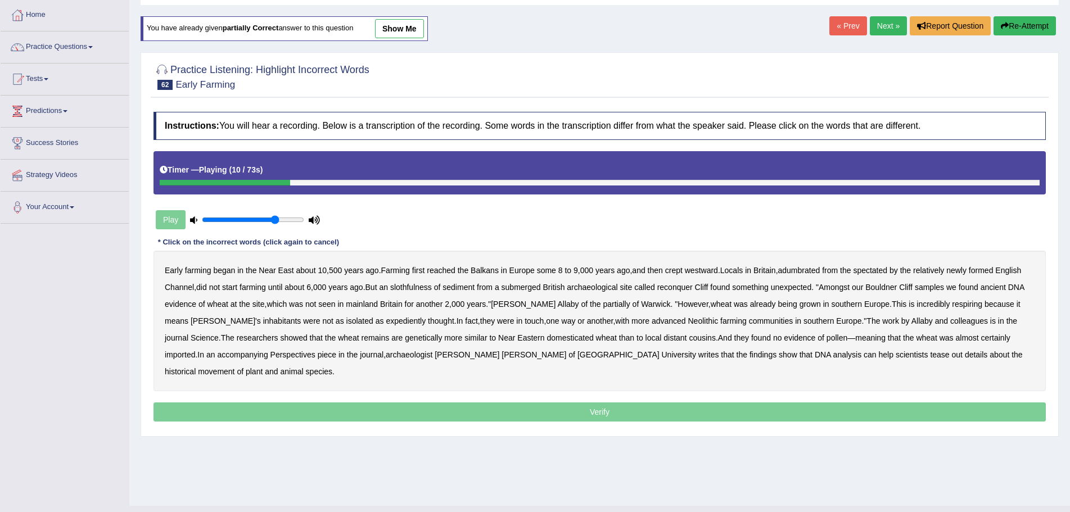
drag, startPoint x: 803, startPoint y: 270, endPoint x: 869, endPoint y: 270, distance: 66.3
click at [810, 270] on b "adumbrated" at bounding box center [799, 270] width 42 height 9
click at [882, 269] on b "spectated" at bounding box center [870, 270] width 34 height 9
click at [407, 287] on b "slothfulness" at bounding box center [411, 287] width 42 height 9
click at [673, 287] on b "reconquer" at bounding box center [674, 287] width 35 height 9
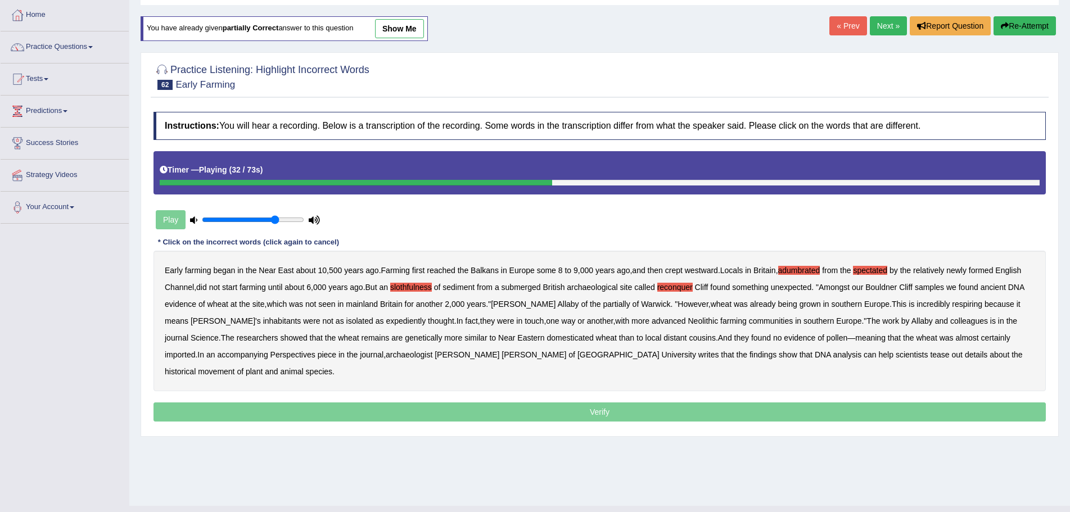
click at [603, 304] on b "partially" at bounding box center [616, 304] width 27 height 9
drag, startPoint x: 925, startPoint y: 305, endPoint x: 947, endPoint y: 305, distance: 22.5
click at [952, 305] on b "respiring" at bounding box center [967, 304] width 30 height 9
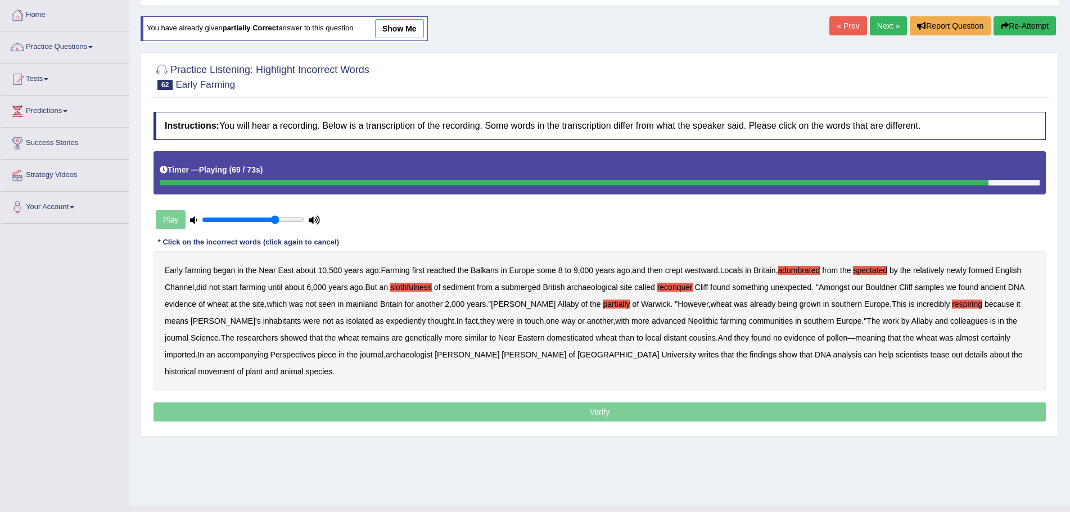
drag, startPoint x: 938, startPoint y: 340, endPoint x: 977, endPoint y: 337, distance: 38.9
click at [981, 339] on b "certainly" at bounding box center [995, 337] width 29 height 9
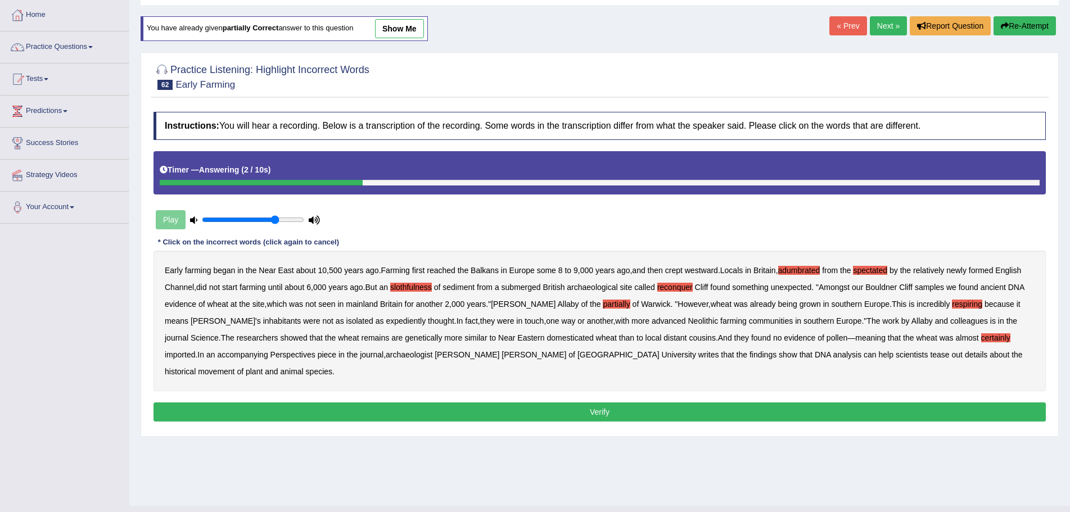
click at [479, 403] on button "Verify" at bounding box center [599, 412] width 892 height 19
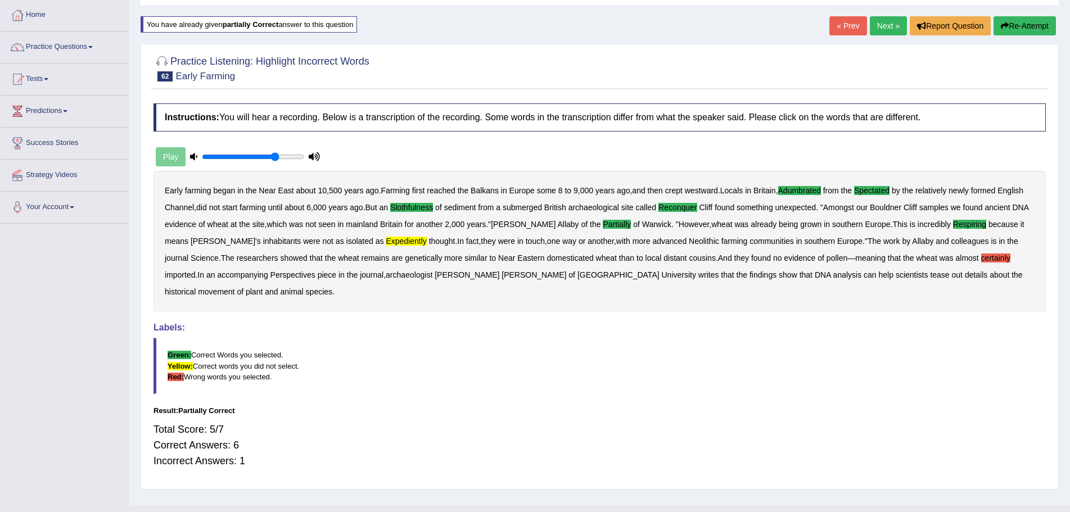
click at [981, 256] on b "certainly" at bounding box center [995, 258] width 29 height 9
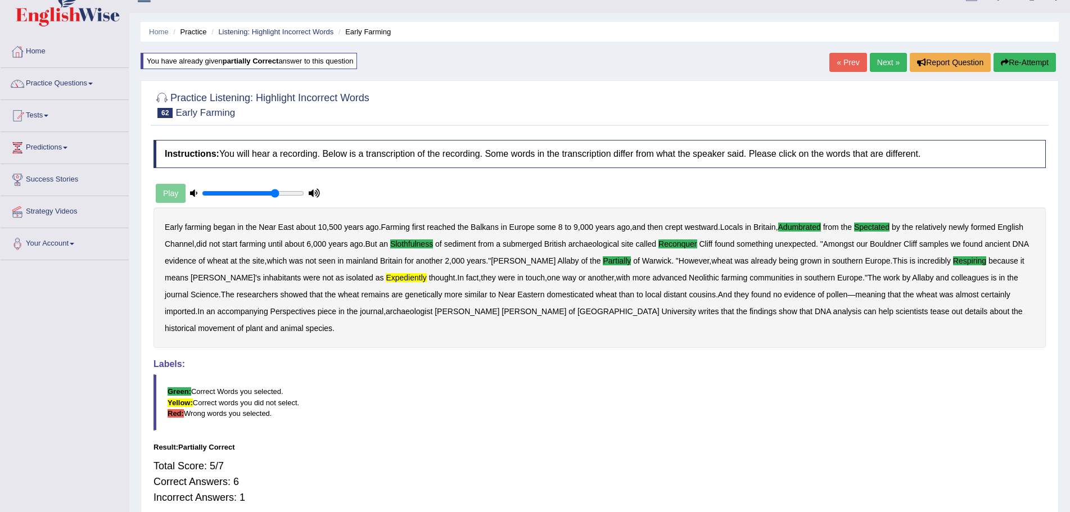
scroll to position [0, 0]
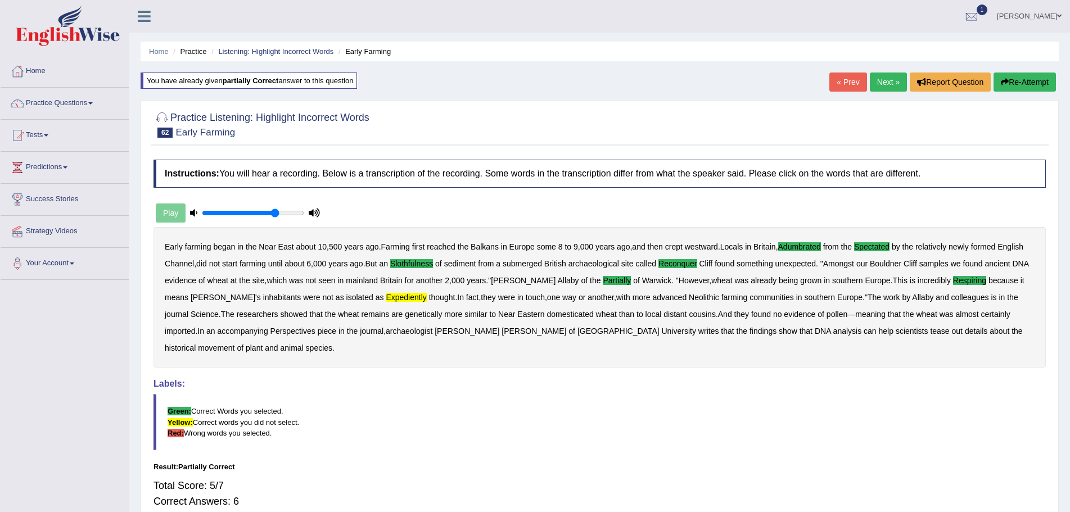
click at [880, 84] on link "Next »" at bounding box center [888, 82] width 37 height 19
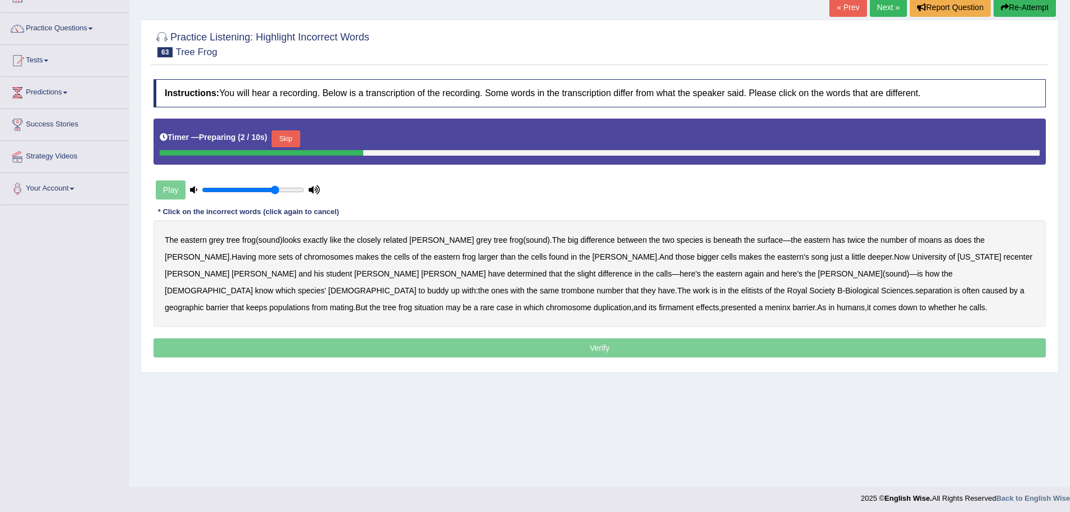
scroll to position [78, 0]
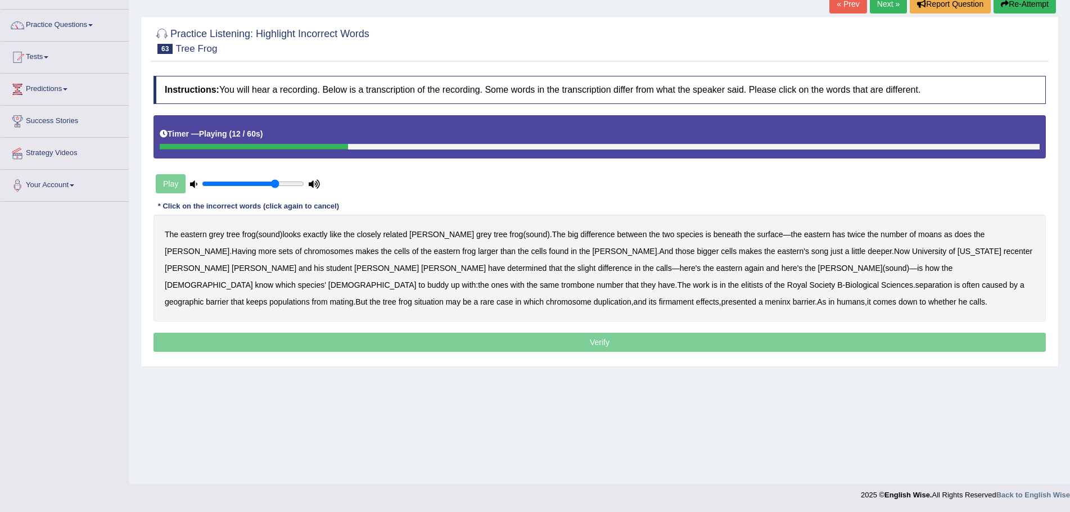
click at [918, 236] on b "moans" at bounding box center [930, 234] width 24 height 9
click at [1004, 253] on b "recenter" at bounding box center [1018, 251] width 29 height 9
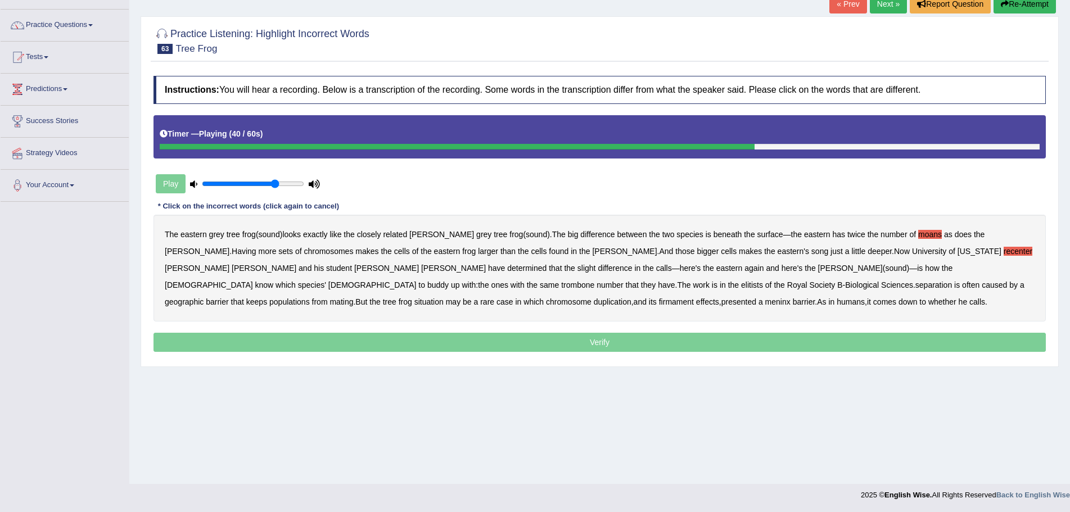
click at [594, 281] on b "trombone" at bounding box center [577, 285] width 33 height 9
click at [741, 287] on b "elitists" at bounding box center [752, 285] width 22 height 9
click at [694, 297] on b "firmament" at bounding box center [676, 301] width 35 height 9
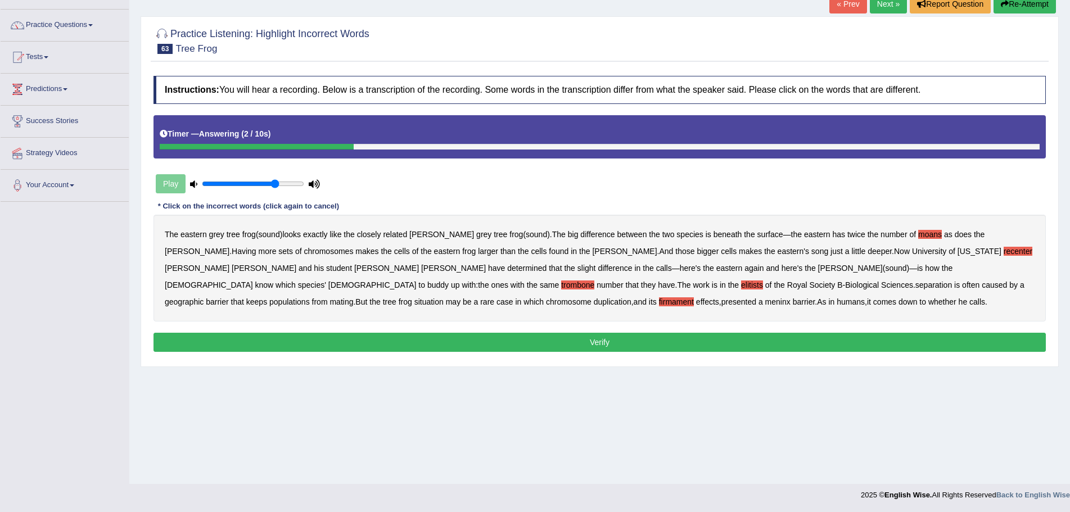
click at [598, 343] on button "Verify" at bounding box center [599, 342] width 892 height 19
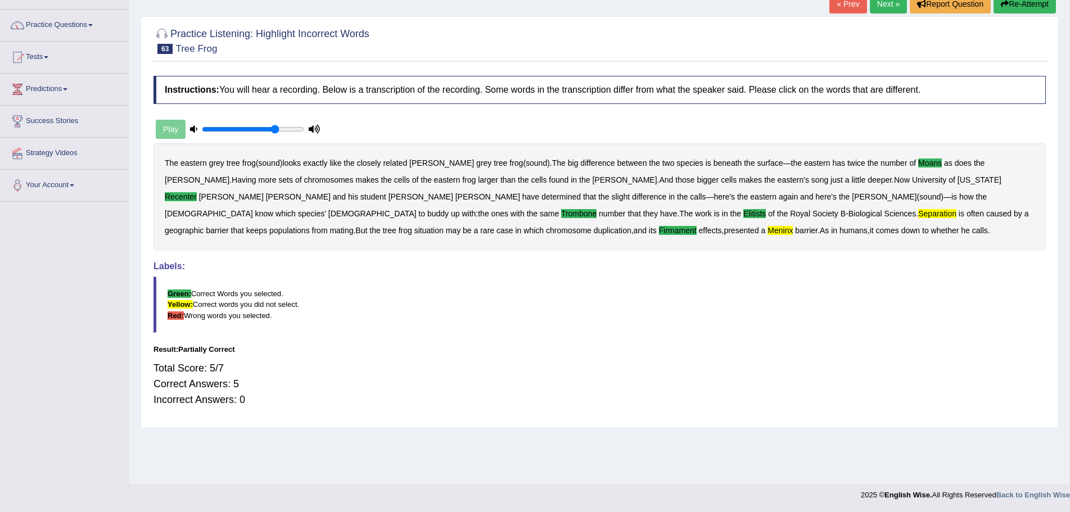
click at [1018, 5] on button "Re-Attempt" at bounding box center [1024, 3] width 62 height 19
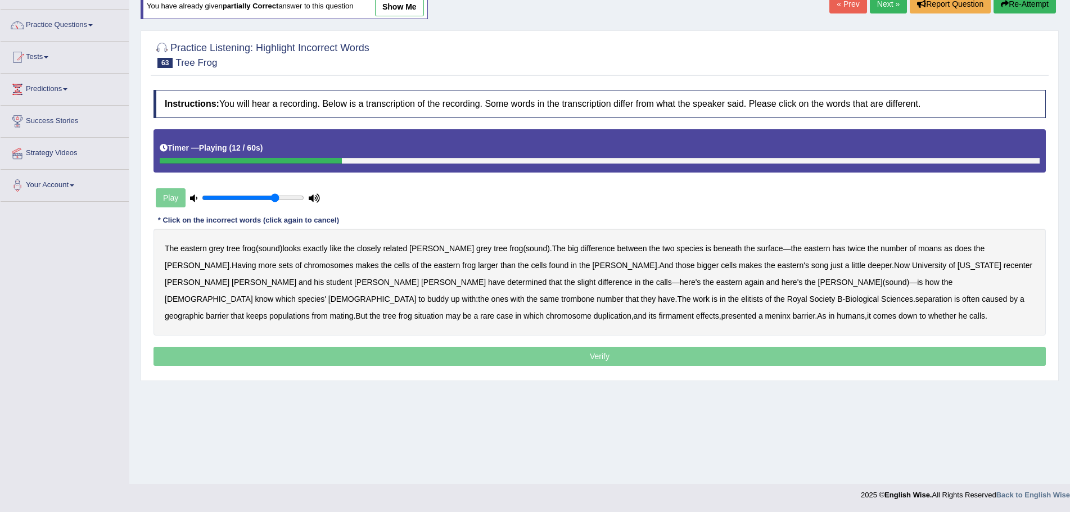
drag, startPoint x: 893, startPoint y: 249, endPoint x: 899, endPoint y: 250, distance: 6.2
click at [918, 249] on b "moans" at bounding box center [930, 248] width 24 height 9
click at [1004, 266] on b "recenter" at bounding box center [1018, 265] width 29 height 9
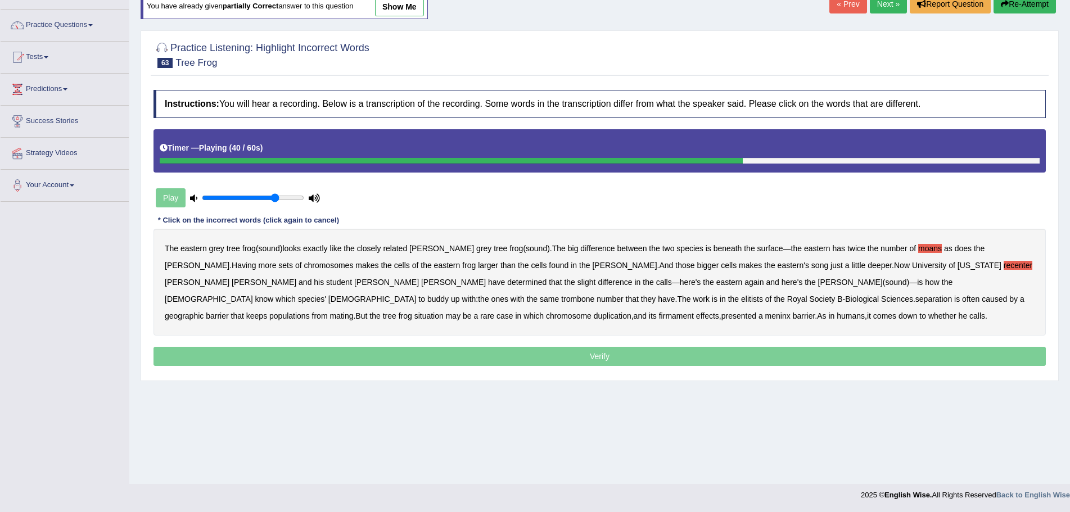
click at [594, 295] on b "trombone" at bounding box center [577, 299] width 33 height 9
click at [741, 300] on b "elitists" at bounding box center [752, 299] width 22 height 9
drag, startPoint x: 371, startPoint y: 300, endPoint x: 393, endPoint y: 300, distance: 22.5
click at [915, 300] on b "separation" at bounding box center [933, 299] width 37 height 9
click at [694, 311] on b "firmament" at bounding box center [676, 315] width 35 height 9
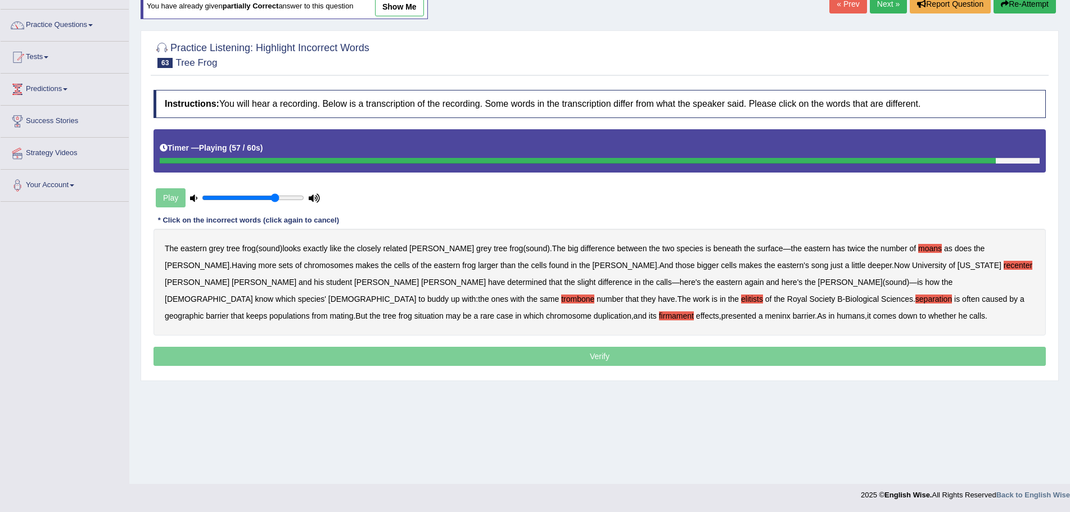
click at [765, 314] on b "meninx" at bounding box center [777, 315] width 25 height 9
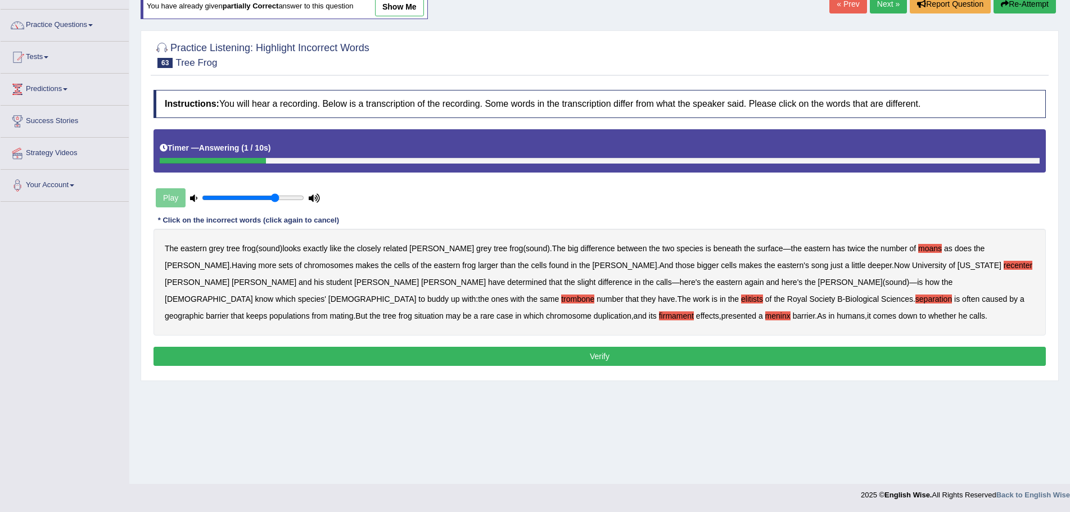
click at [577, 351] on button "Verify" at bounding box center [599, 356] width 892 height 19
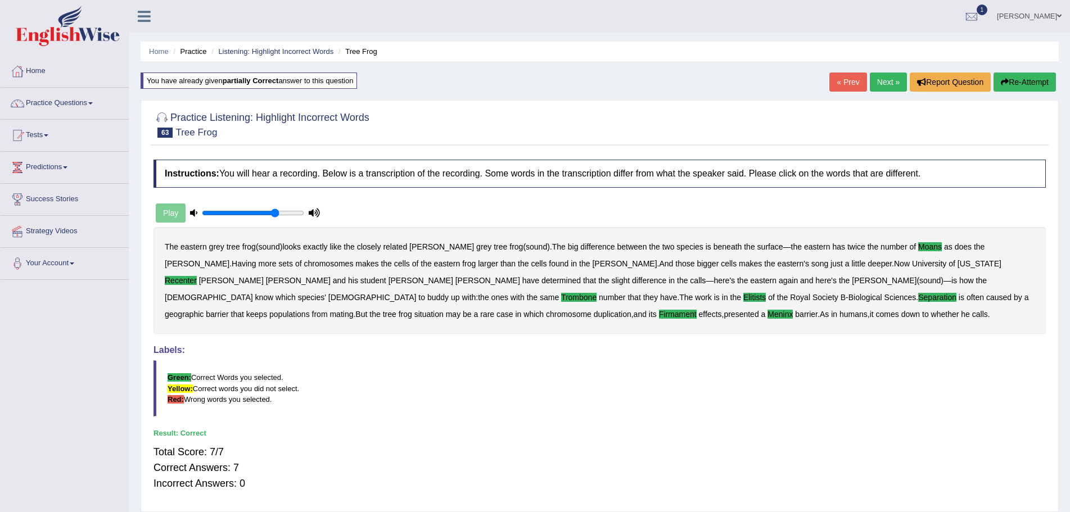
click at [877, 78] on link "Next »" at bounding box center [888, 82] width 37 height 19
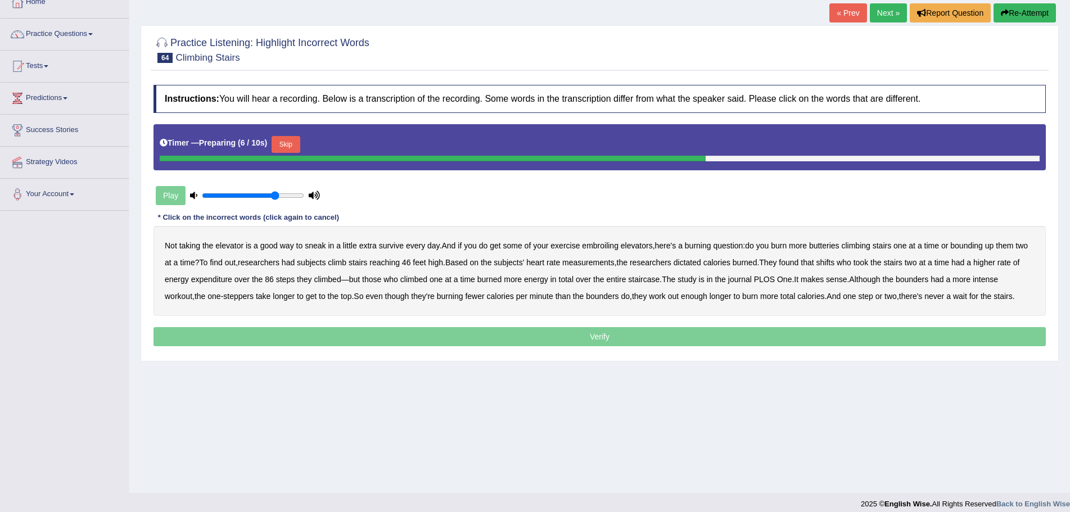
scroll to position [78, 0]
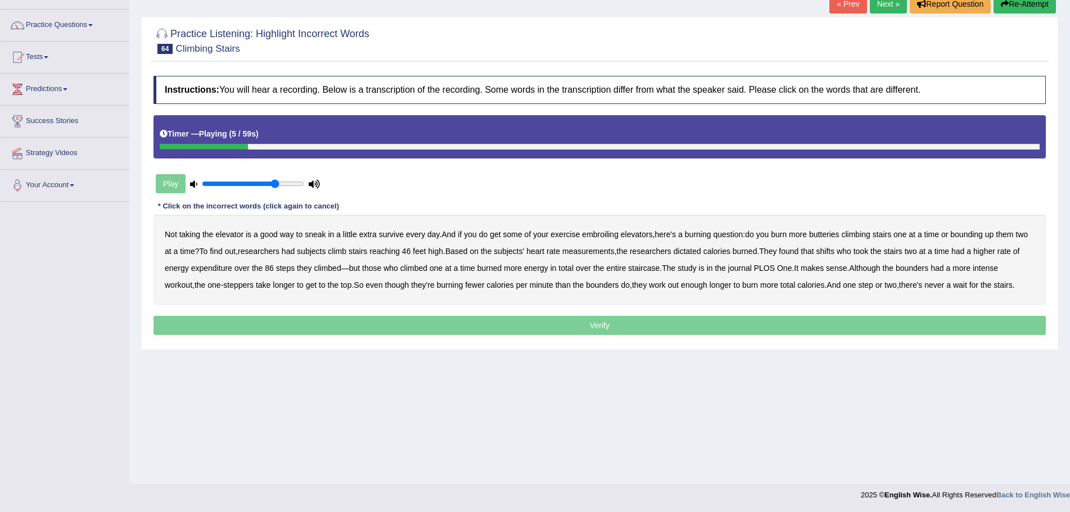
click at [391, 236] on b "survive" at bounding box center [391, 234] width 25 height 9
click at [827, 235] on b "butteries" at bounding box center [824, 234] width 30 height 9
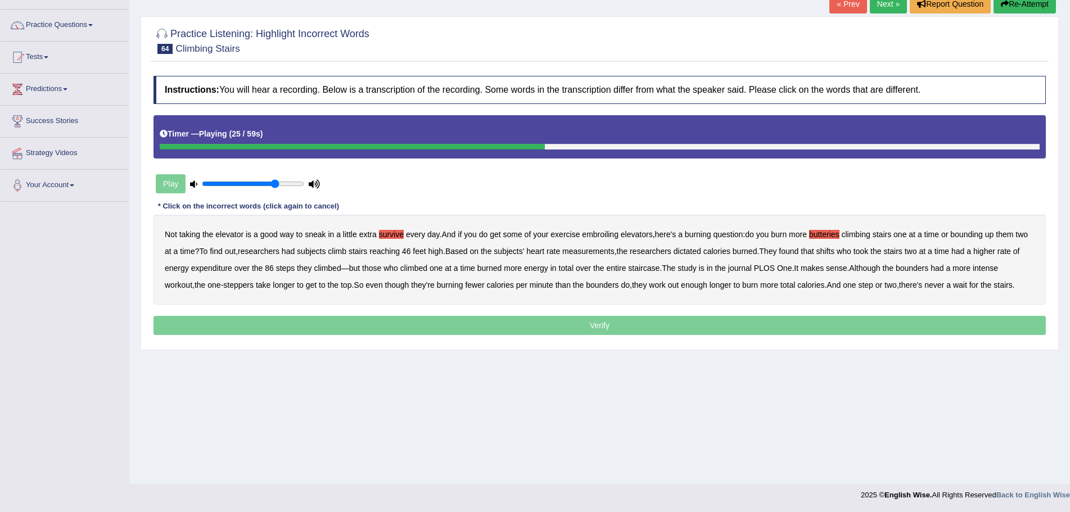
click at [694, 254] on b "dictated" at bounding box center [688, 251] width 28 height 9
click at [835, 254] on b "shifts" at bounding box center [825, 251] width 19 height 9
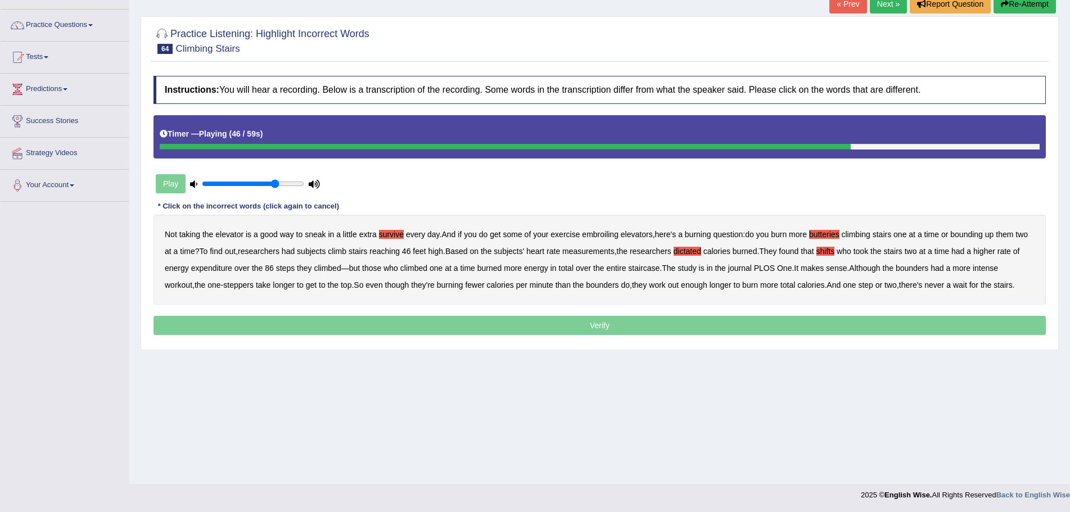
click at [917, 268] on b "bounders" at bounding box center [912, 268] width 33 height 9
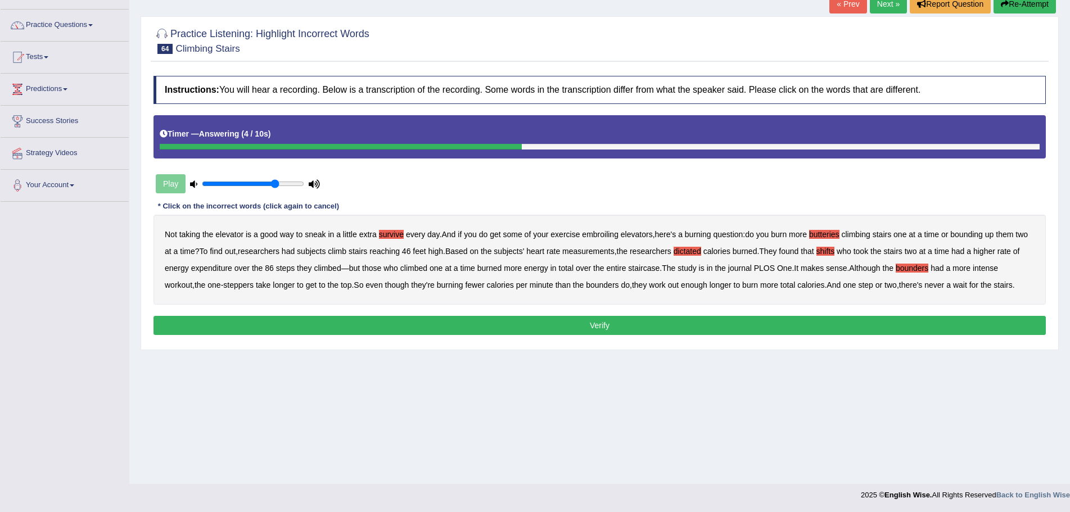
click at [922, 265] on b "bounders" at bounding box center [912, 268] width 33 height 9
click at [599, 323] on button "Verify" at bounding box center [599, 325] width 892 height 19
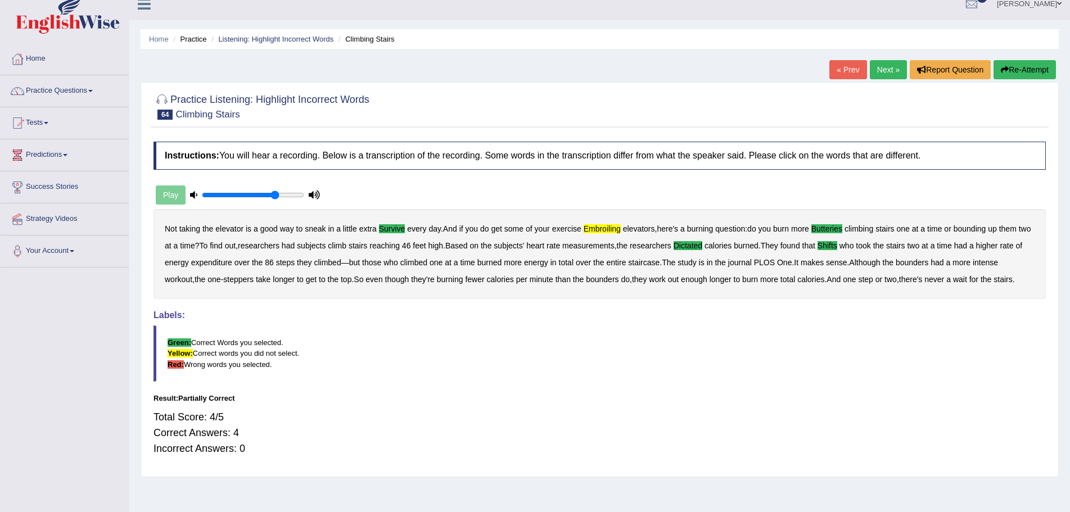
scroll to position [0, 0]
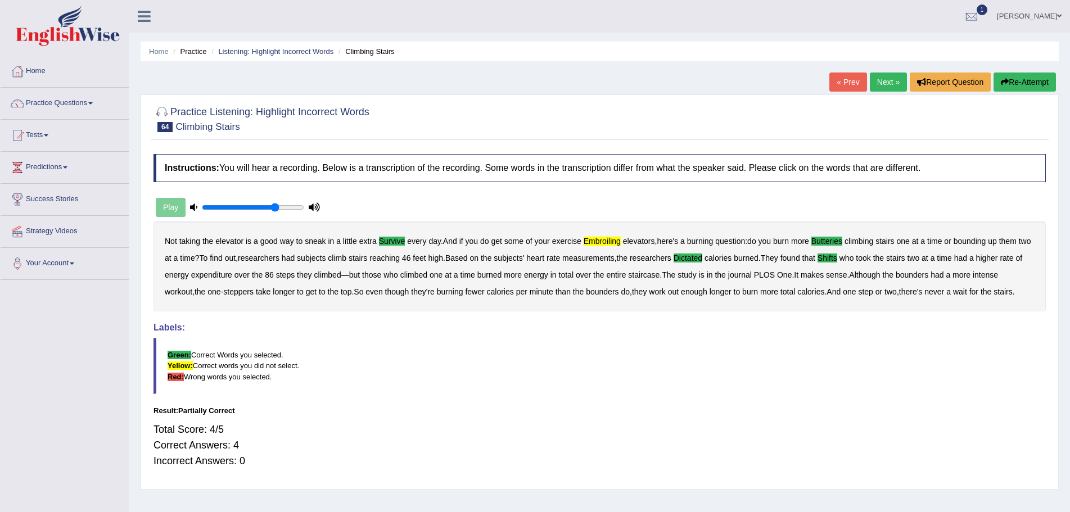
click at [880, 81] on link "Next »" at bounding box center [888, 82] width 37 height 19
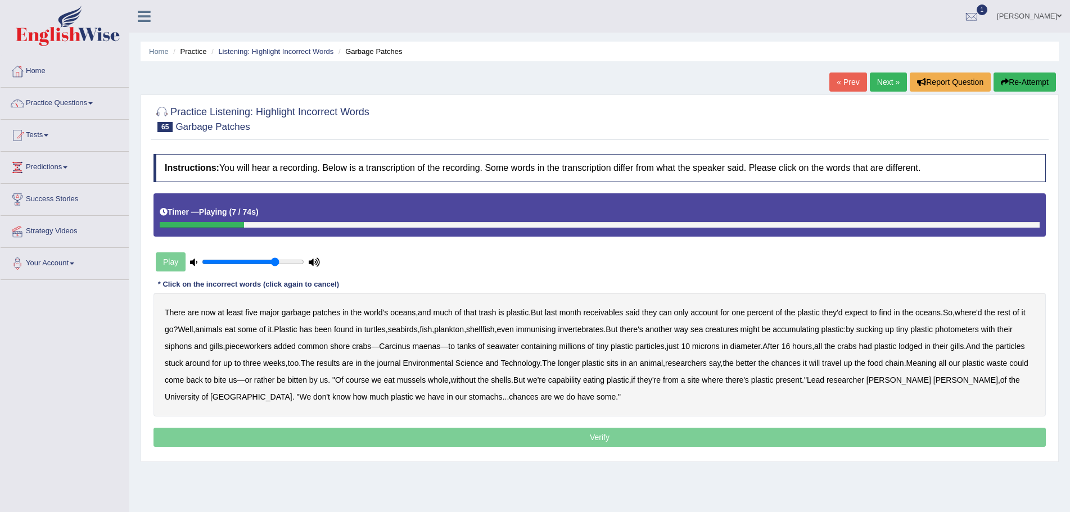
click at [604, 315] on b "receivables" at bounding box center [603, 312] width 40 height 9
click at [550, 331] on b "immunising" at bounding box center [536, 329] width 40 height 9
click at [976, 329] on b "photometers" at bounding box center [957, 329] width 44 height 9
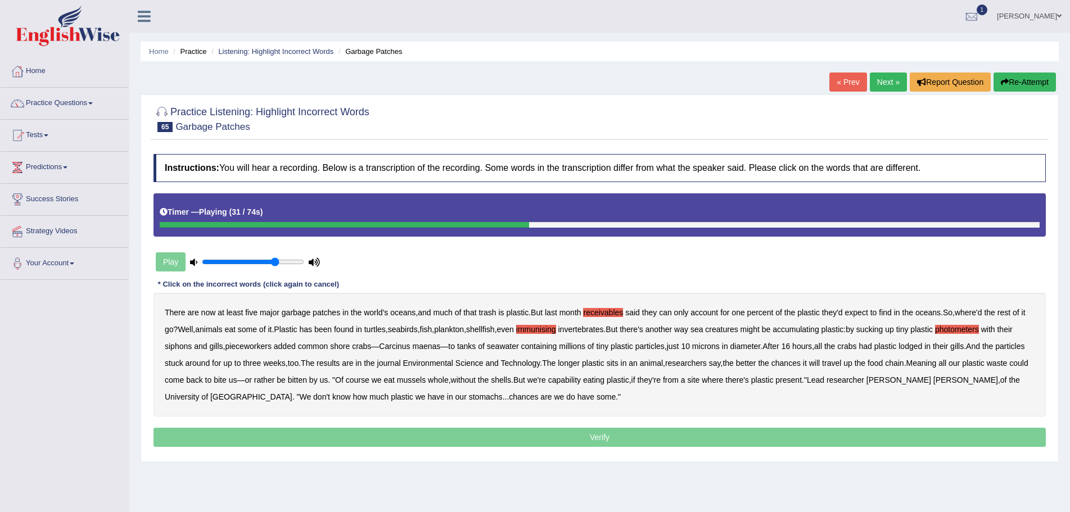
click at [255, 347] on b "pieceworkers" at bounding box center [248, 346] width 46 height 9
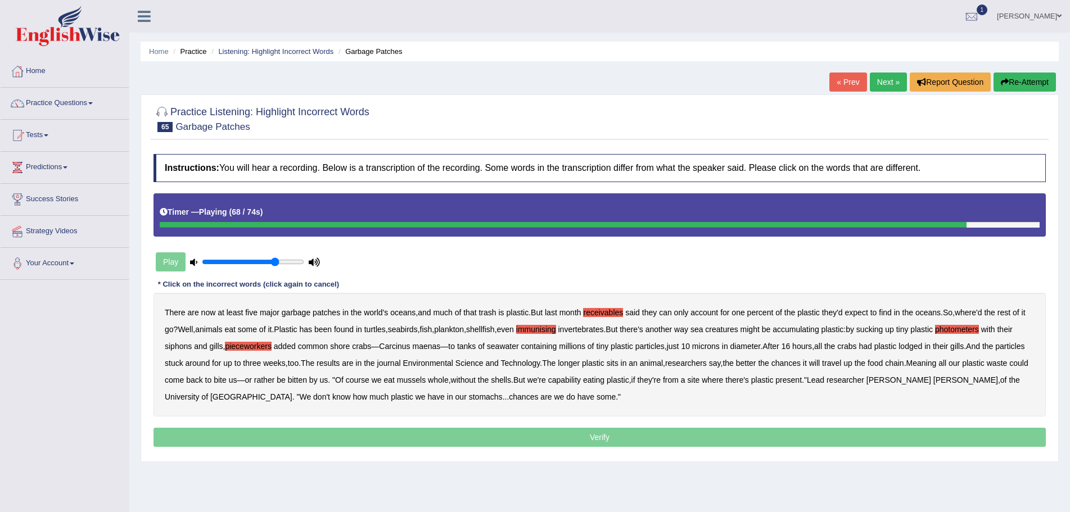
click at [581, 381] on b "capability" at bounding box center [564, 380] width 33 height 9
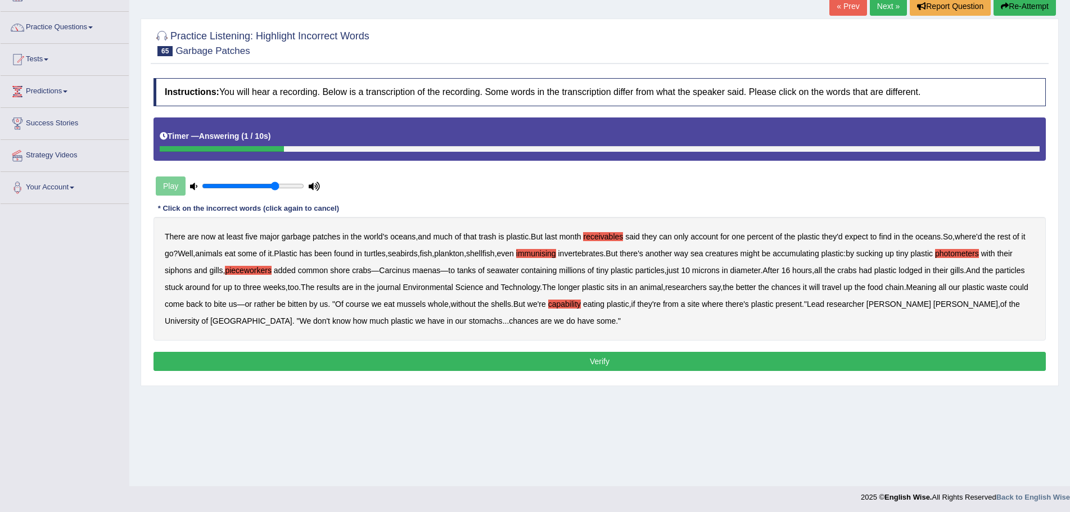
scroll to position [78, 0]
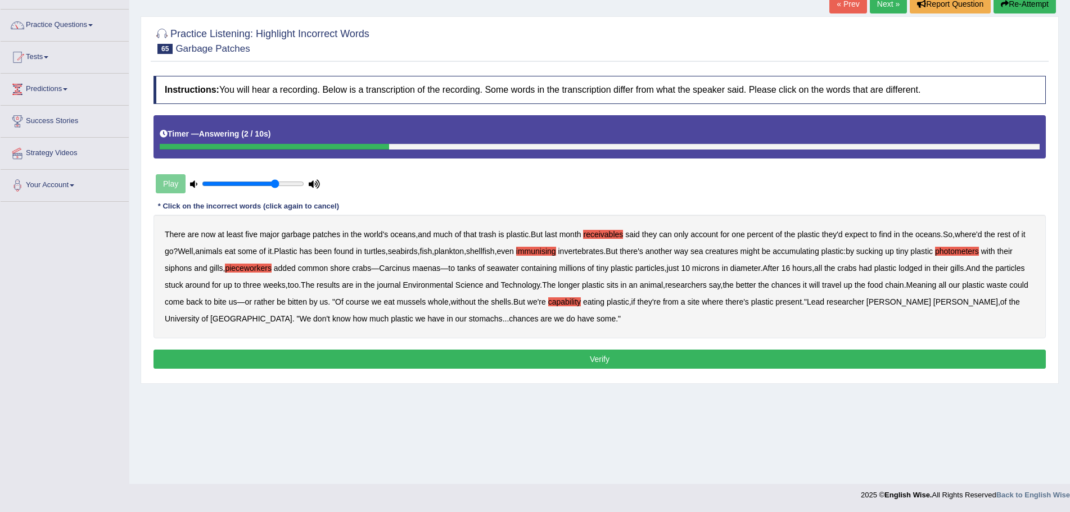
click at [616, 359] on button "Verify" at bounding box center [599, 359] width 892 height 19
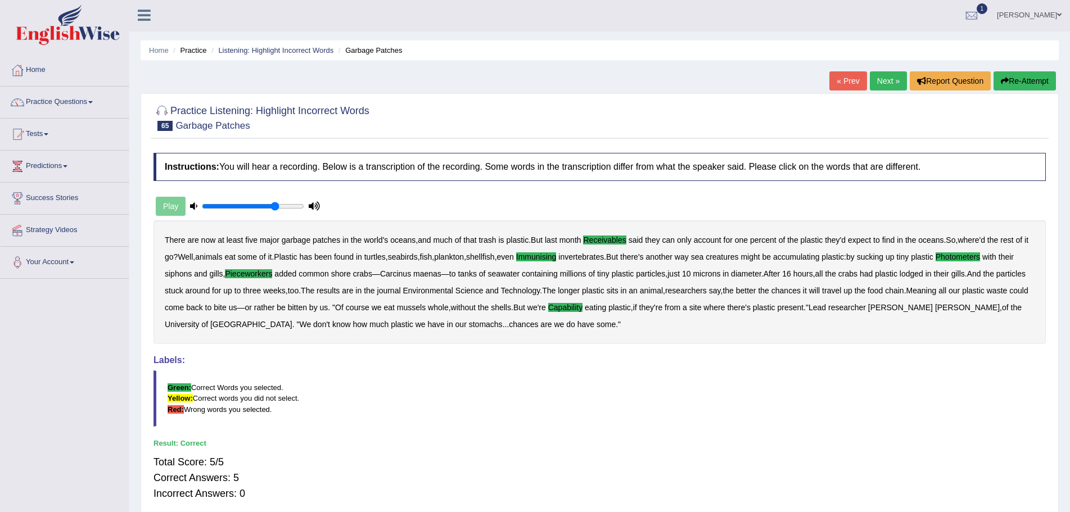
scroll to position [0, 0]
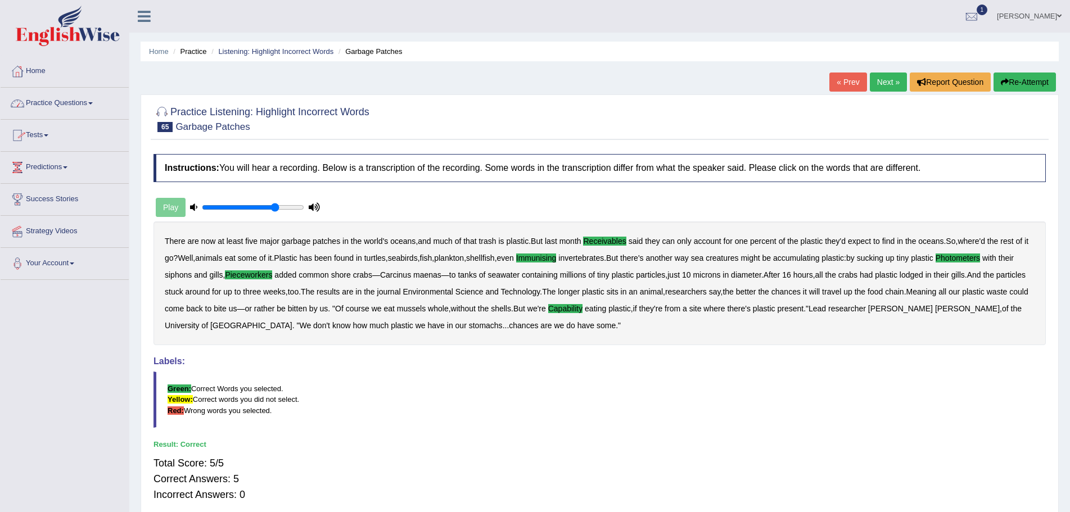
click at [93, 103] on span at bounding box center [90, 103] width 4 height 2
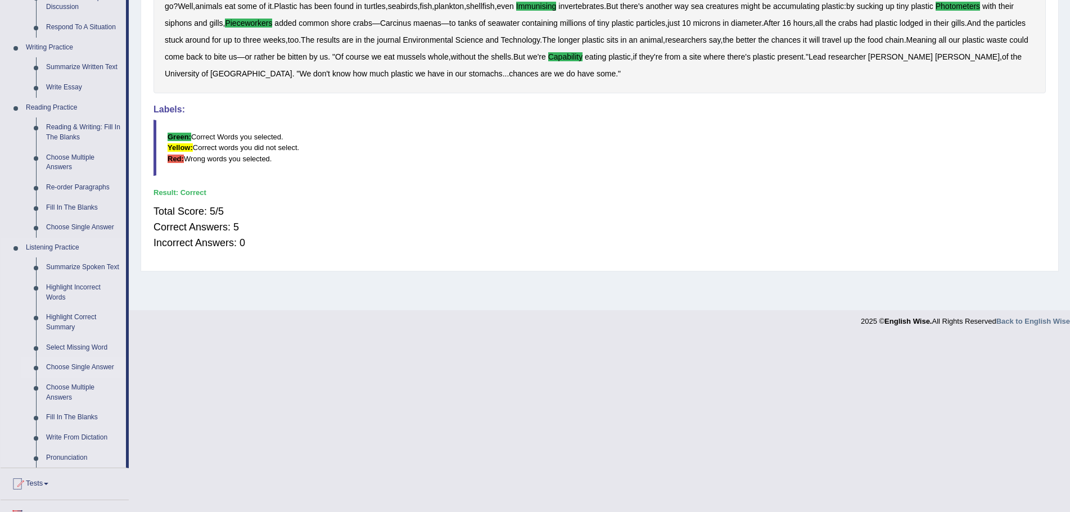
scroll to position [281, 0]
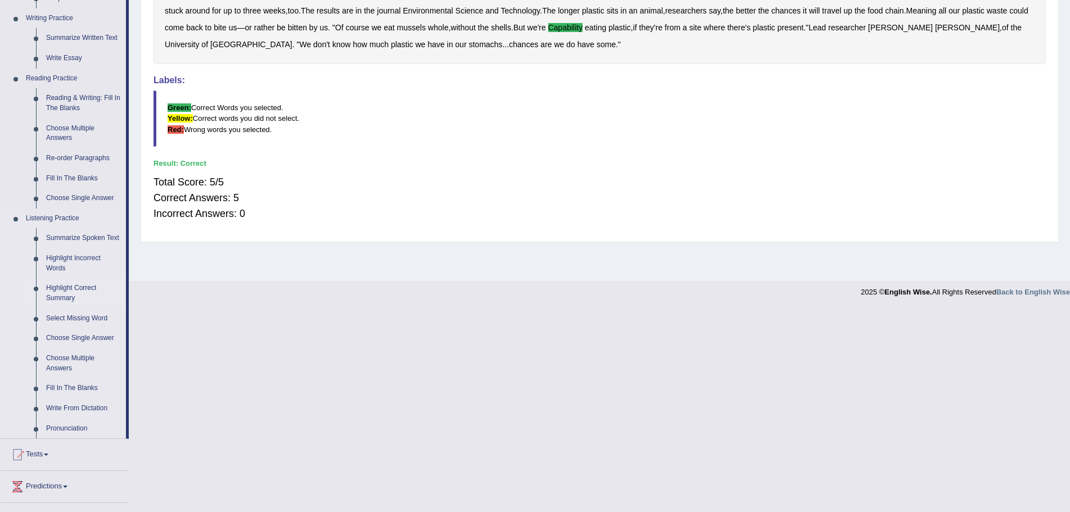
click at [63, 290] on link "Highlight Correct Summary" at bounding box center [83, 293] width 85 height 30
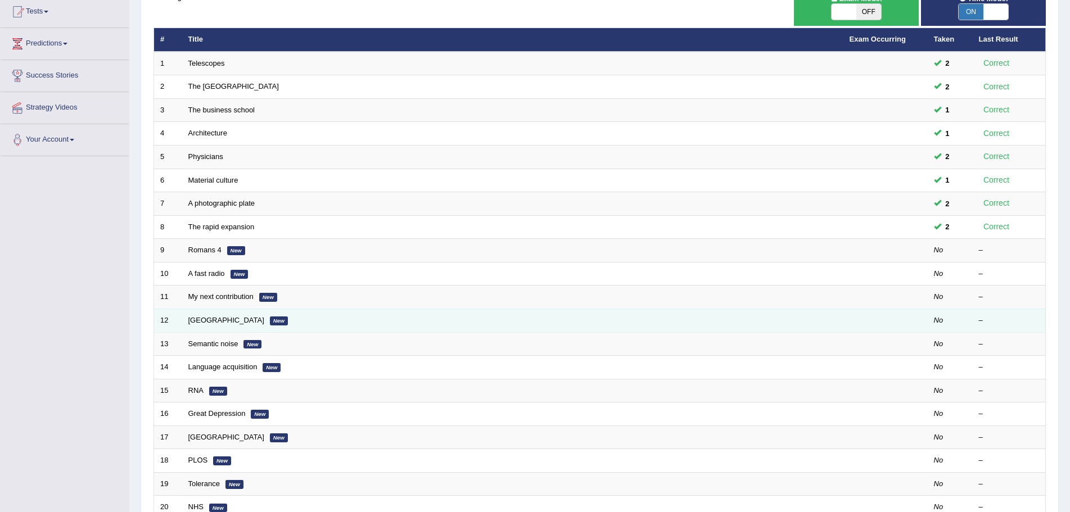
scroll to position [120, 0]
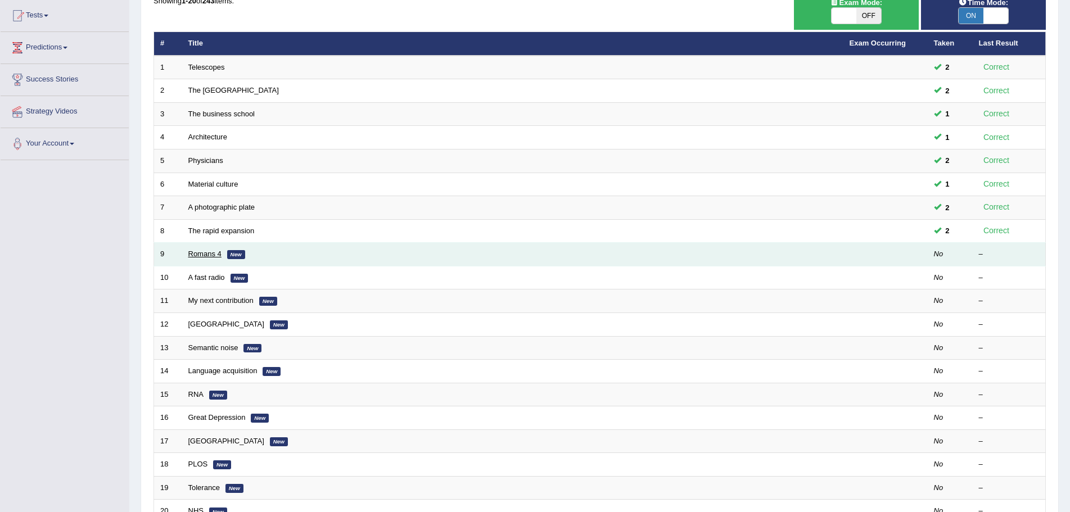
click at [209, 258] on link "Romans 4" at bounding box center [204, 254] width 33 height 8
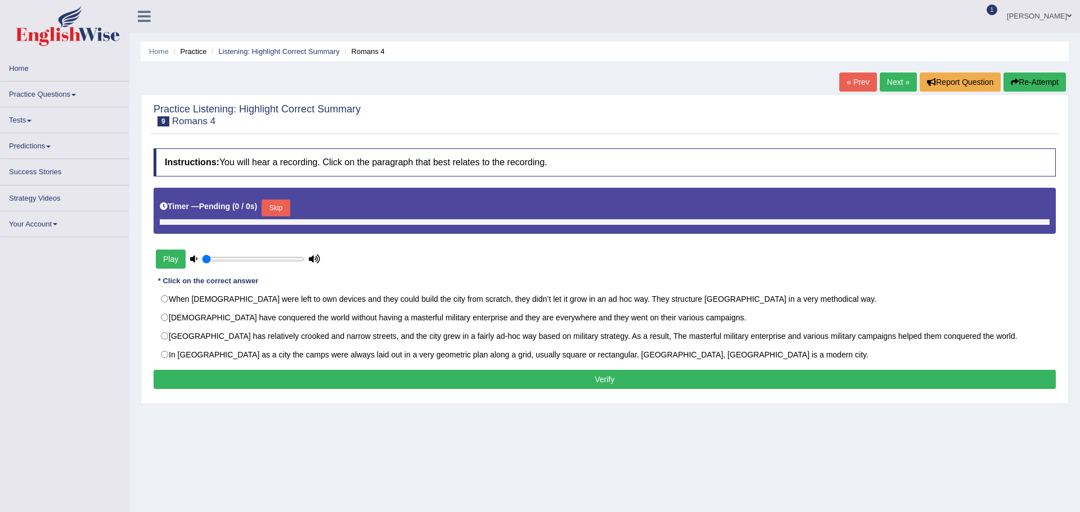
type input "0.75"
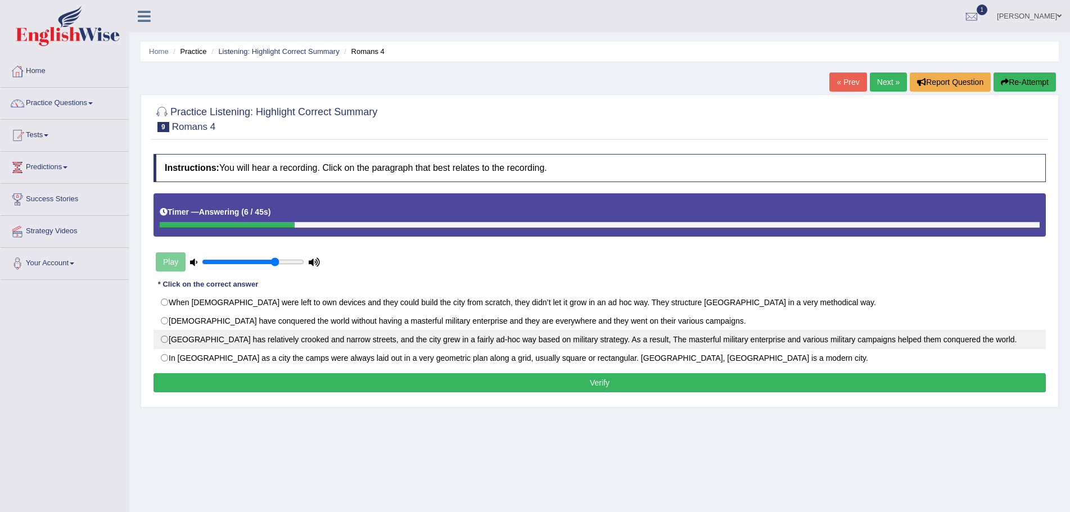
click at [164, 338] on label "[GEOGRAPHIC_DATA] has relatively crooked and narrow streets, and the city grew …" at bounding box center [599, 339] width 892 height 19
radio input "true"
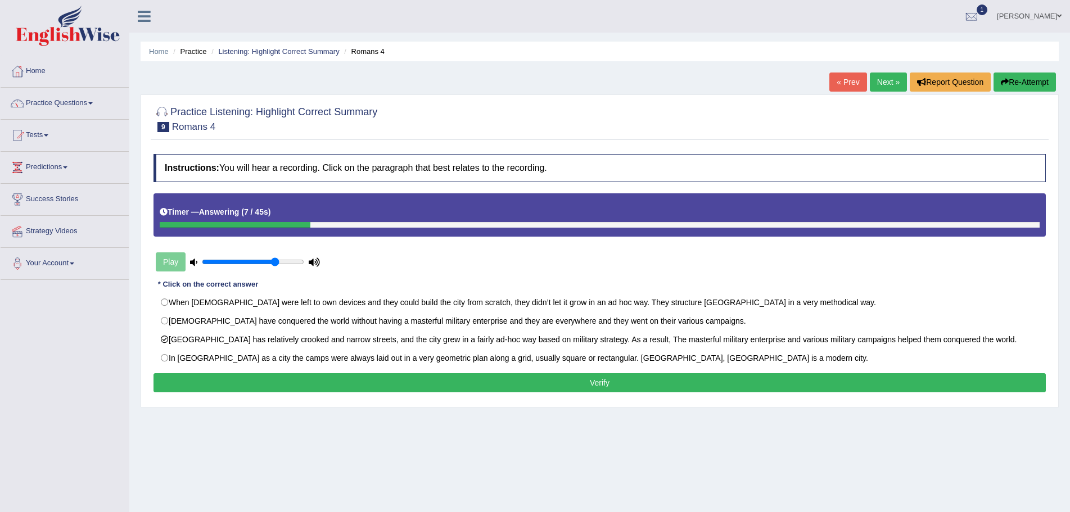
click at [414, 382] on button "Verify" at bounding box center [599, 382] width 892 height 19
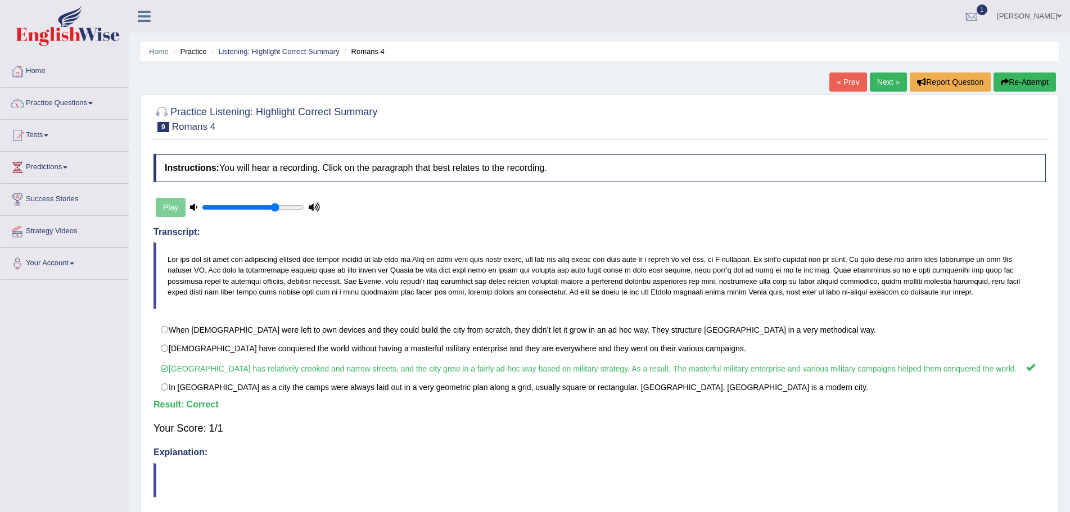
click at [875, 79] on link "Next »" at bounding box center [888, 82] width 37 height 19
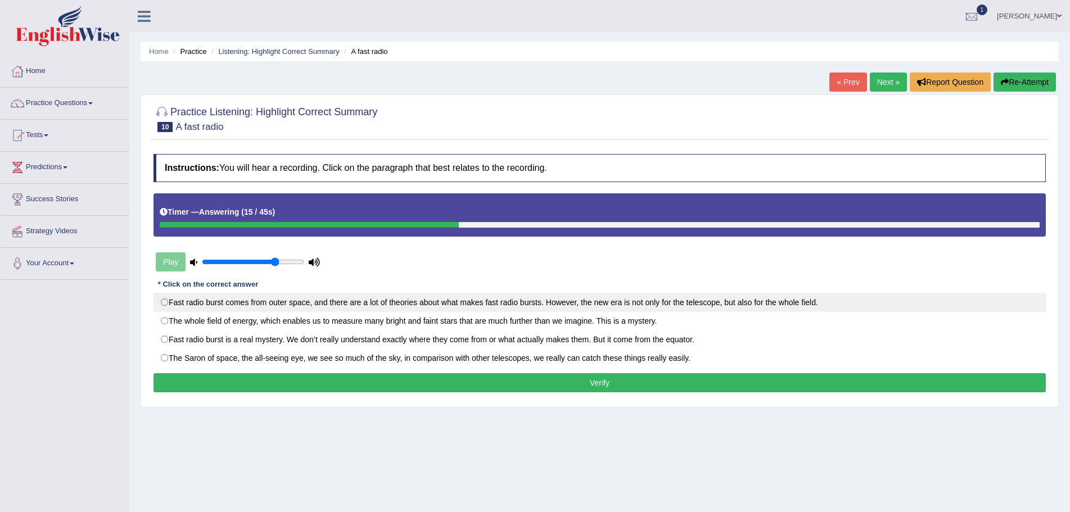
click at [162, 300] on label "Fast radio burst comes from outer space, and there are a lot of theories about …" at bounding box center [599, 302] width 892 height 19
radio input "true"
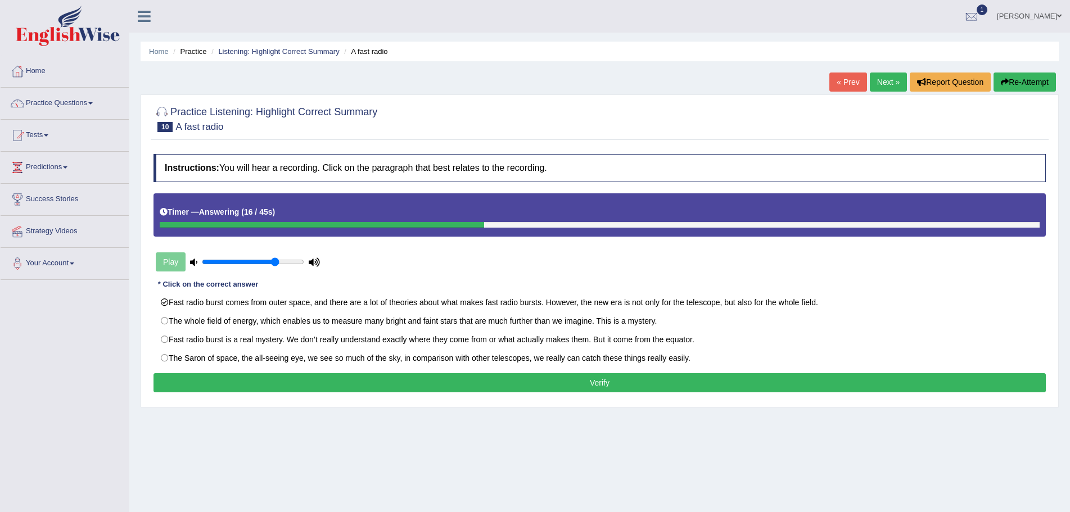
click at [450, 385] on button "Verify" at bounding box center [599, 382] width 892 height 19
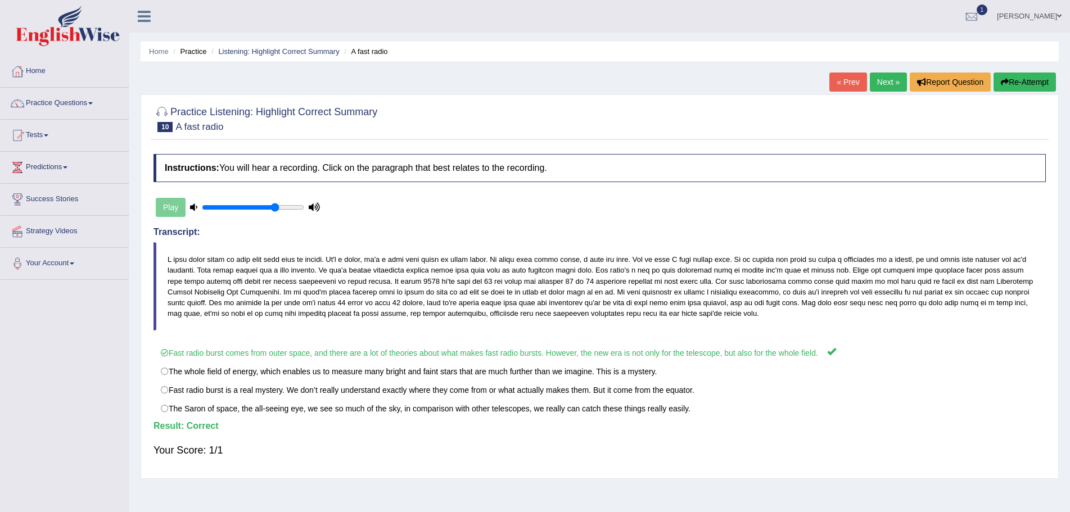
click at [880, 82] on link "Next »" at bounding box center [888, 82] width 37 height 19
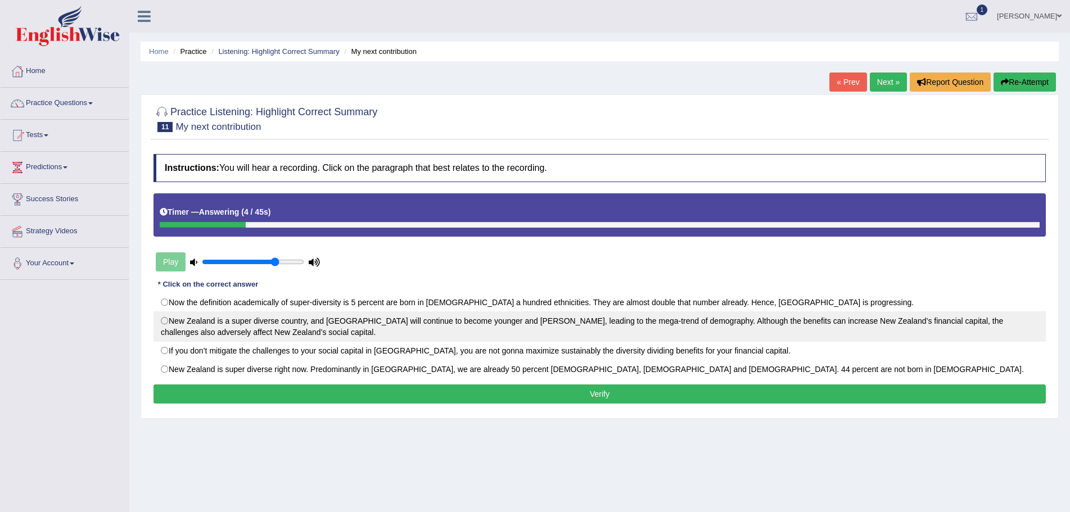
click at [167, 319] on label "New Zealand is a super diverse country, and [GEOGRAPHIC_DATA] will continue to …" at bounding box center [599, 326] width 892 height 30
radio input "true"
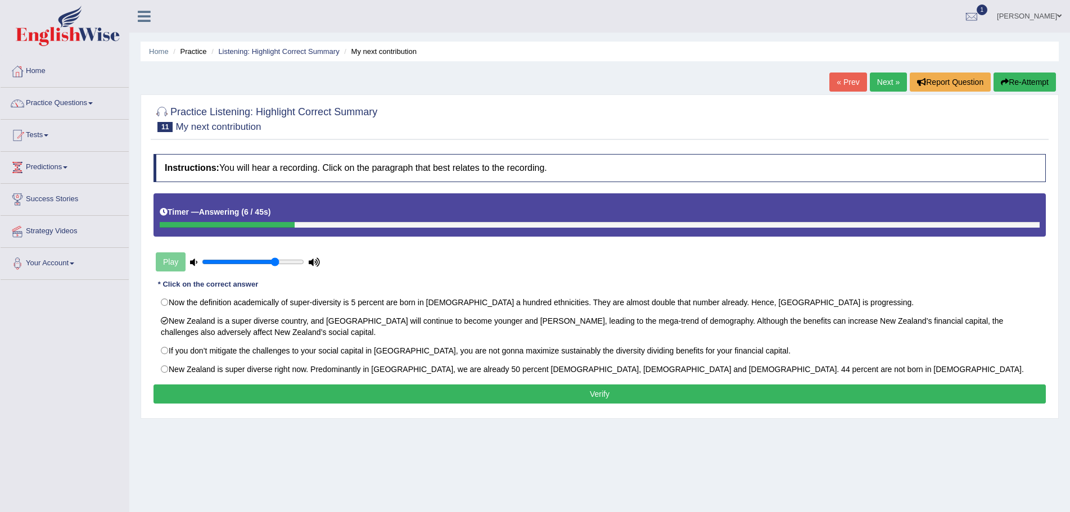
click at [601, 394] on button "Verify" at bounding box center [599, 394] width 892 height 19
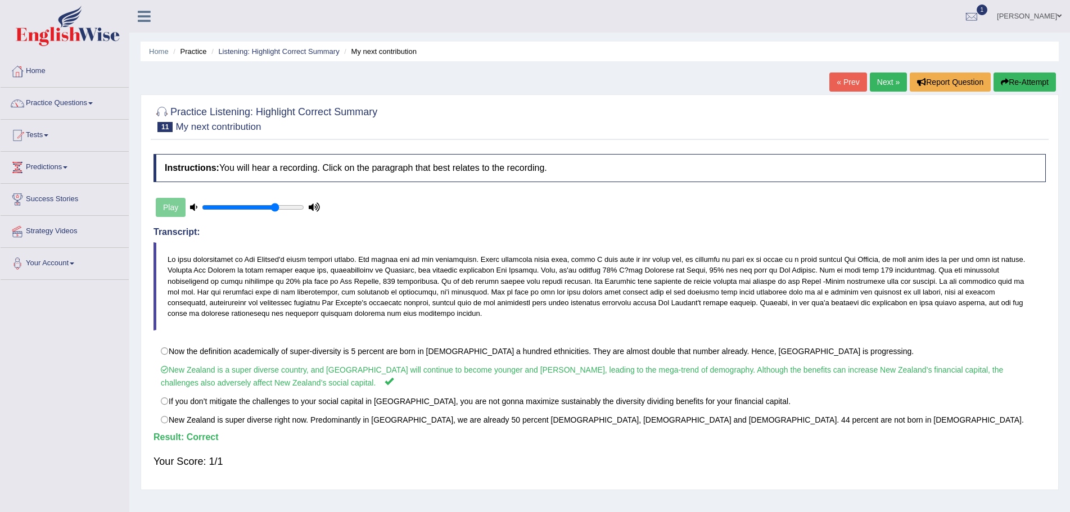
click at [882, 81] on link "Next »" at bounding box center [888, 82] width 37 height 19
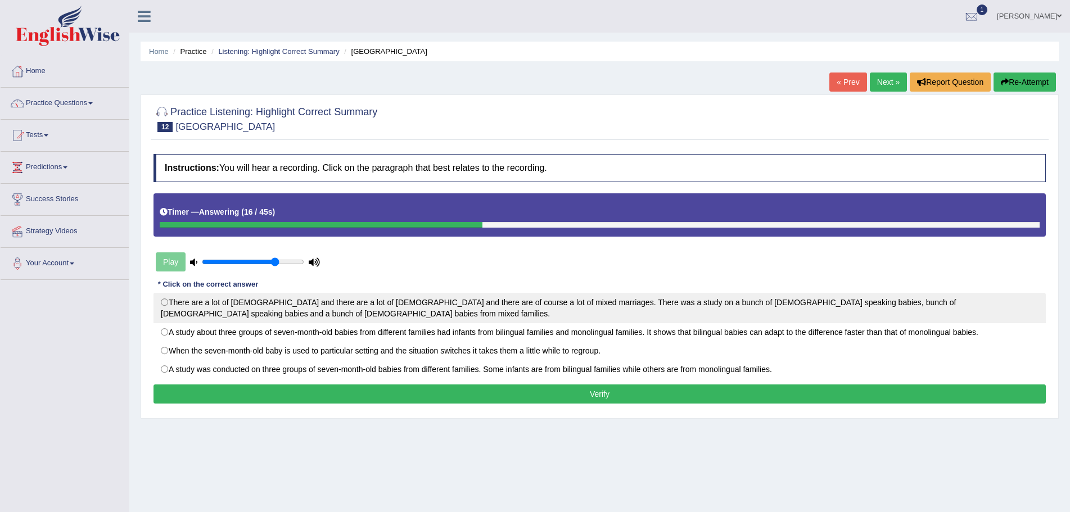
click at [163, 301] on label "There are a lot of Italians and there are a lot of Slovenians and there are of …" at bounding box center [599, 308] width 892 height 30
radio input "true"
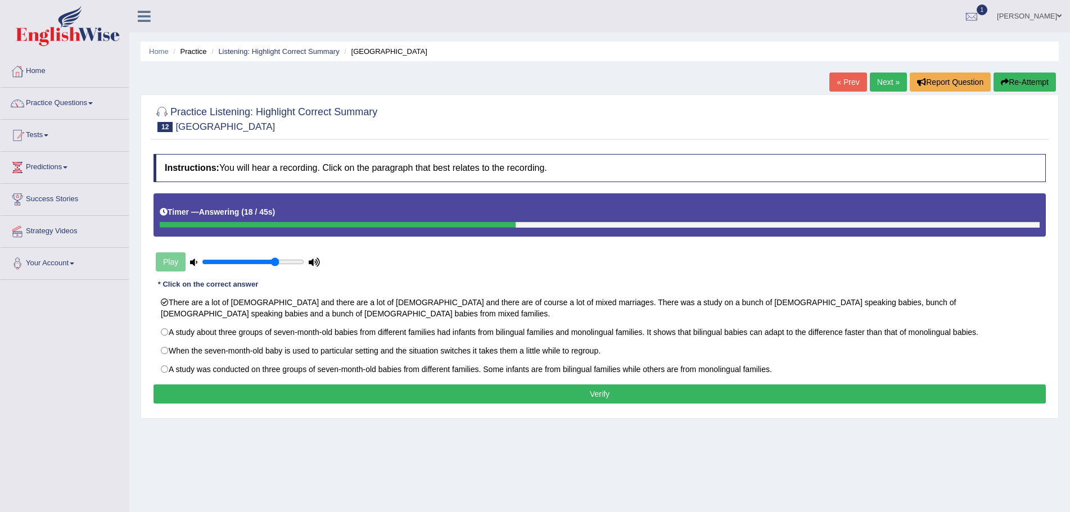
click at [879, 80] on link "Next »" at bounding box center [888, 82] width 37 height 19
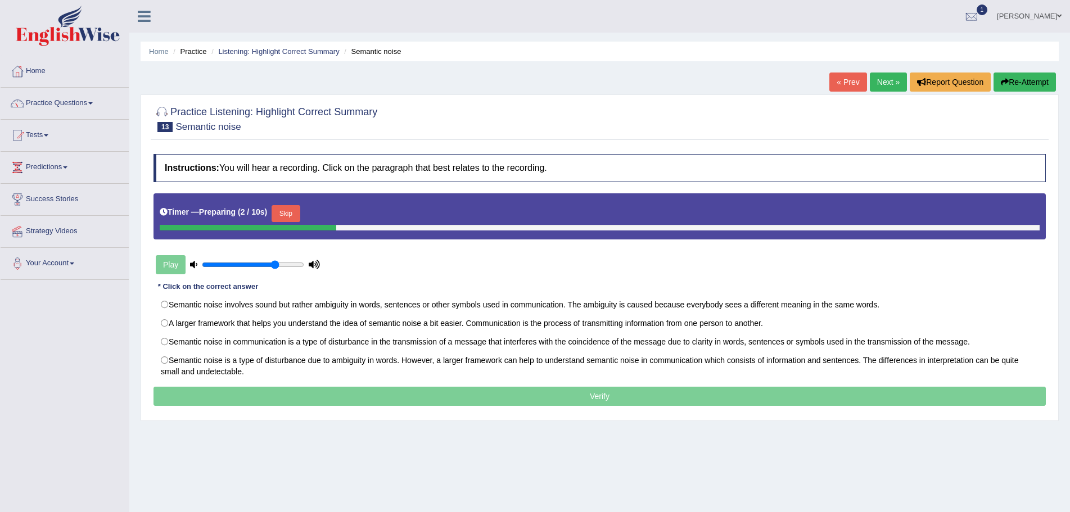
click at [849, 83] on link "« Prev" at bounding box center [847, 82] width 37 height 19
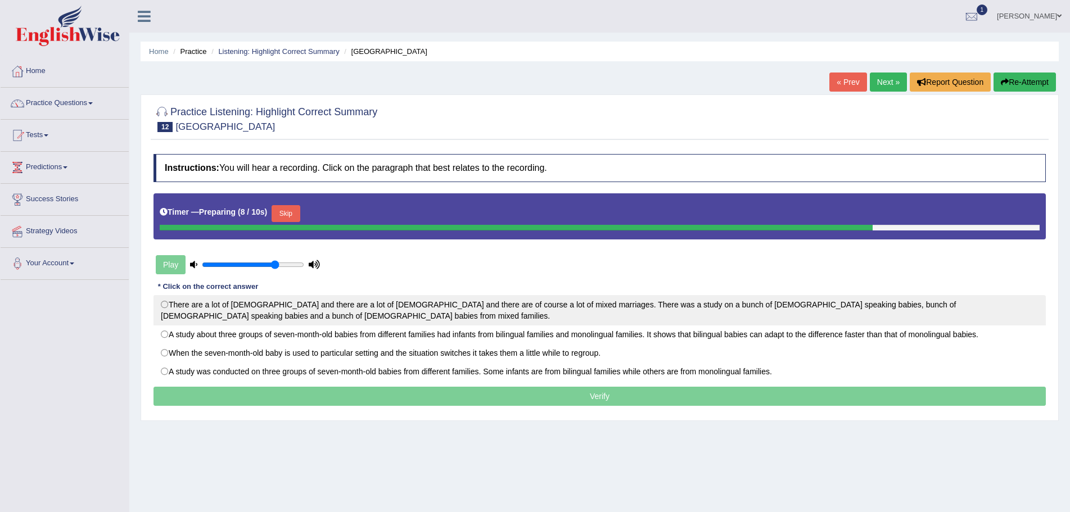
click at [164, 304] on label "There are a lot of [DEMOGRAPHIC_DATA] and there are a lot of [DEMOGRAPHIC_DATA]…" at bounding box center [599, 310] width 892 height 30
radio input "true"
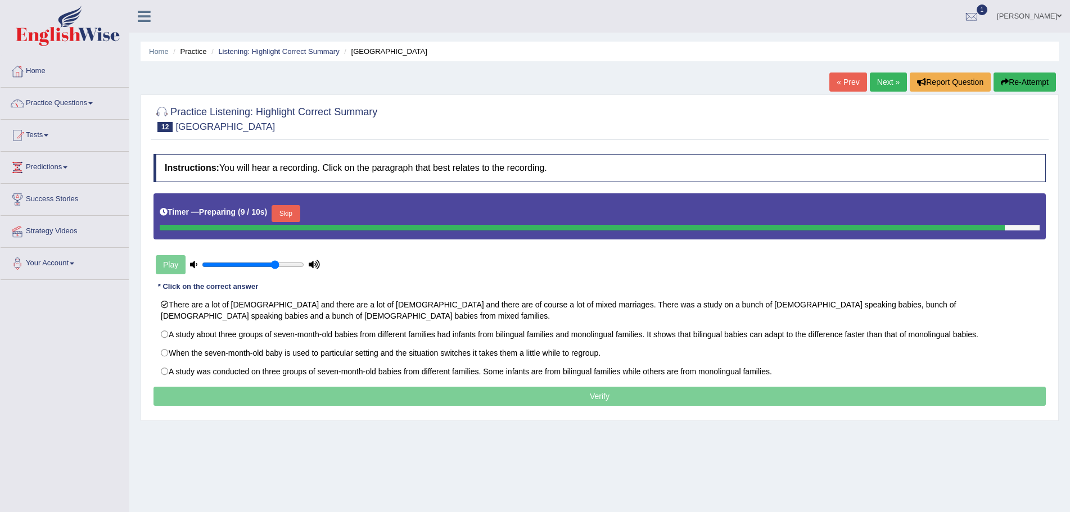
click at [550, 396] on p "Verify" at bounding box center [599, 396] width 892 height 19
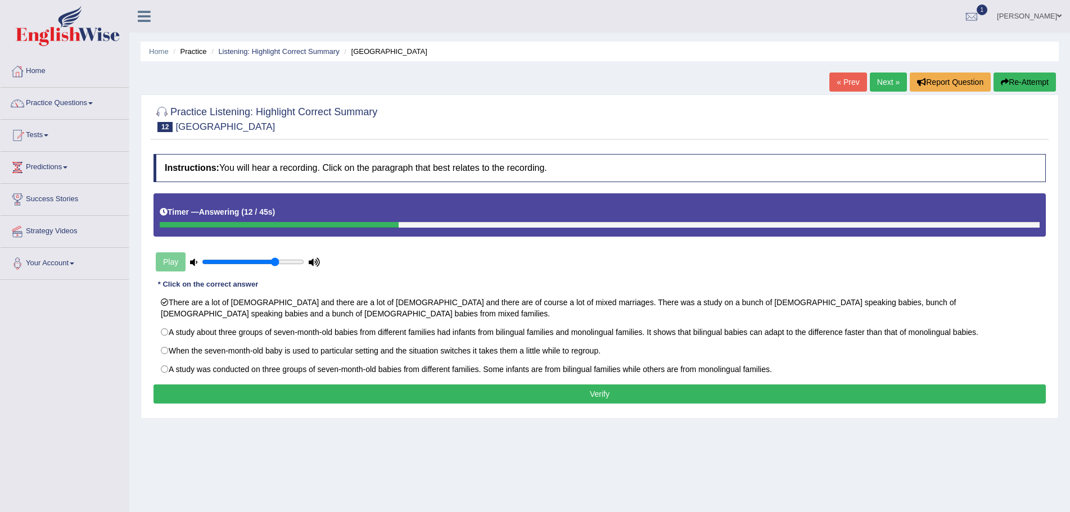
click at [494, 391] on button "Verify" at bounding box center [599, 394] width 892 height 19
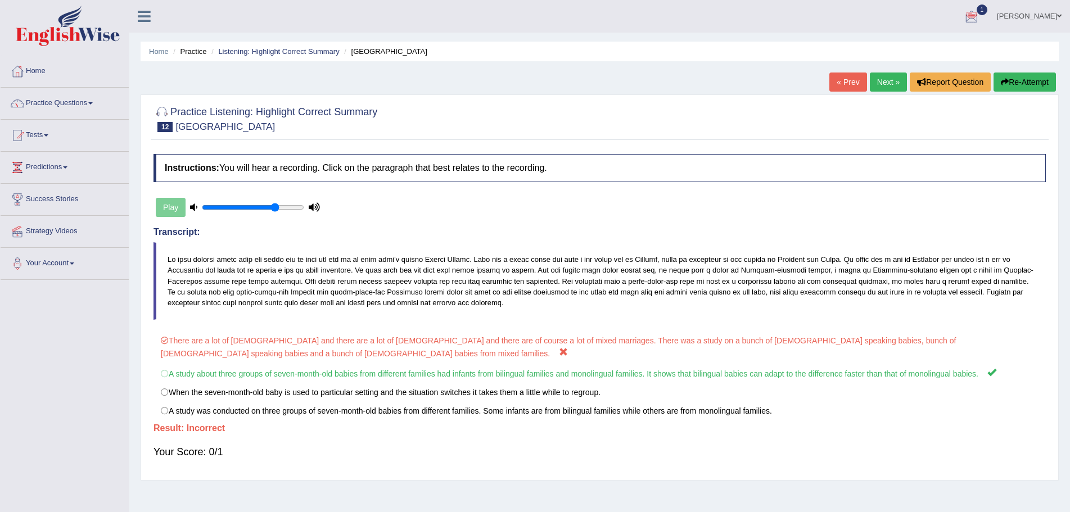
click at [1023, 82] on button "Re-Attempt" at bounding box center [1024, 82] width 62 height 19
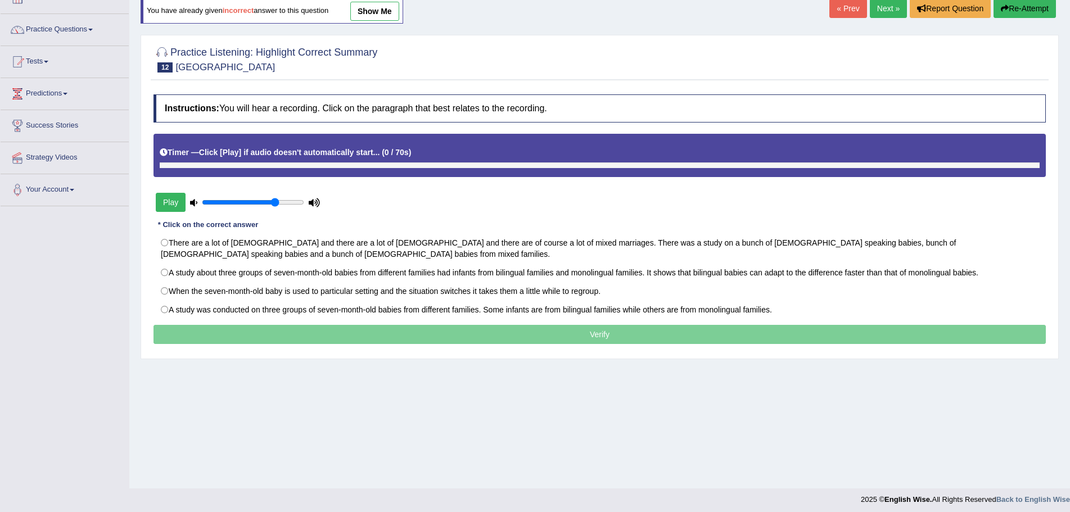
scroll to position [78, 0]
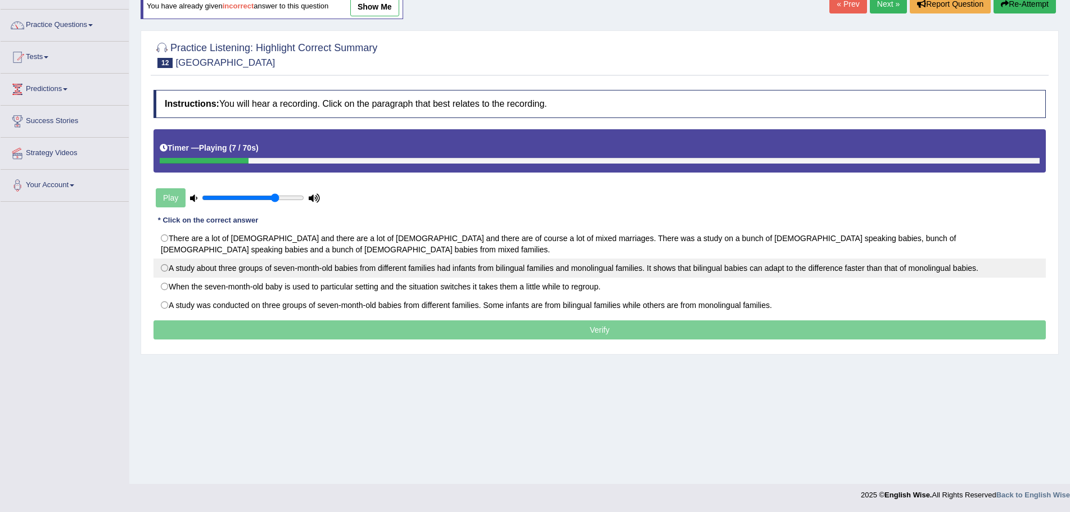
click at [165, 267] on label "A study about three groups of seven-month-old babies from different families ha…" at bounding box center [599, 268] width 892 height 19
radio input "true"
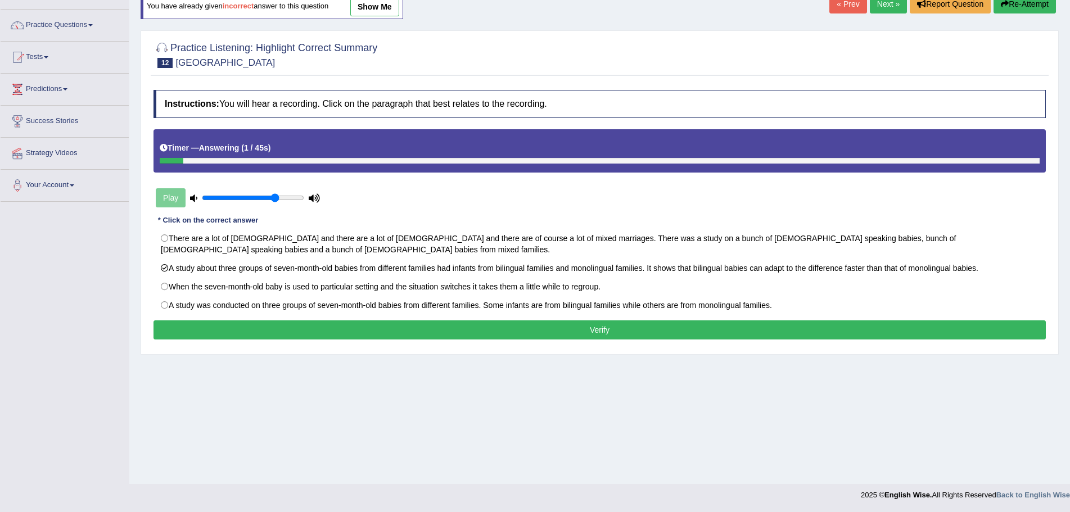
click at [606, 329] on button "Verify" at bounding box center [599, 329] width 892 height 19
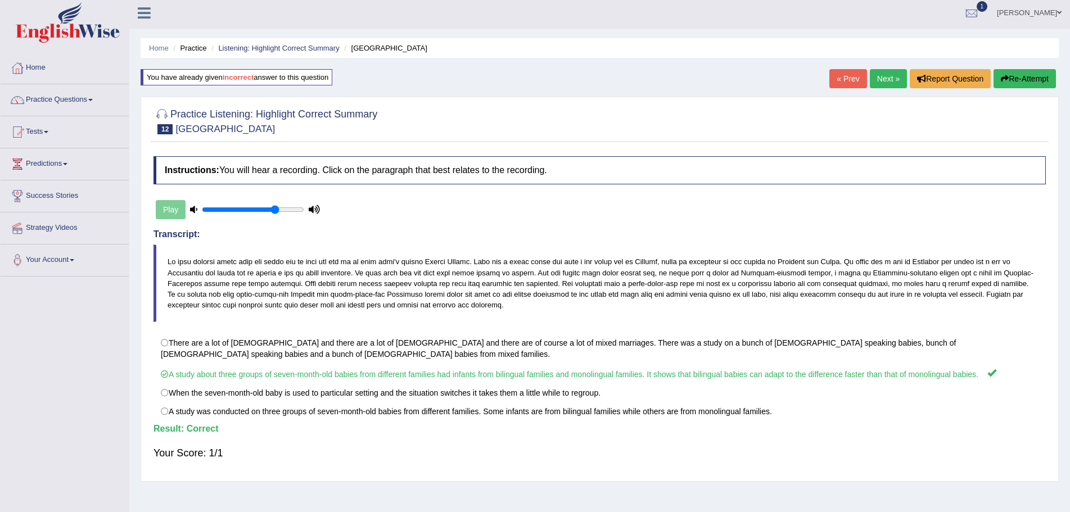
scroll to position [0, 0]
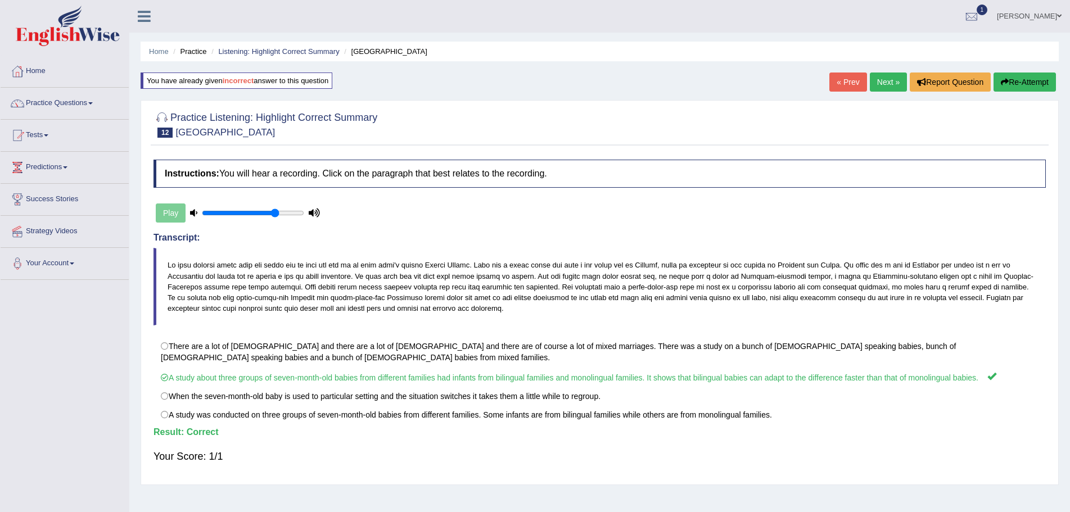
click at [884, 78] on link "Next »" at bounding box center [888, 82] width 37 height 19
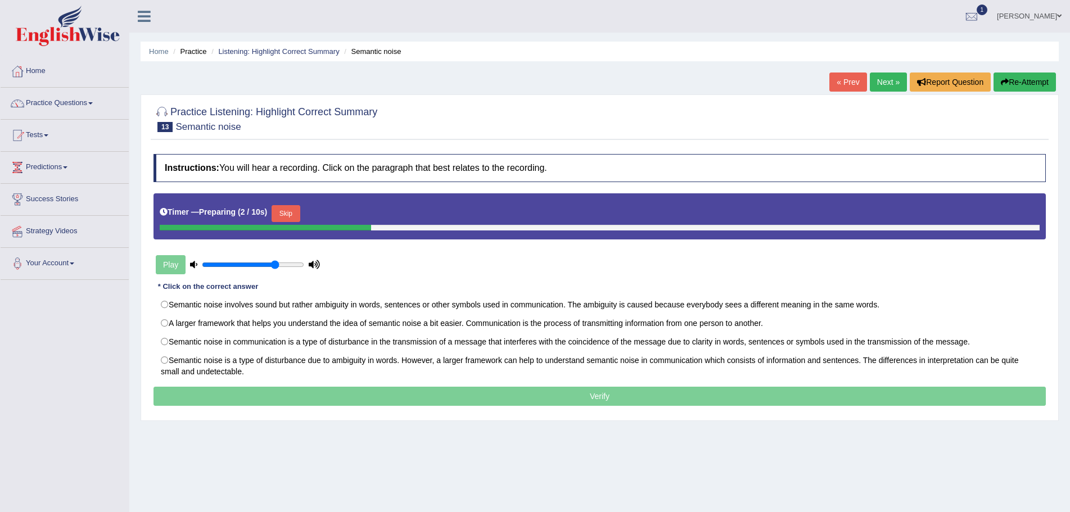
scroll to position [56, 0]
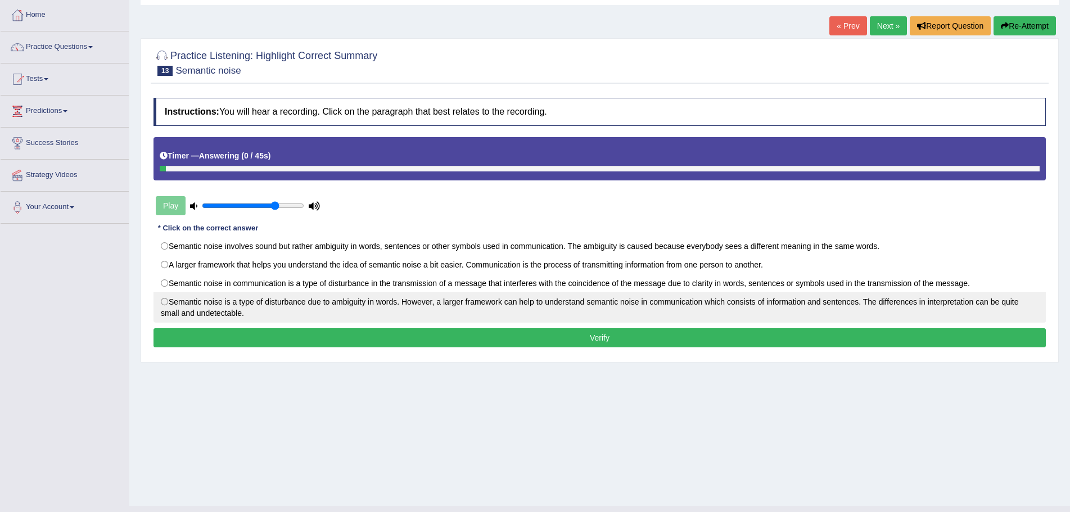
click at [164, 300] on label "Semantic noise is a type of disturbance due to ambiguity in words. However, a l…" at bounding box center [599, 307] width 892 height 30
radio input "true"
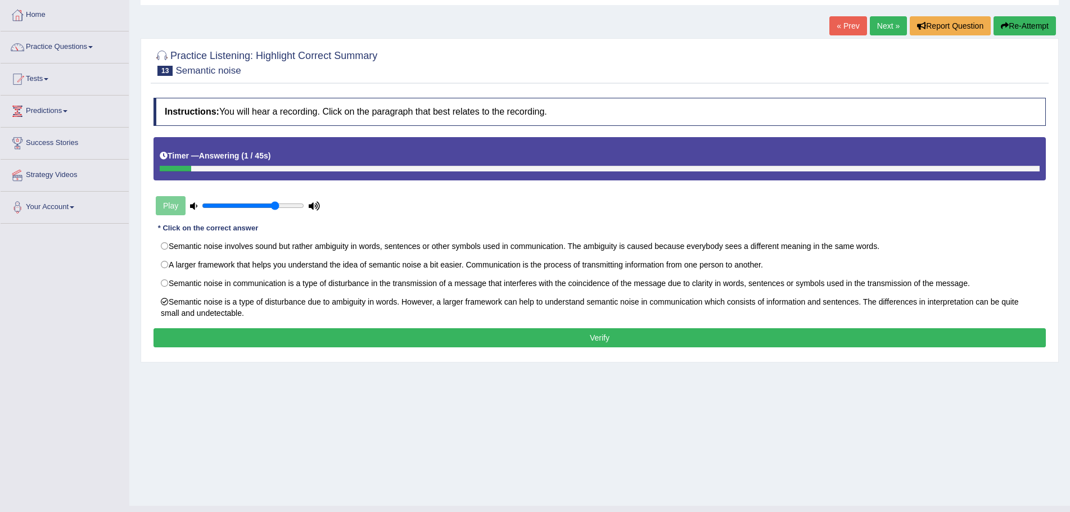
click at [252, 338] on button "Verify" at bounding box center [599, 337] width 892 height 19
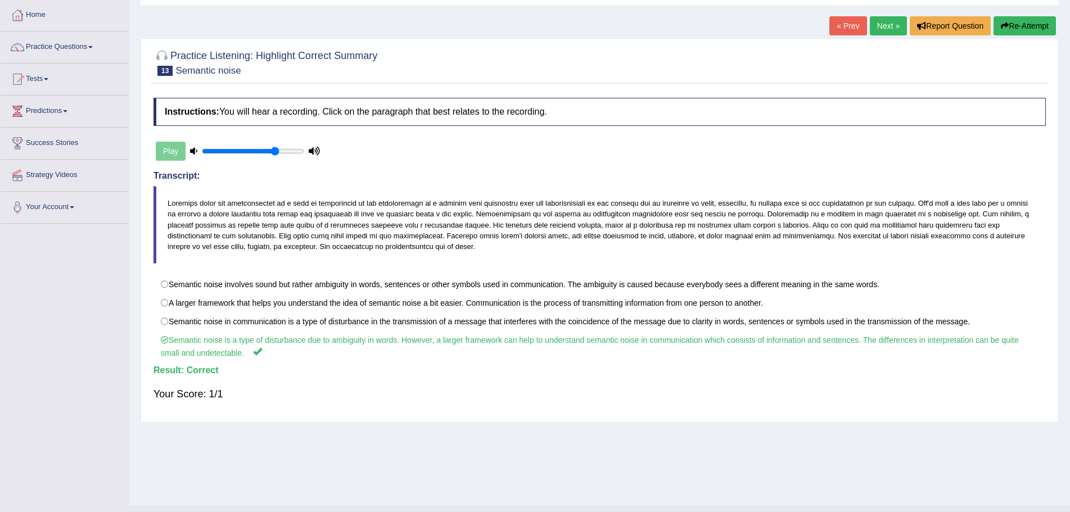
click at [886, 25] on link "Next »" at bounding box center [888, 25] width 37 height 19
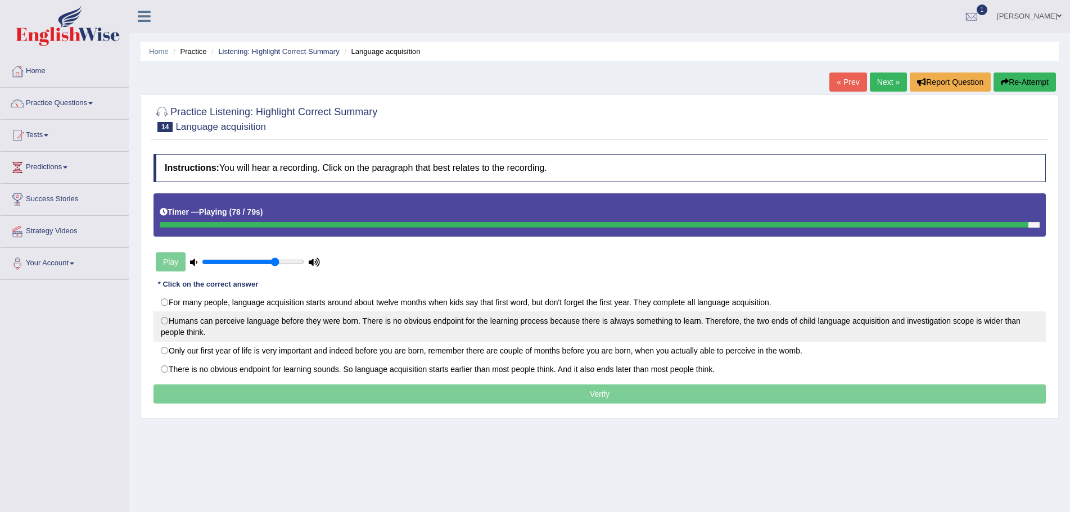
click at [165, 319] on label "Humans can perceive language before they were born. There is no obvious endpoin…" at bounding box center [599, 326] width 892 height 30
radio input "true"
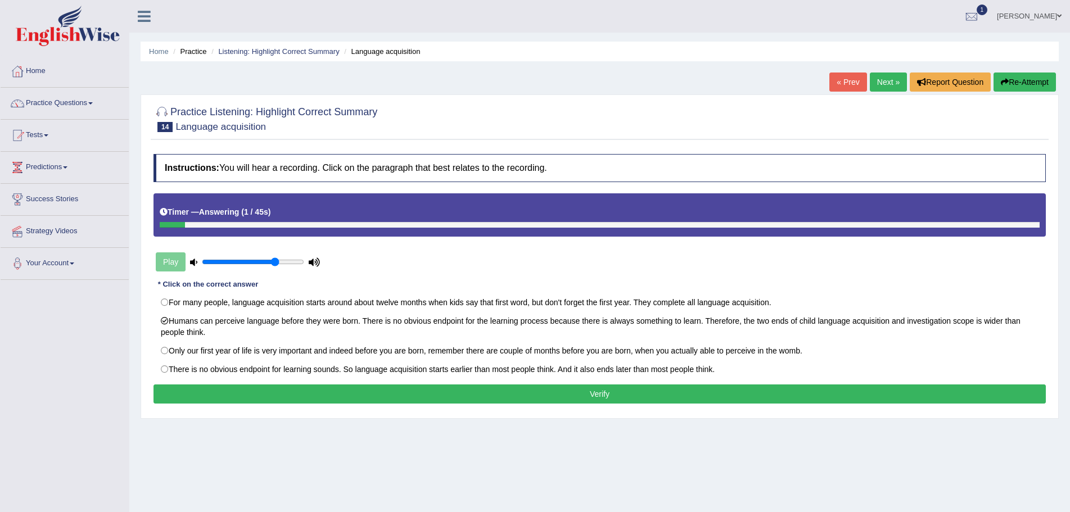
click at [515, 389] on button "Verify" at bounding box center [599, 394] width 892 height 19
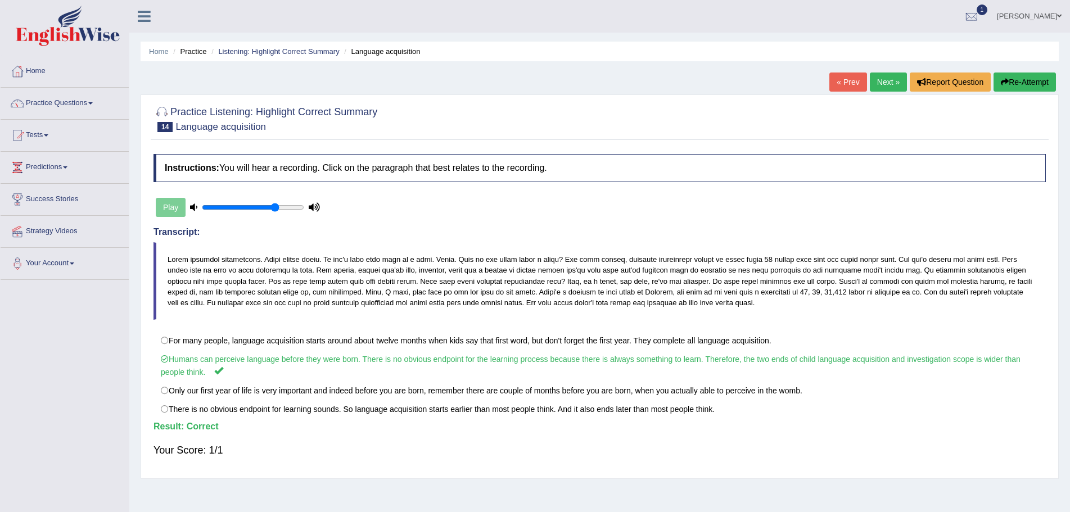
click at [879, 80] on link "Next »" at bounding box center [888, 82] width 37 height 19
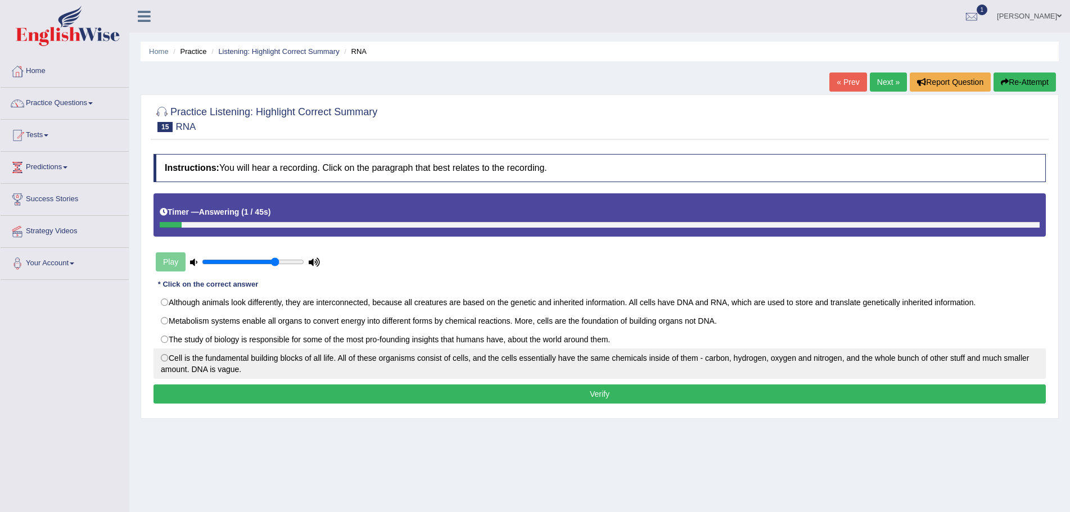
click at [164, 359] on label "Cell is the fundamental building blocks of all life. All of these organisms con…" at bounding box center [599, 364] width 892 height 30
radio input "true"
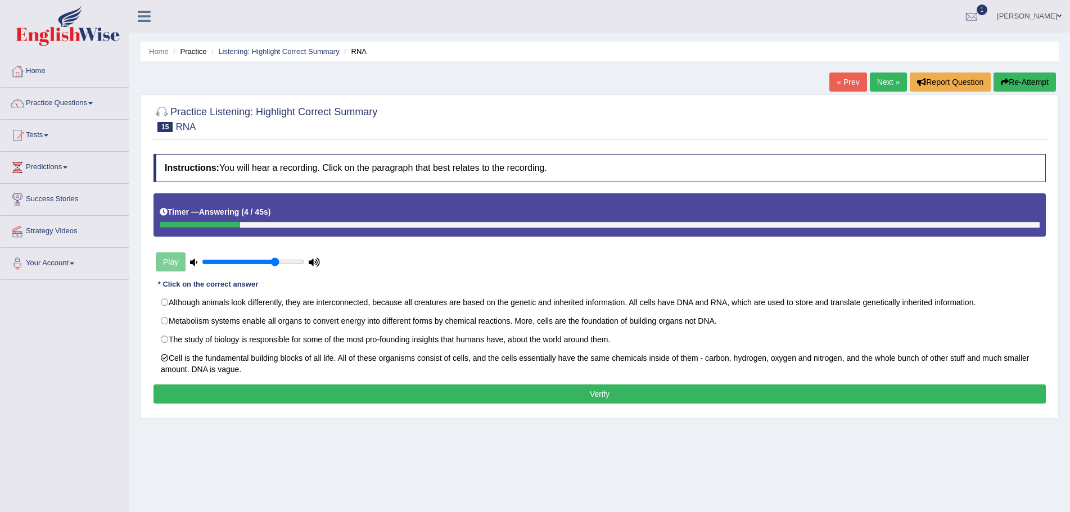
click at [605, 395] on button "Verify" at bounding box center [599, 394] width 892 height 19
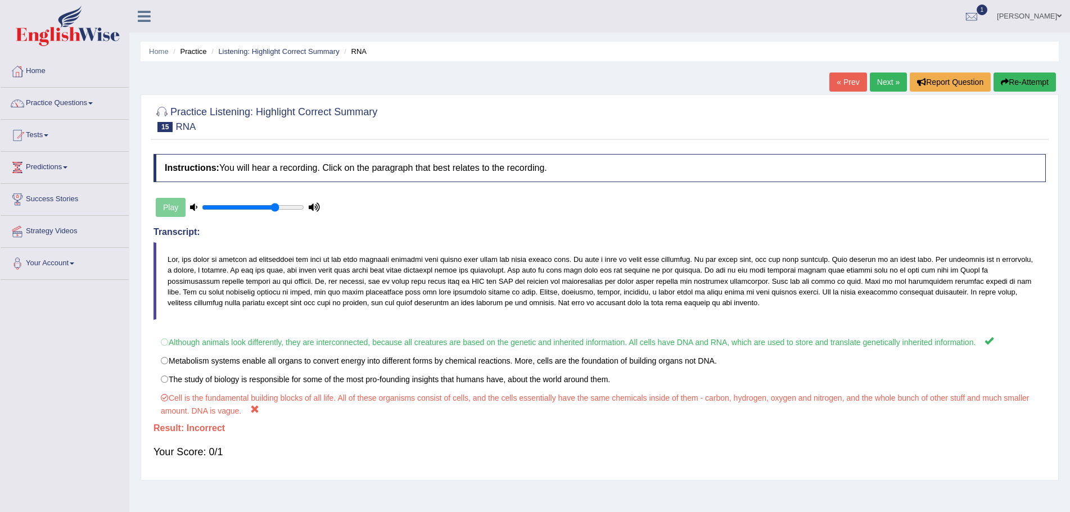
click at [1028, 80] on button "Re-Attempt" at bounding box center [1024, 82] width 62 height 19
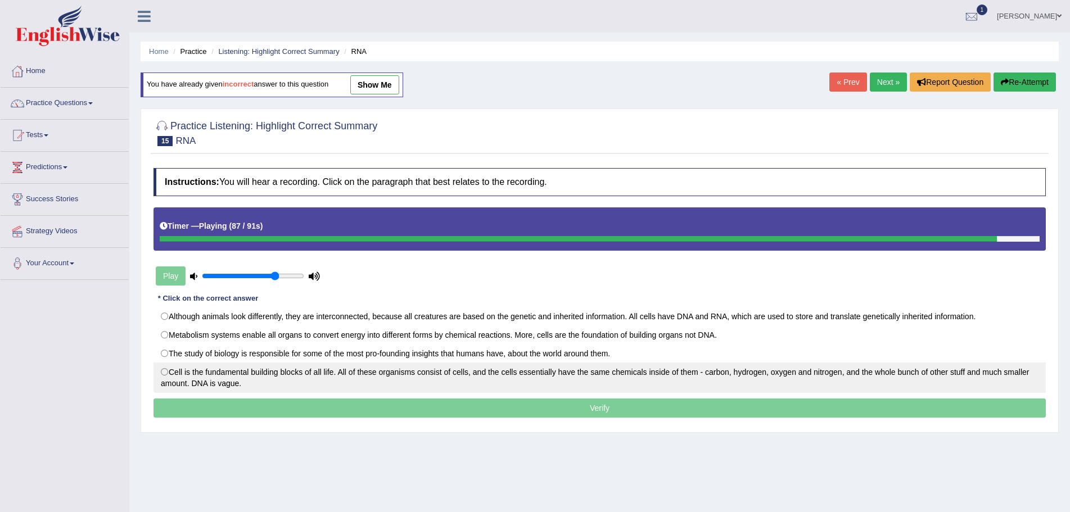
drag, startPoint x: 165, startPoint y: 317, endPoint x: 308, endPoint y: 387, distance: 159.2
click at [165, 317] on label "Although animals look differently, they are interconnected, because all creatur…" at bounding box center [599, 316] width 892 height 19
radio input "true"
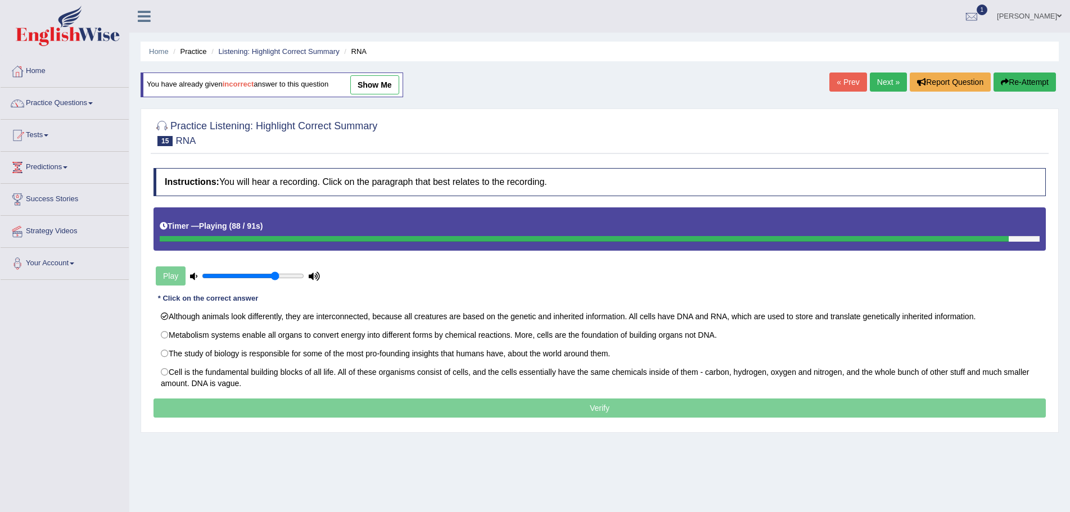
click at [590, 409] on p "Verify" at bounding box center [599, 408] width 892 height 19
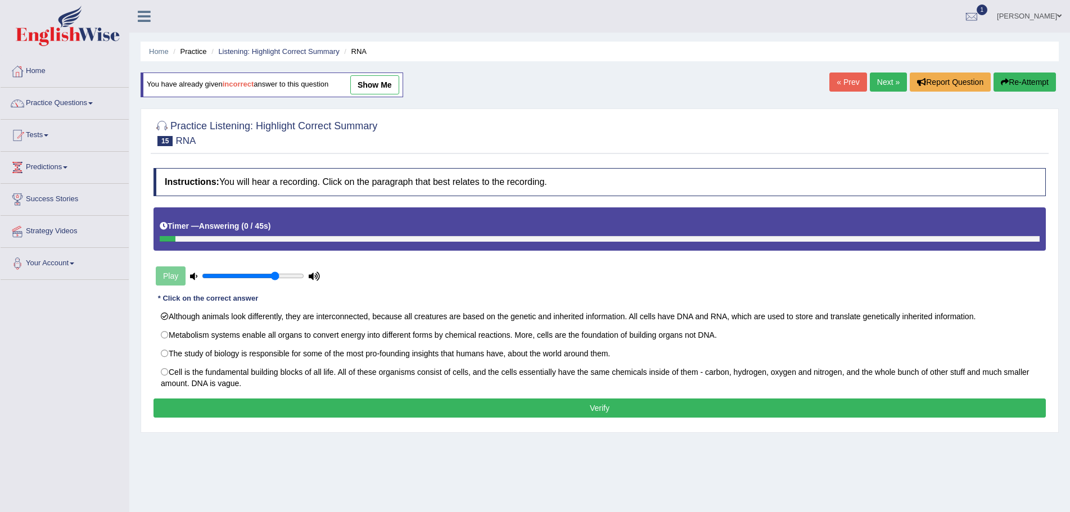
click at [598, 407] on button "Verify" at bounding box center [599, 408] width 892 height 19
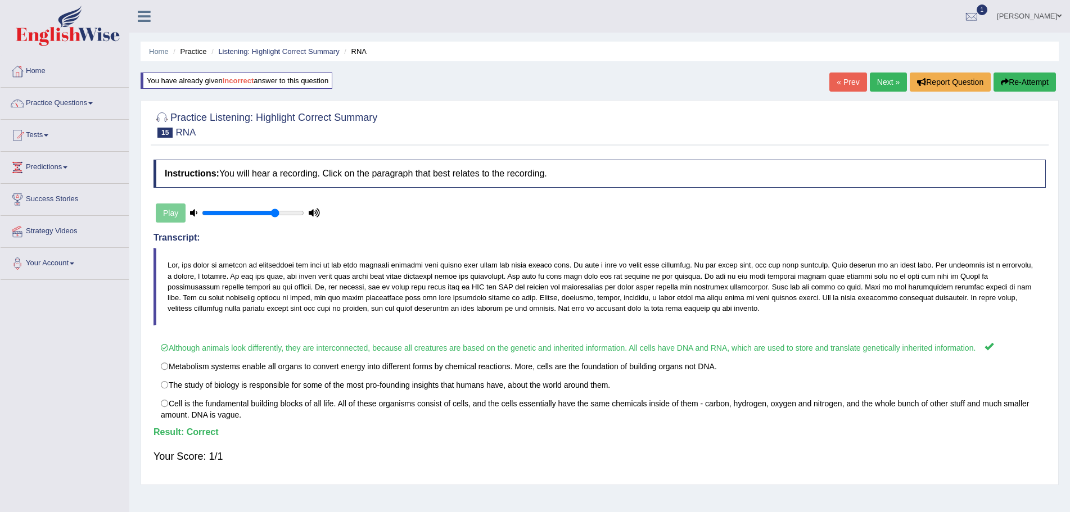
click at [880, 81] on link "Next »" at bounding box center [888, 82] width 37 height 19
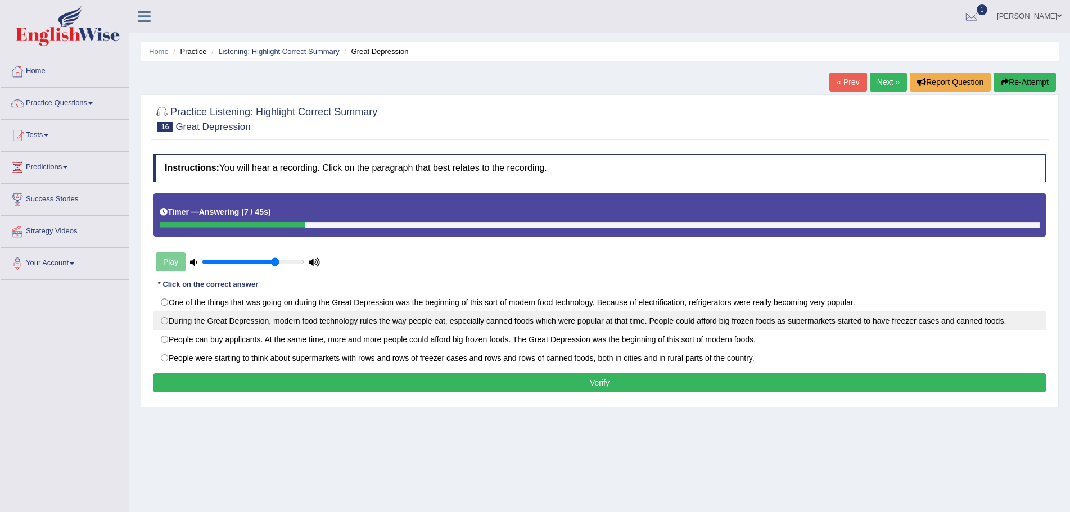
click at [162, 321] on label "During the Great Depression, modern food technology rules the way people eat, e…" at bounding box center [599, 320] width 892 height 19
radio input "true"
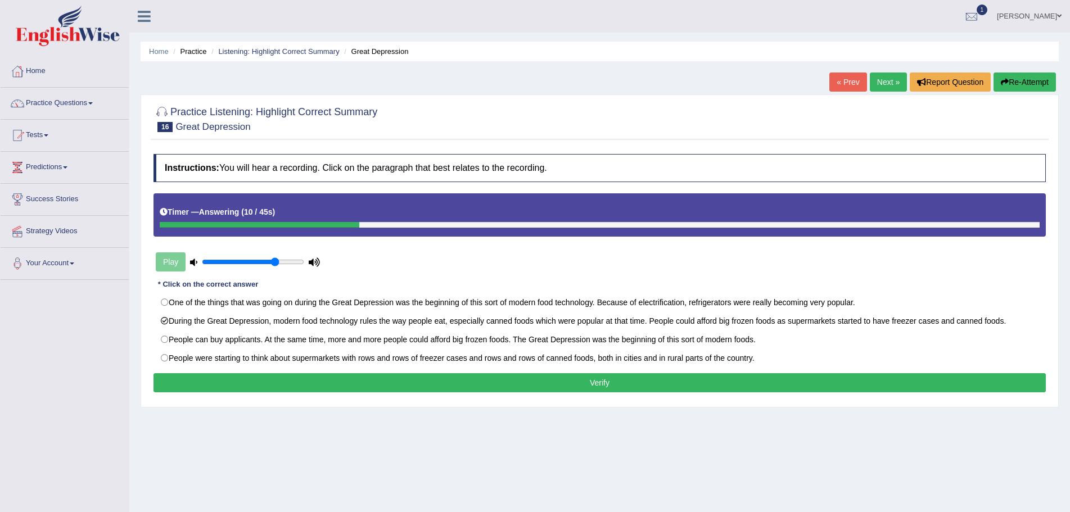
click at [450, 382] on button "Verify" at bounding box center [599, 382] width 892 height 19
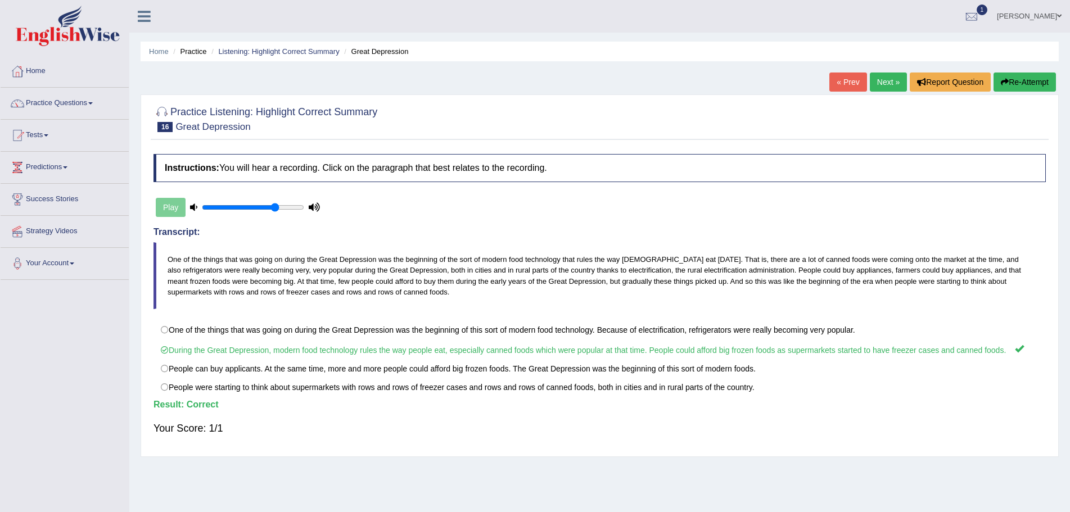
click at [878, 83] on link "Next »" at bounding box center [888, 82] width 37 height 19
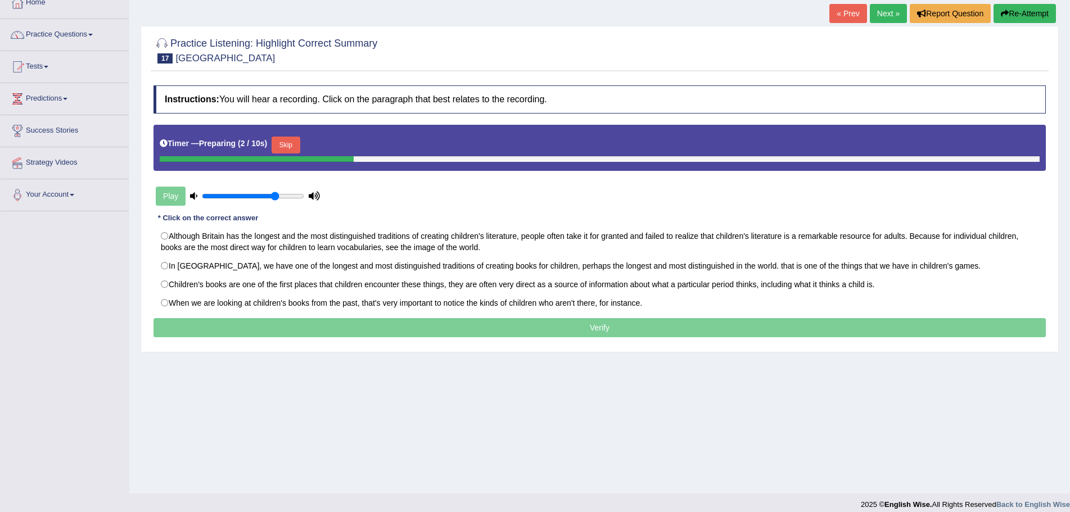
scroll to position [78, 0]
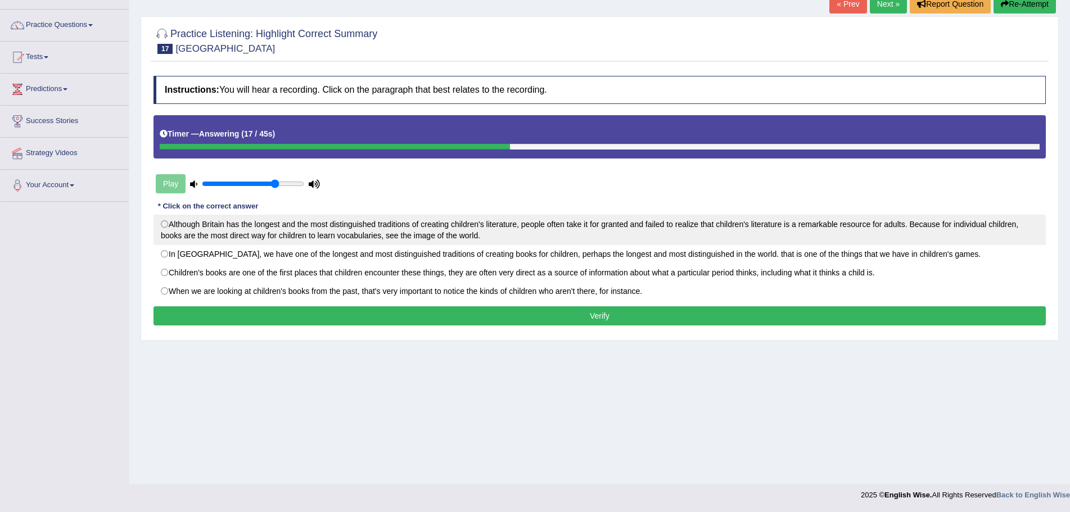
click at [163, 222] on label "Although Britain has the longest and the most distinguished traditions of creat…" at bounding box center [599, 230] width 892 height 30
radio input "true"
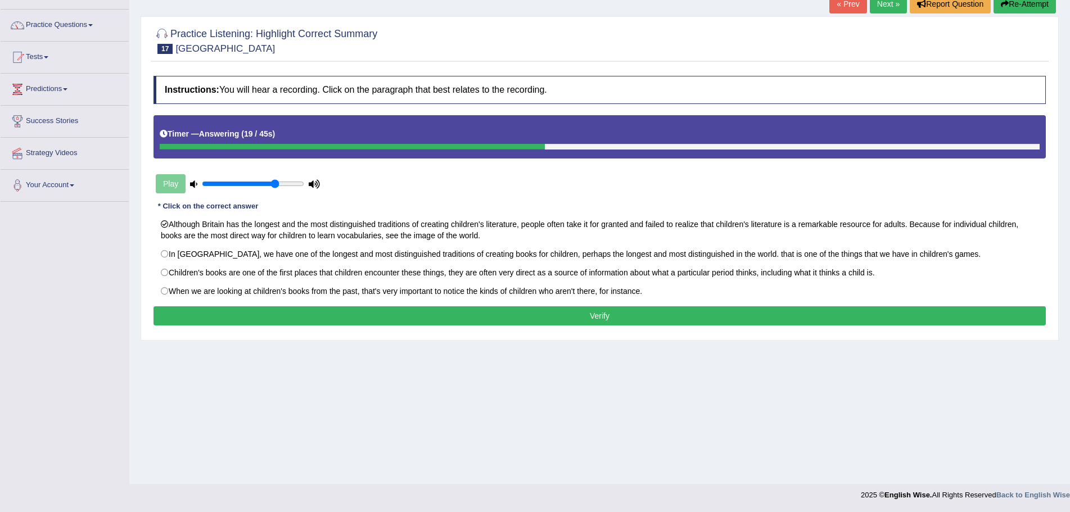
click at [544, 317] on button "Verify" at bounding box center [599, 315] width 892 height 19
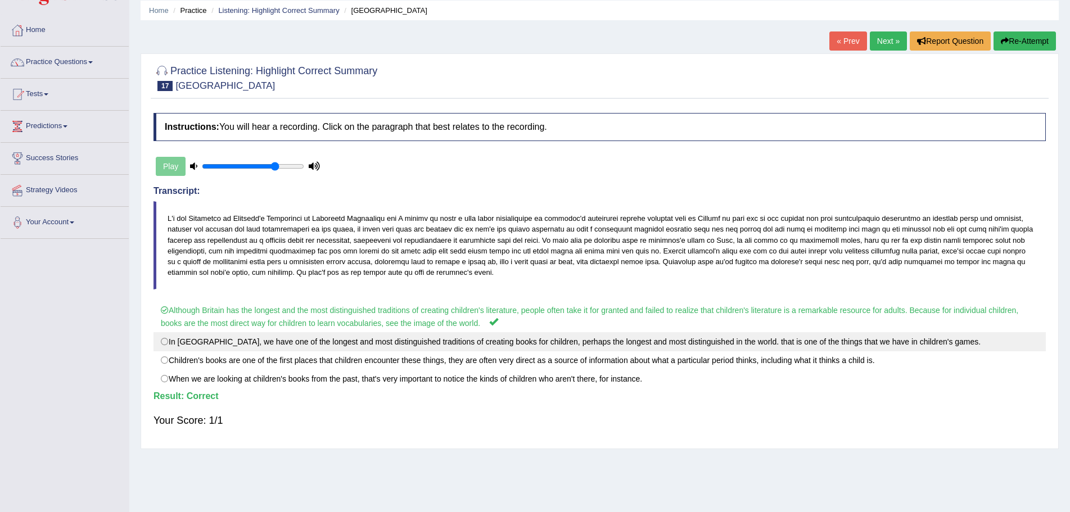
scroll to position [0, 0]
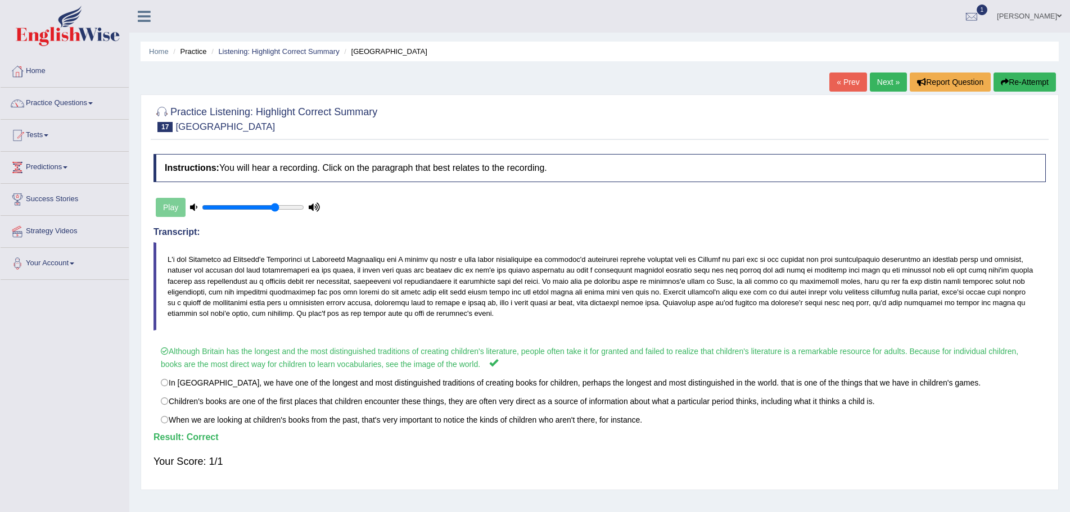
click at [880, 79] on link "Next »" at bounding box center [888, 82] width 37 height 19
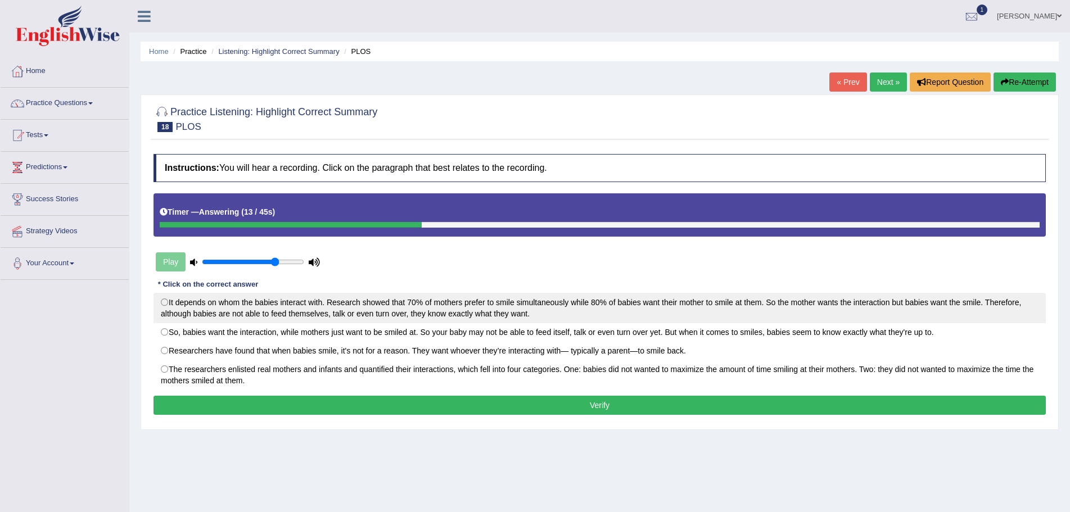
click at [162, 303] on label "It depends on whom the babies interact with. Research showed that 70% of mother…" at bounding box center [599, 308] width 892 height 30
radio input "true"
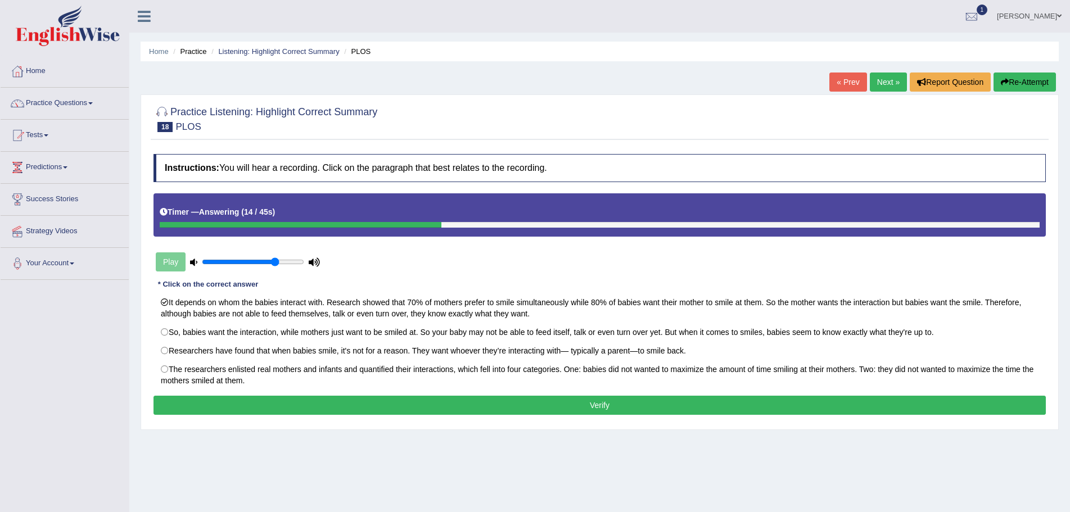
click at [456, 411] on button "Verify" at bounding box center [599, 405] width 892 height 19
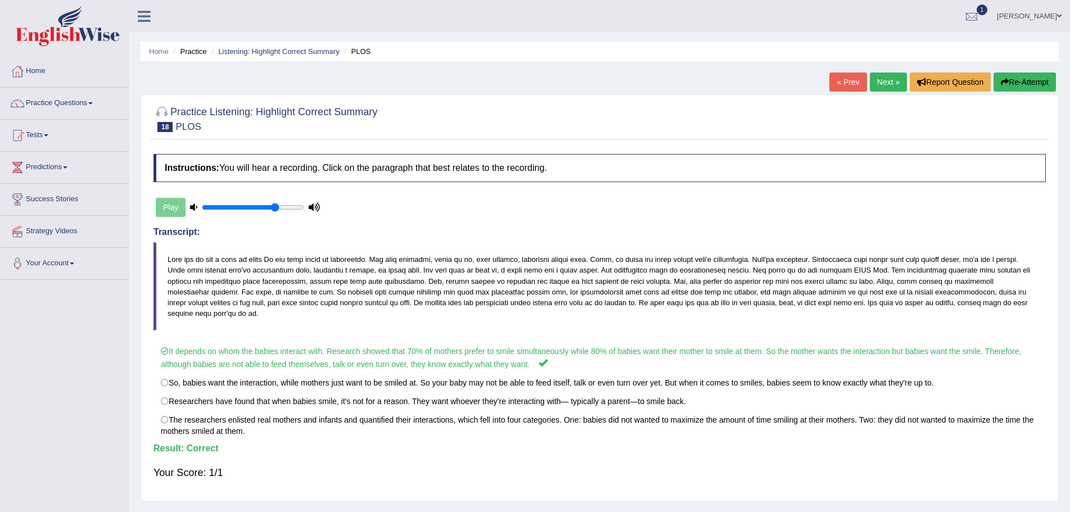
click at [880, 80] on link "Next »" at bounding box center [888, 82] width 37 height 19
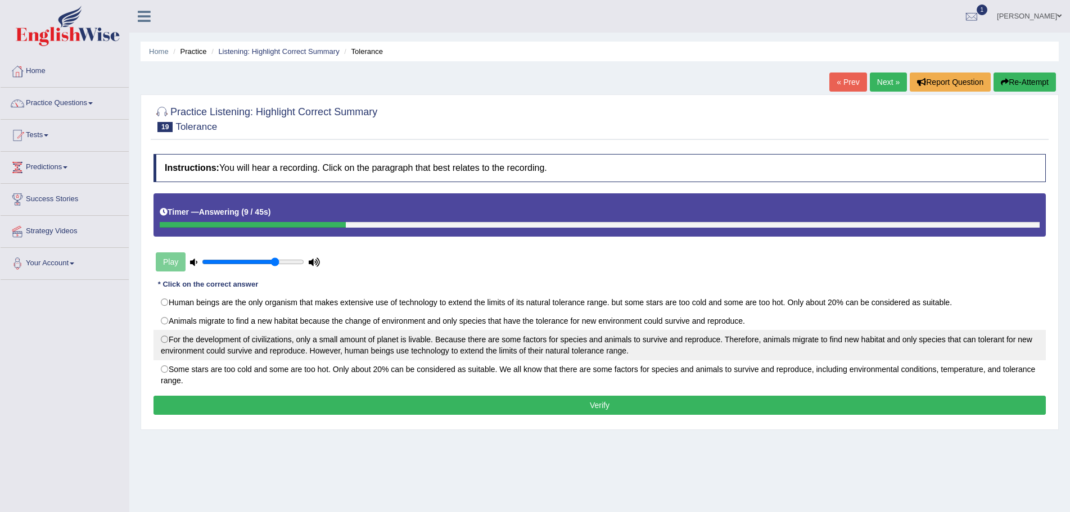
click at [165, 340] on label "For the development of civilizations, only a small amount of planet is livable.…" at bounding box center [599, 345] width 892 height 30
radio input "true"
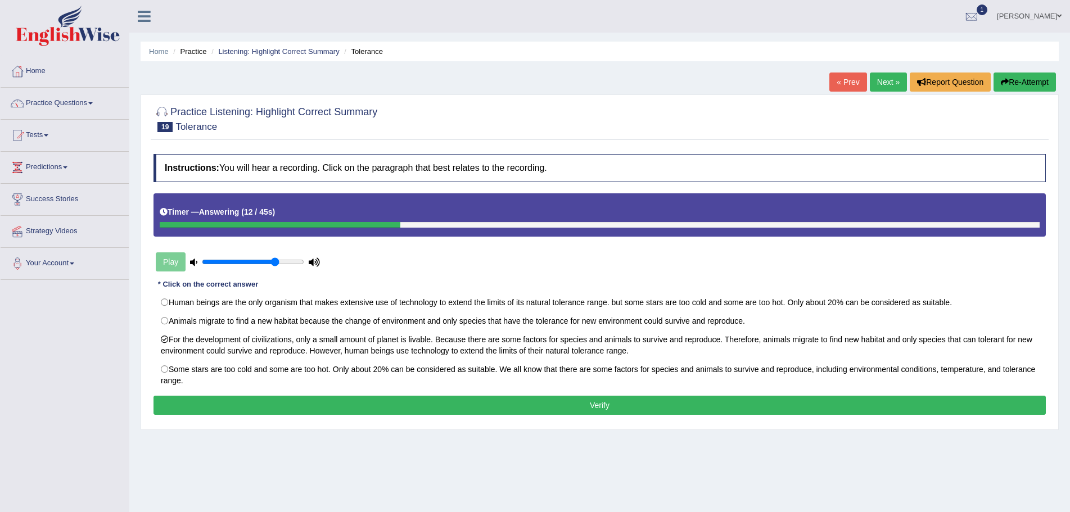
click at [591, 404] on button "Verify" at bounding box center [599, 405] width 892 height 19
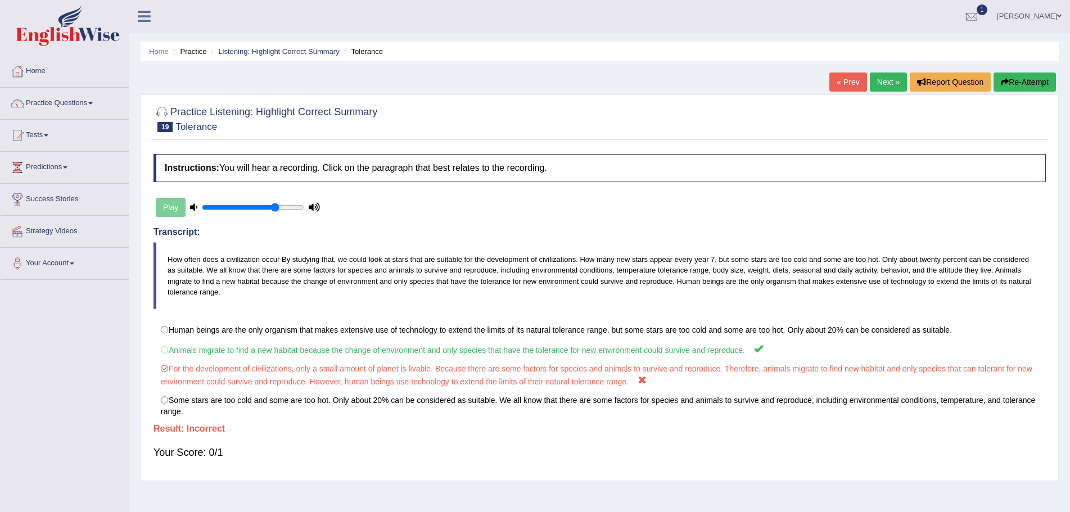
click at [1022, 82] on button "Re-Attempt" at bounding box center [1024, 82] width 62 height 19
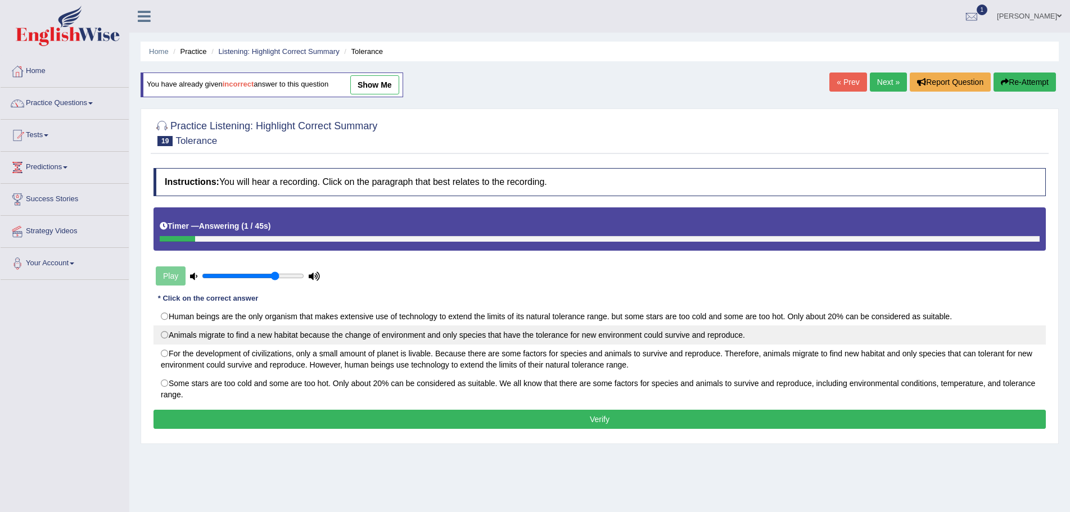
click at [163, 333] on label "Animals migrate to find a new habitat because the change of environment and onl…" at bounding box center [599, 335] width 892 height 19
radio input "true"
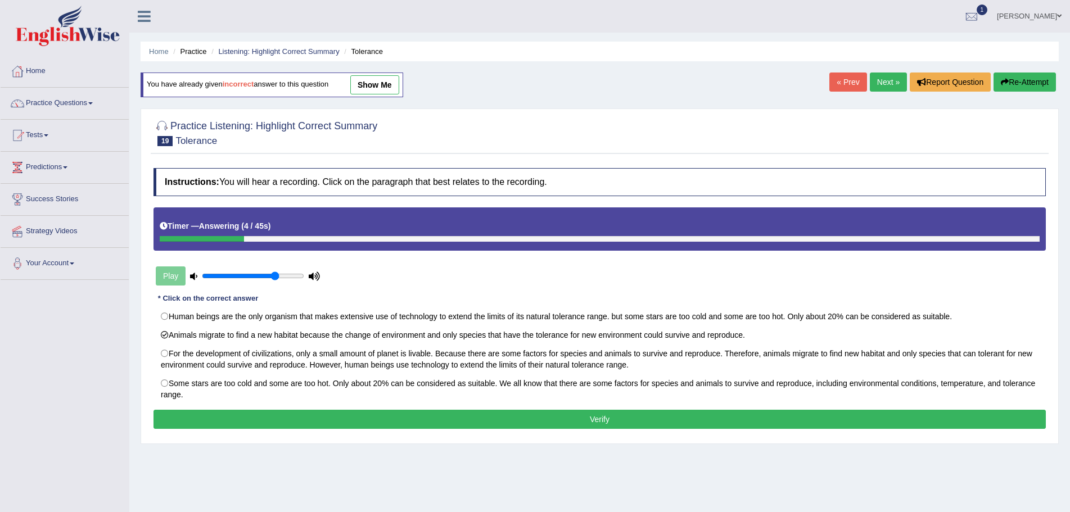
click at [576, 419] on button "Verify" at bounding box center [599, 419] width 892 height 19
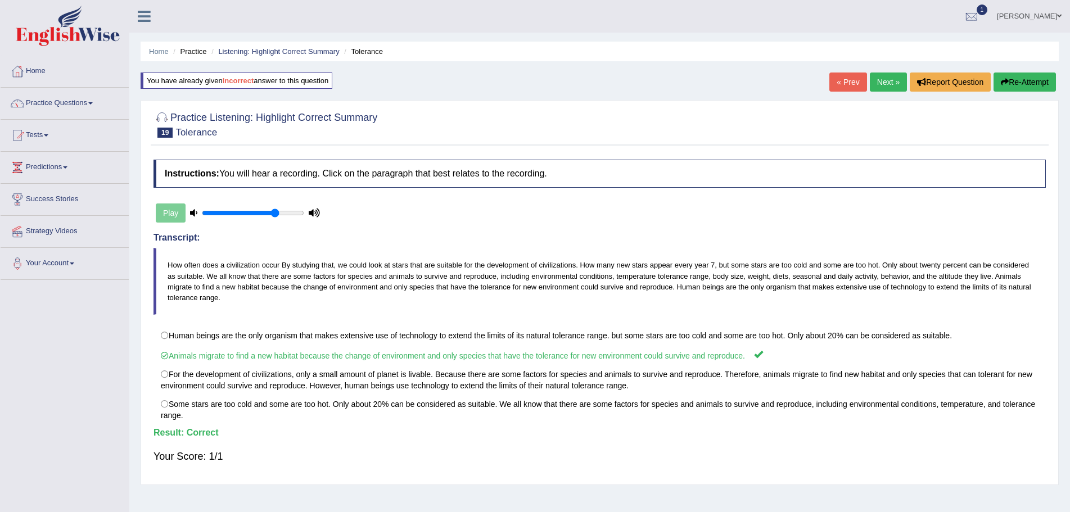
click at [881, 80] on link "Next »" at bounding box center [888, 82] width 37 height 19
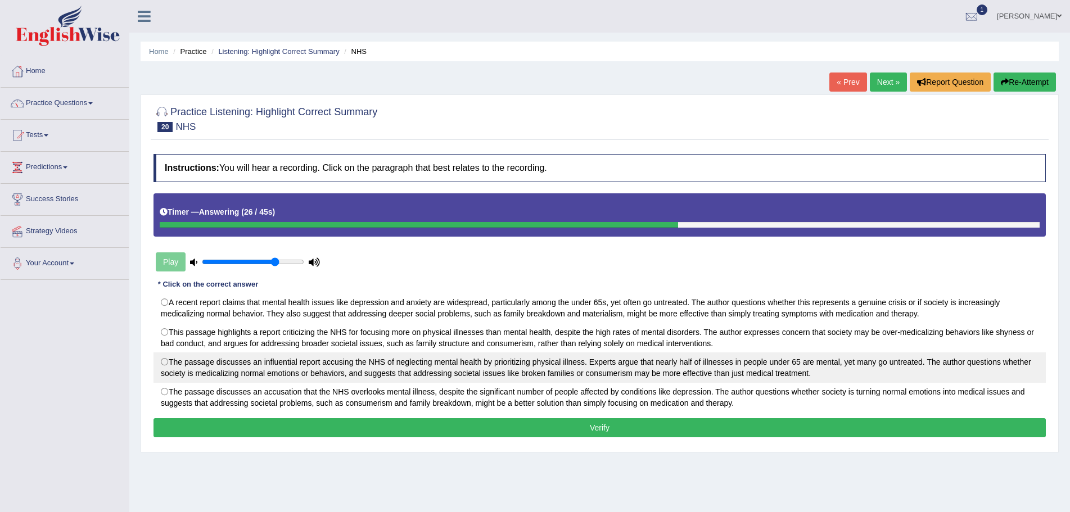
click at [164, 360] on label "The passage discusses an influential report accusing the NHS of neglecting ment…" at bounding box center [599, 368] width 892 height 30
radio input "true"
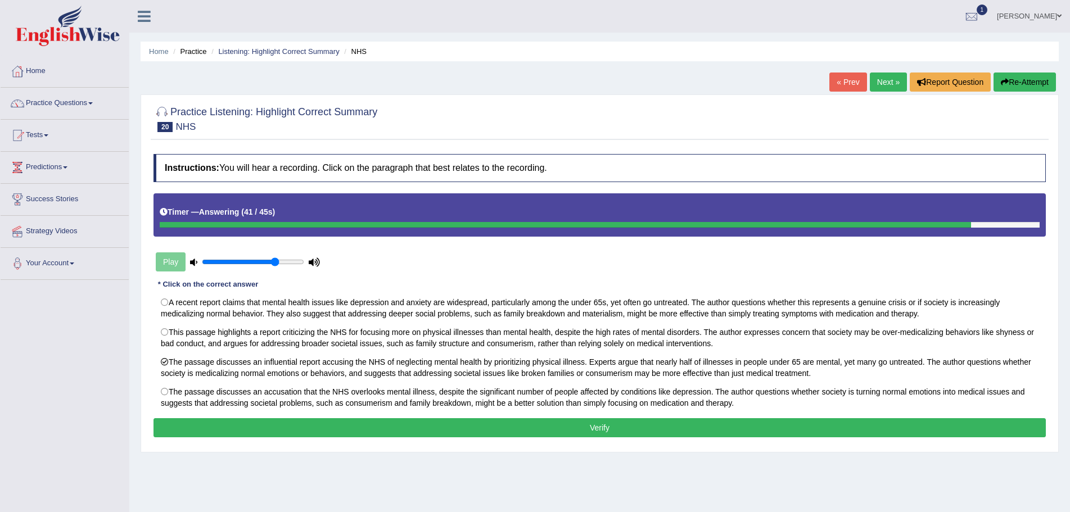
click at [521, 429] on button "Verify" at bounding box center [599, 427] width 892 height 19
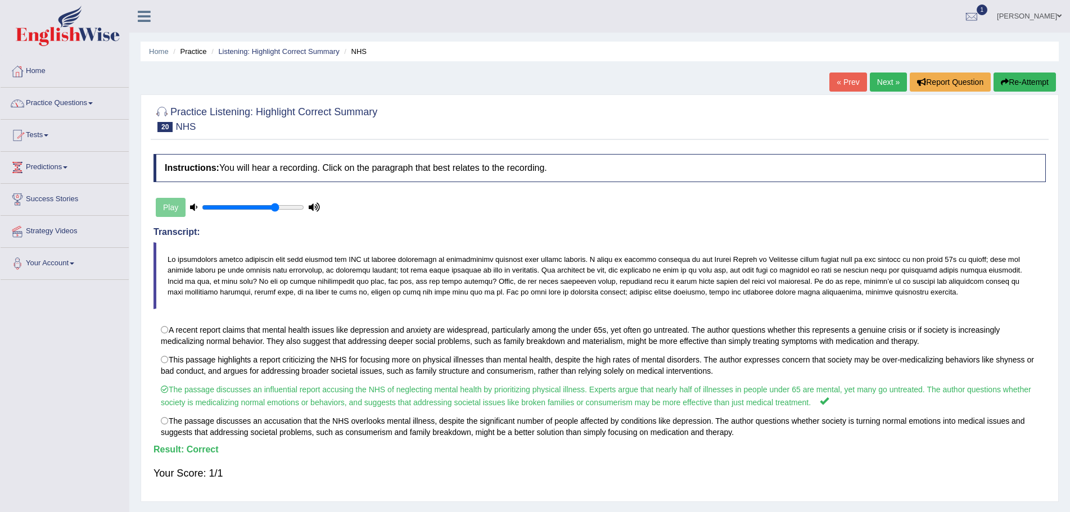
click at [92, 102] on link "Practice Questions" at bounding box center [65, 102] width 128 height 28
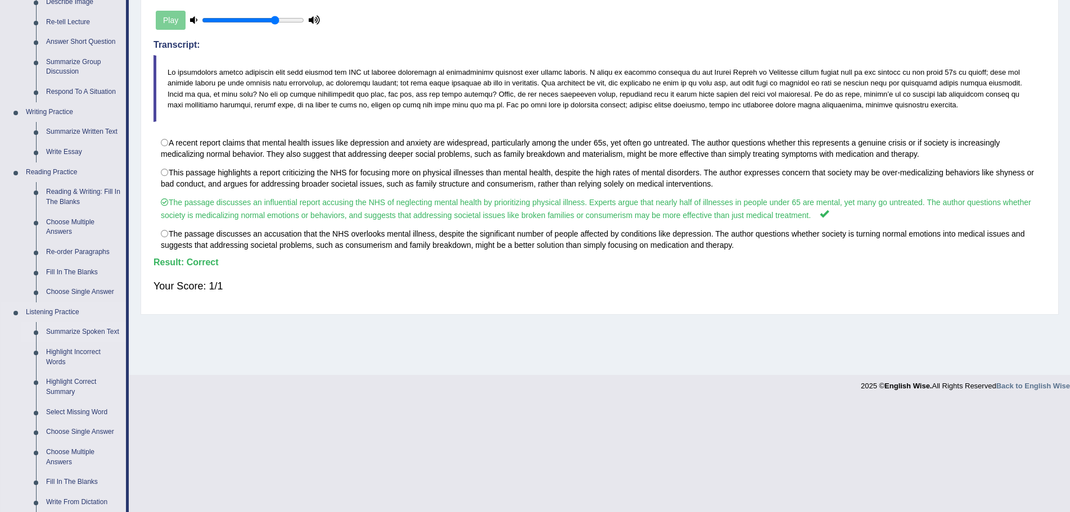
scroll to position [281, 0]
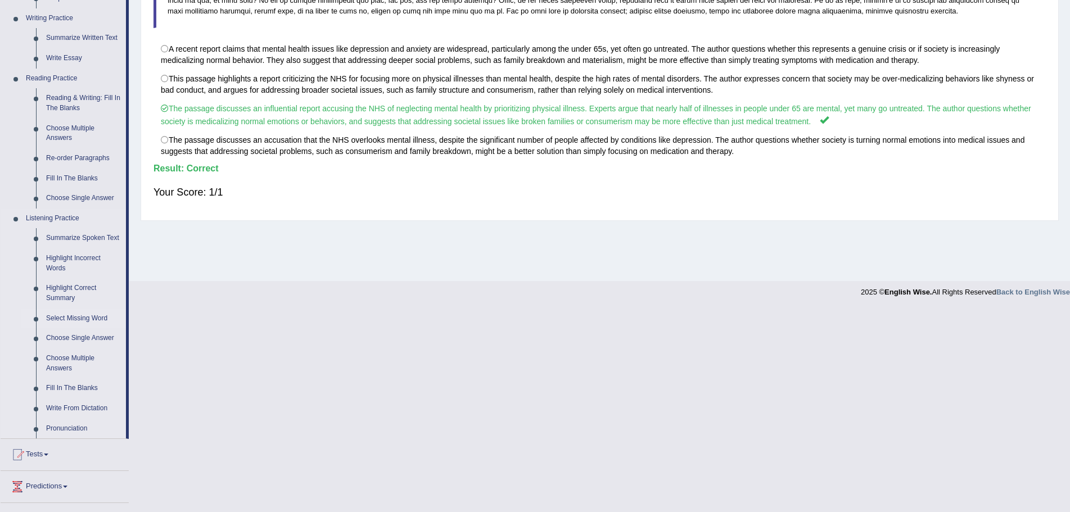
click at [60, 319] on link "Select Missing Word" at bounding box center [83, 319] width 85 height 20
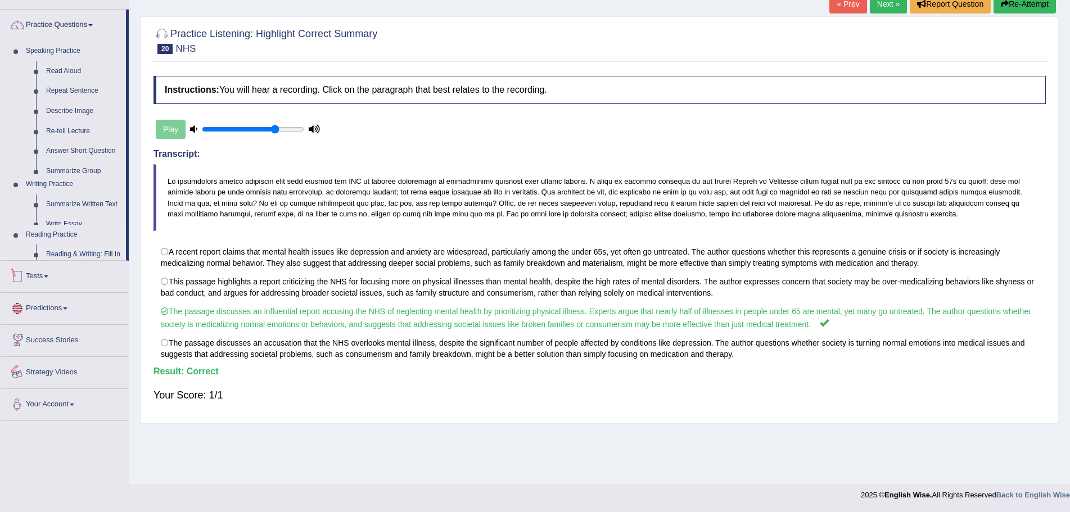
scroll to position [83, 0]
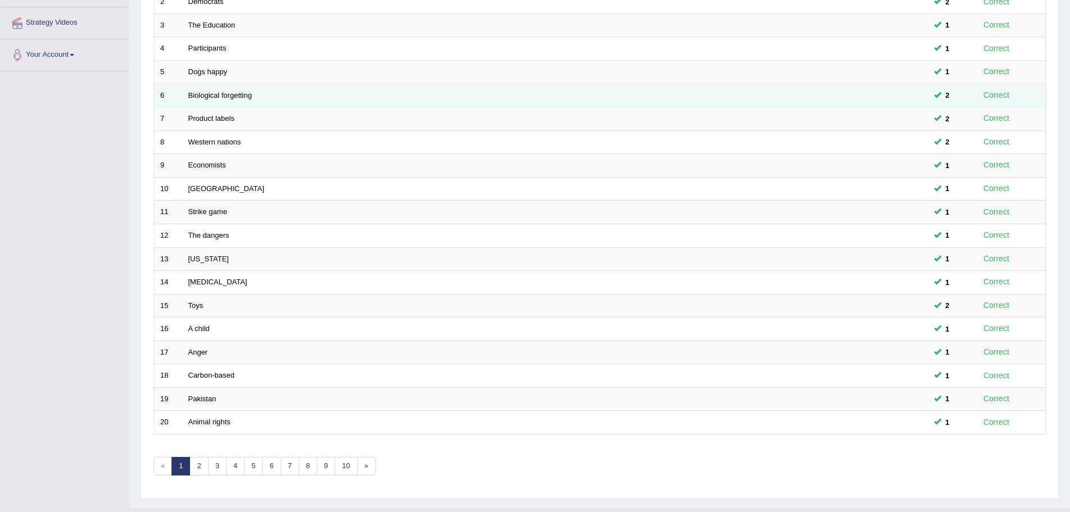
scroll to position [232, 0]
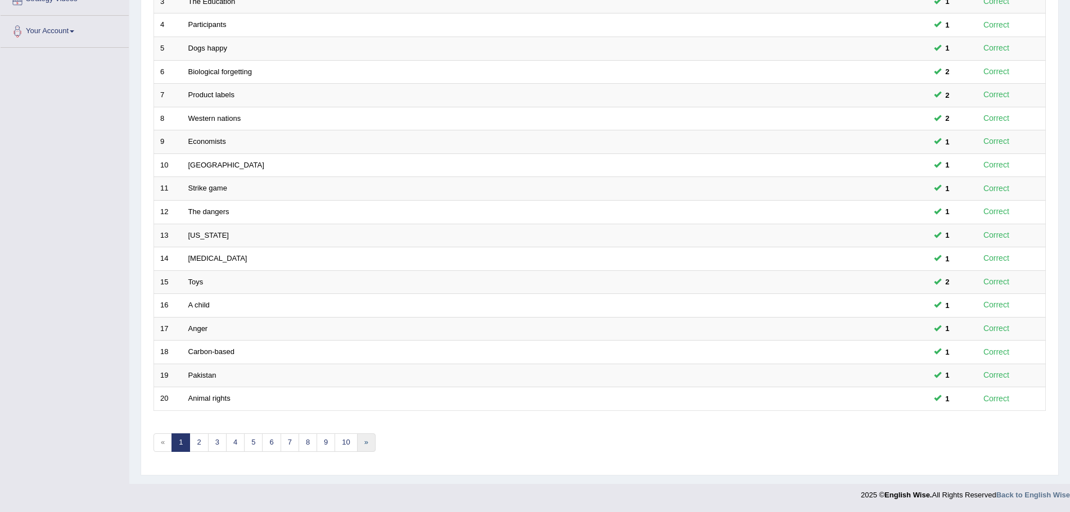
click at [363, 442] on link "»" at bounding box center [366, 442] width 19 height 19
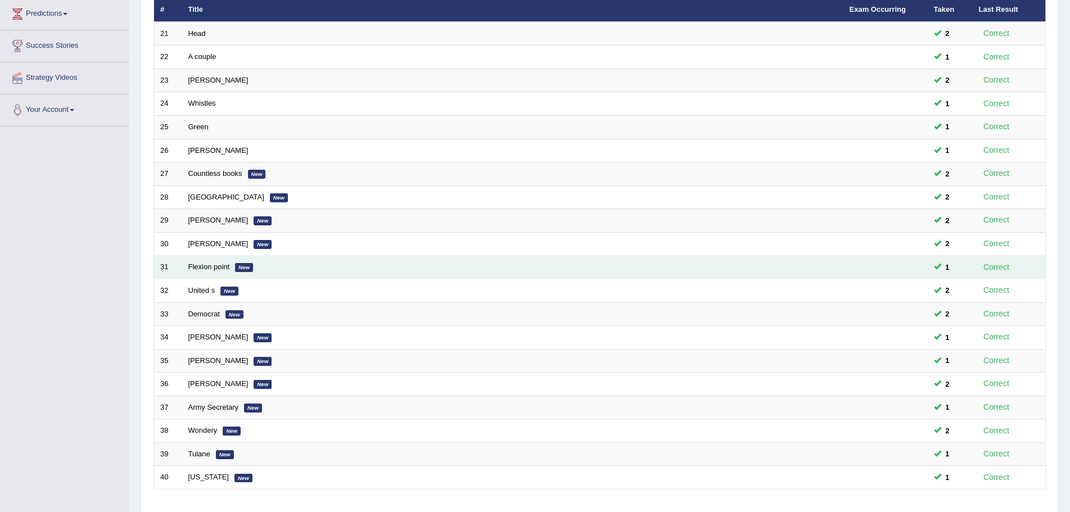
scroll to position [232, 0]
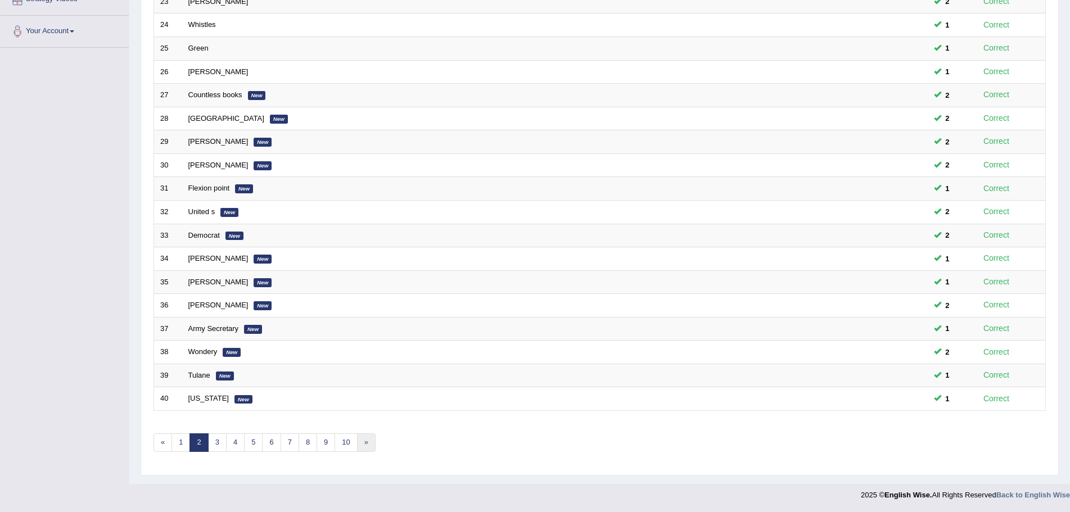
click at [369, 445] on link "»" at bounding box center [366, 442] width 19 height 19
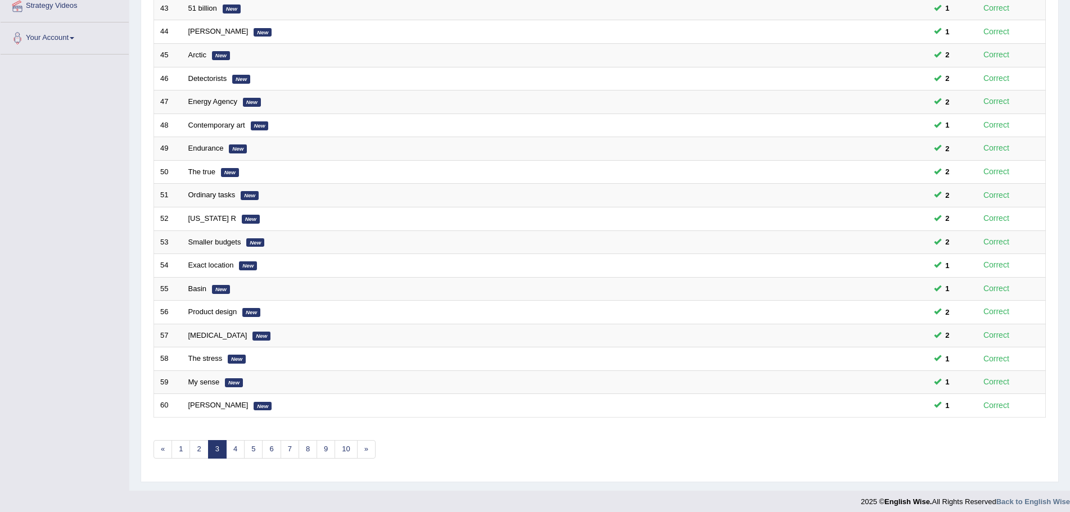
scroll to position [232, 0]
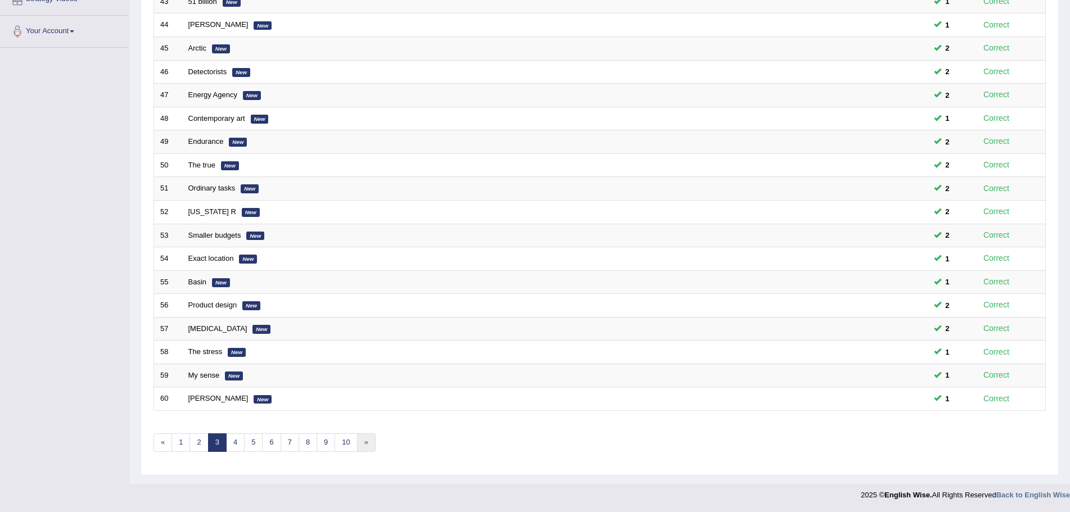
click at [365, 442] on link "»" at bounding box center [366, 442] width 19 height 19
